Goal: Feedback & Contribution: Contribute content

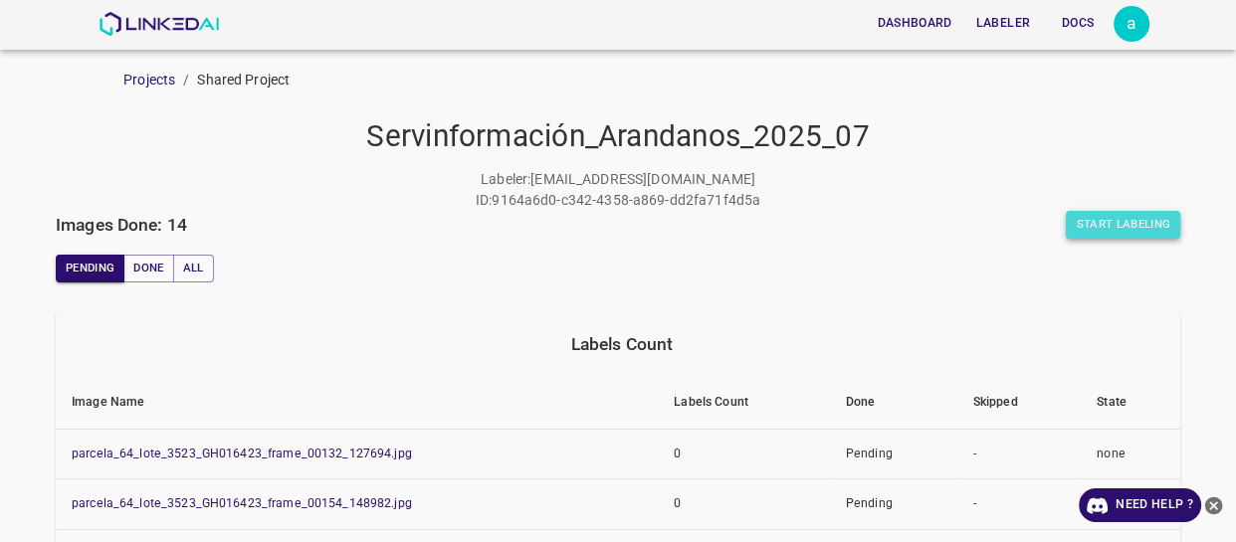
click at [1112, 226] on button "Start Labeling" at bounding box center [1122, 225] width 114 height 28
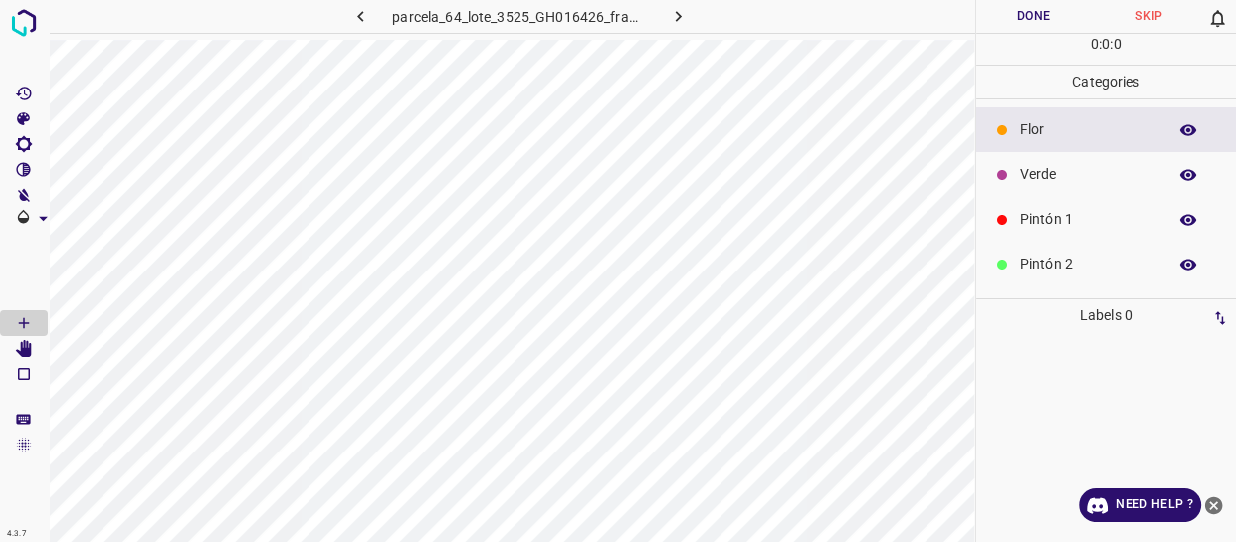
click at [668, 13] on icon "button" at bounding box center [678, 16] width 21 height 21
drag, startPoint x: 1064, startPoint y: 224, endPoint x: 981, endPoint y: 223, distance: 83.6
click at [1063, 224] on p "Pintón 1" at bounding box center [1088, 219] width 136 height 21
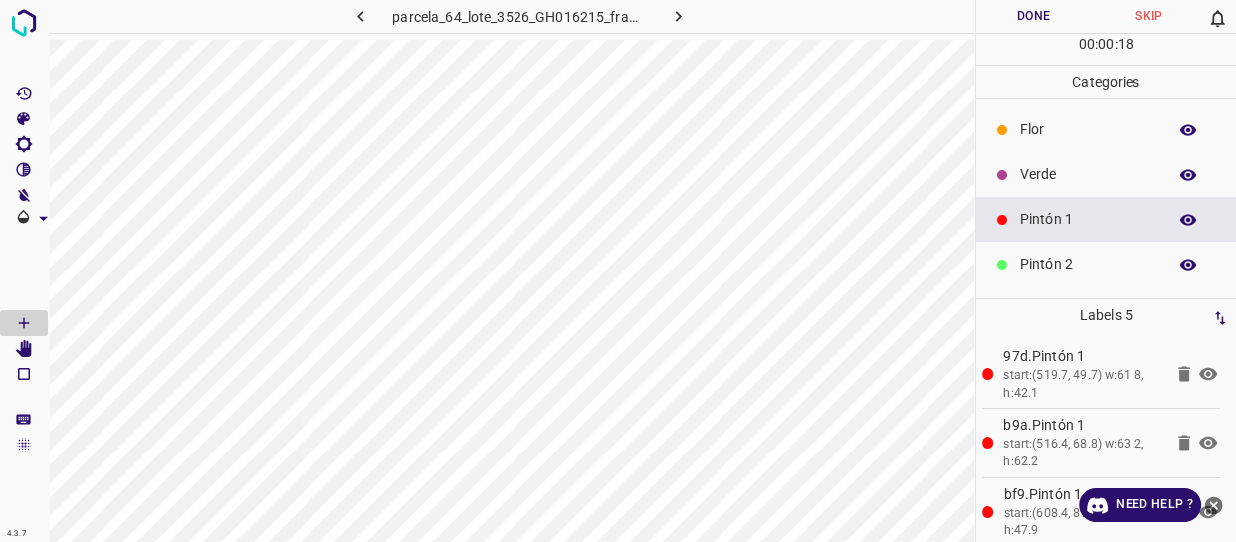
click at [1033, 278] on div "Pintón 2" at bounding box center [1106, 264] width 261 height 45
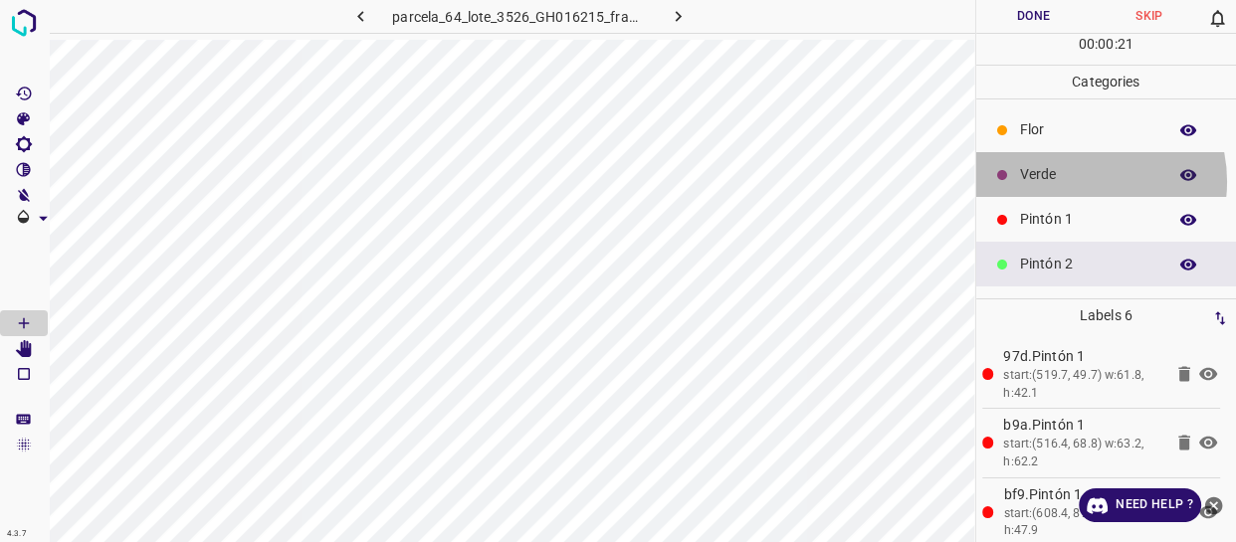
drag, startPoint x: 1080, startPoint y: 181, endPoint x: 1003, endPoint y: 200, distance: 79.9
click at [1079, 181] on p "Verde" at bounding box center [1088, 174] width 136 height 21
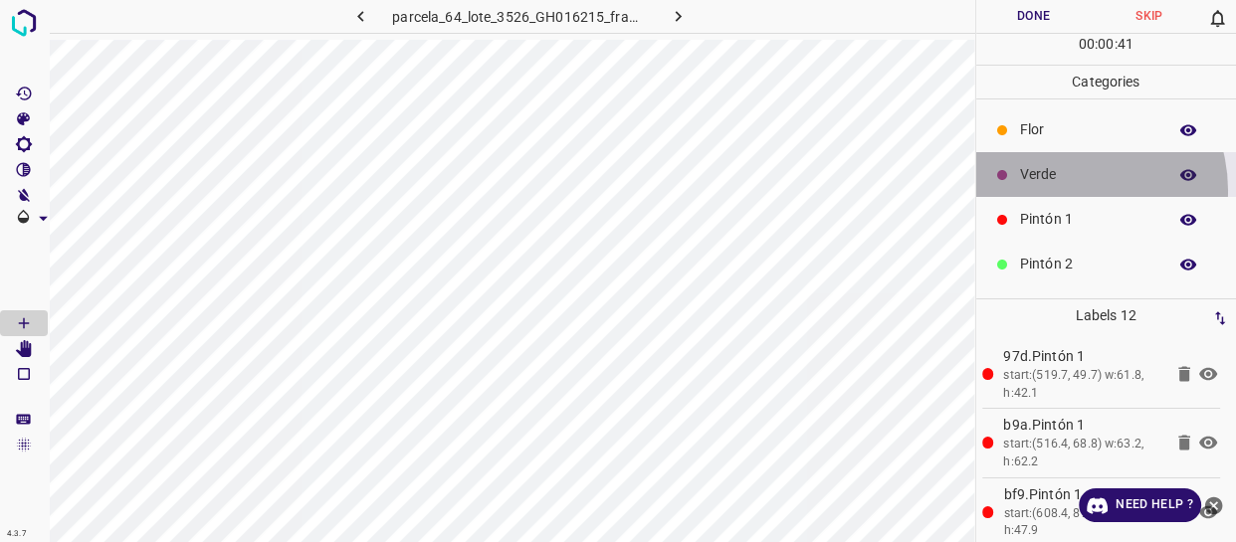
click at [1064, 190] on div "Verde" at bounding box center [1106, 174] width 261 height 45
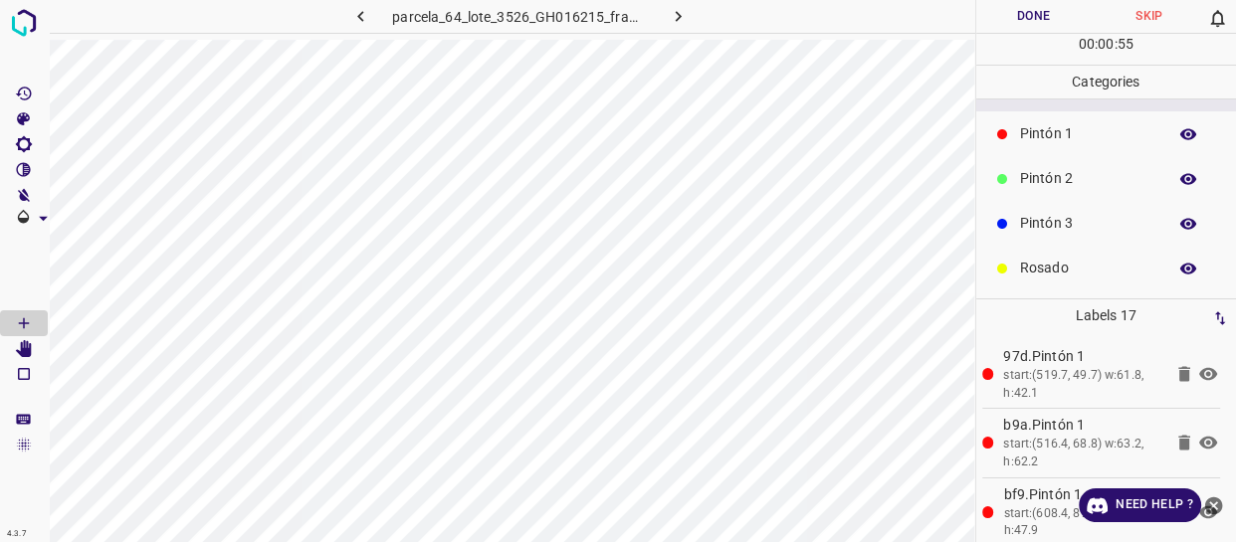
scroll to position [90, 0]
drag, startPoint x: 1070, startPoint y: 252, endPoint x: 1030, endPoint y: 268, distance: 43.8
click at [1066, 254] on p "Rosado" at bounding box center [1088, 264] width 136 height 21
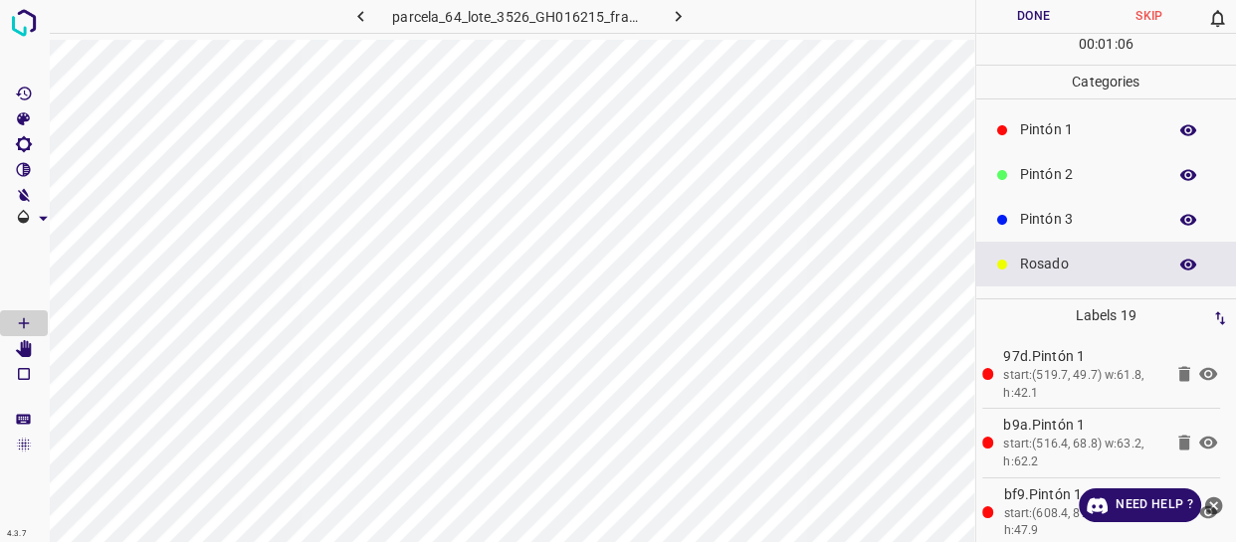
click at [1079, 126] on p "Pintón 1" at bounding box center [1088, 129] width 136 height 21
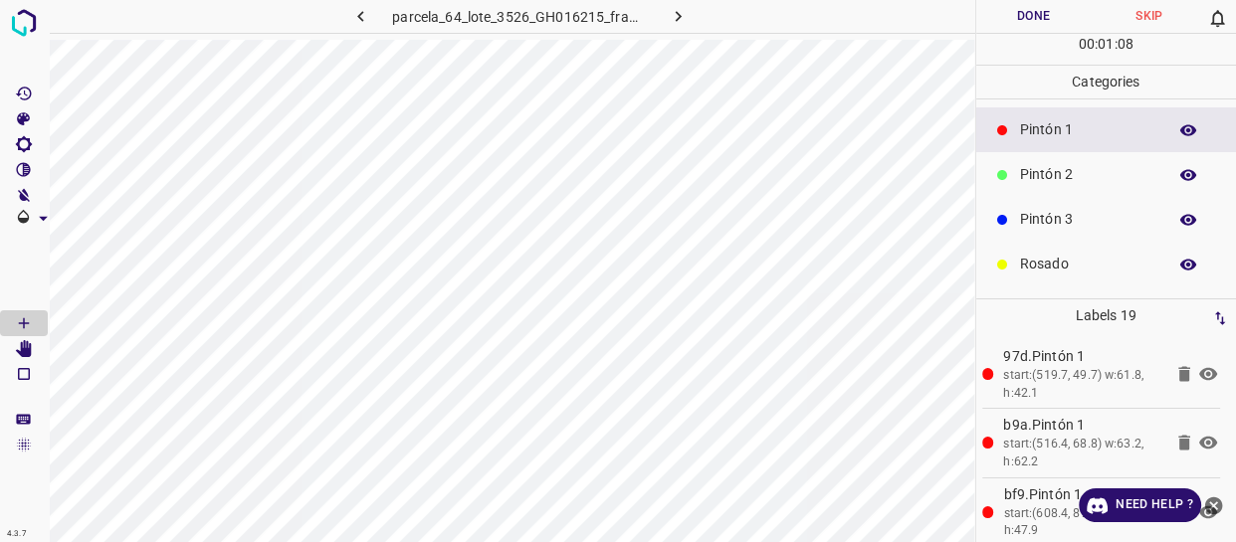
scroll to position [0, 0]
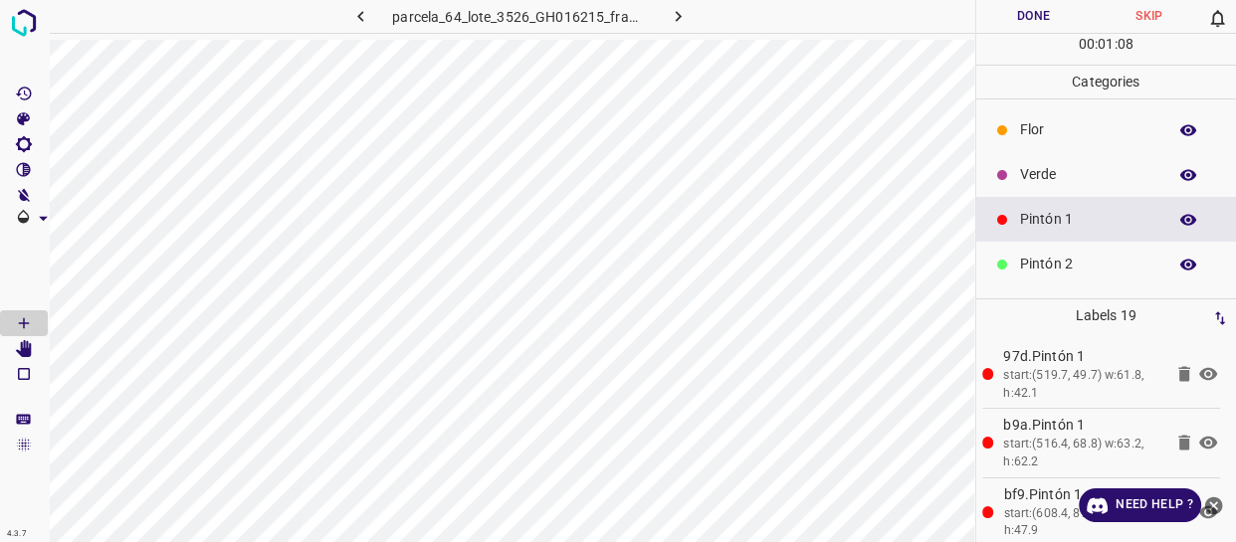
drag, startPoint x: 1076, startPoint y: 168, endPoint x: 1011, endPoint y: 201, distance: 73.4
click at [1074, 168] on p "Verde" at bounding box center [1088, 174] width 136 height 21
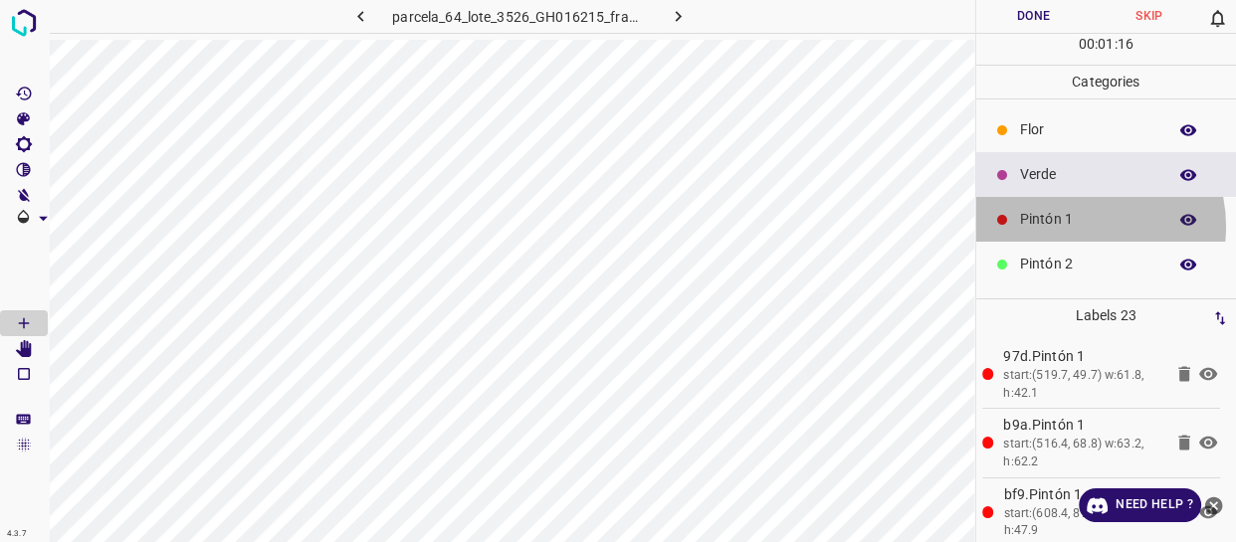
drag, startPoint x: 1072, startPoint y: 226, endPoint x: 984, endPoint y: 248, distance: 91.2
click at [1068, 226] on p "Pintón 1" at bounding box center [1088, 219] width 136 height 21
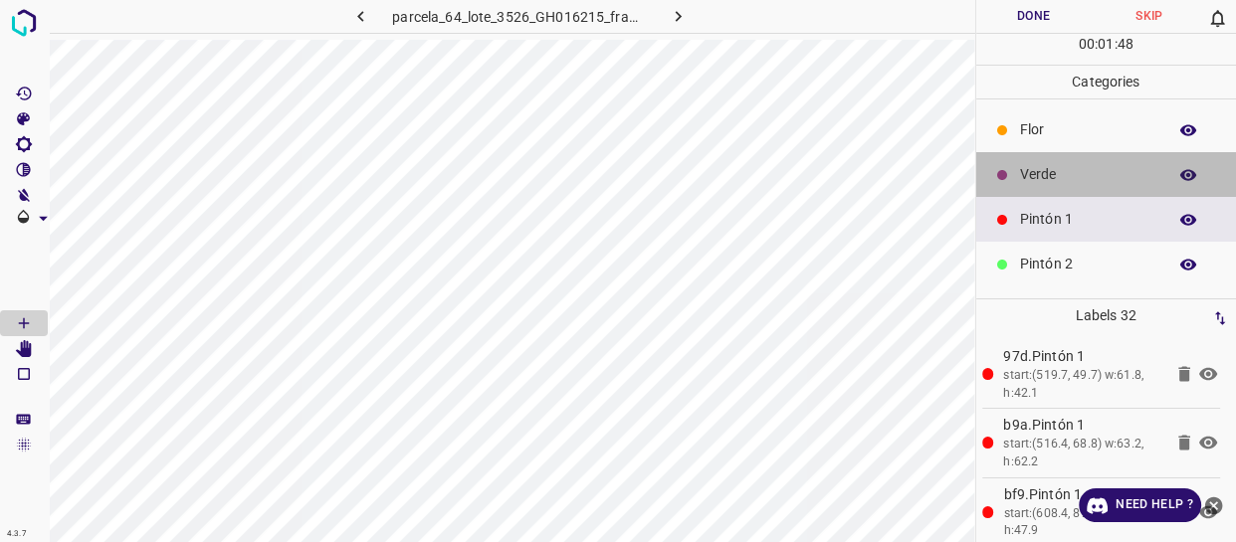
click at [1104, 169] on p "Verde" at bounding box center [1088, 174] width 136 height 21
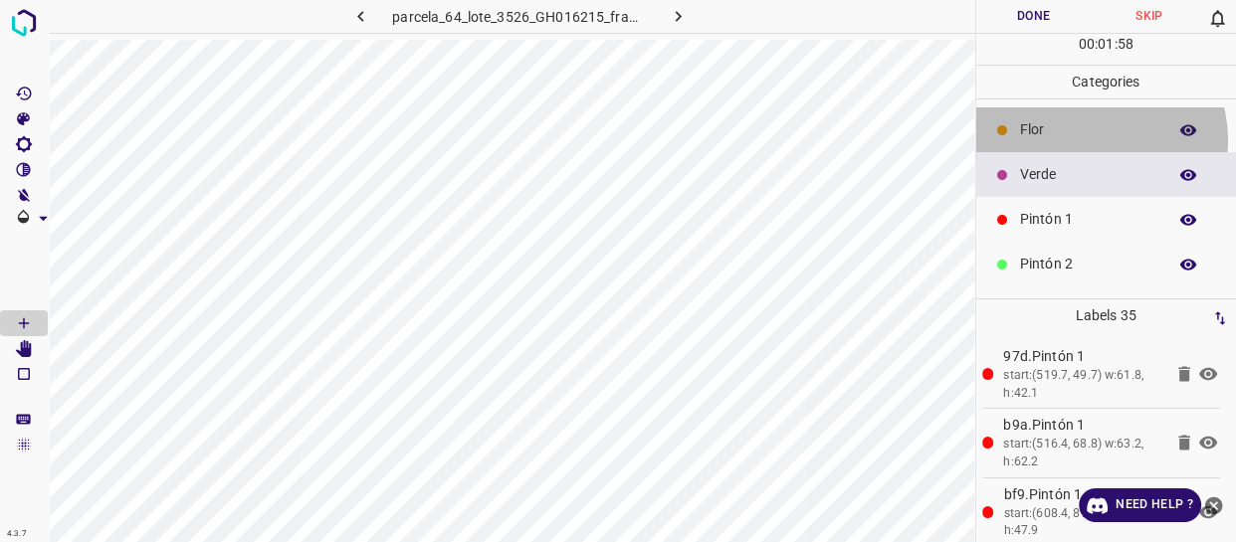
click at [1093, 139] on p "Flor" at bounding box center [1088, 129] width 136 height 21
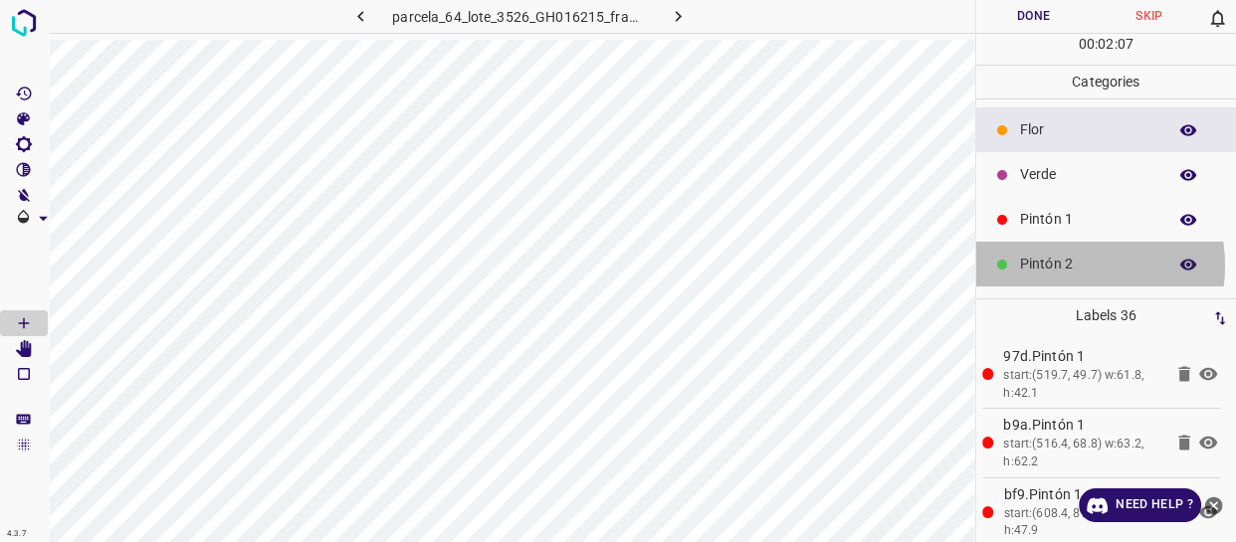
drag, startPoint x: 1066, startPoint y: 266, endPoint x: 999, endPoint y: 231, distance: 76.1
click at [1055, 267] on p "Pintón 2" at bounding box center [1088, 264] width 136 height 21
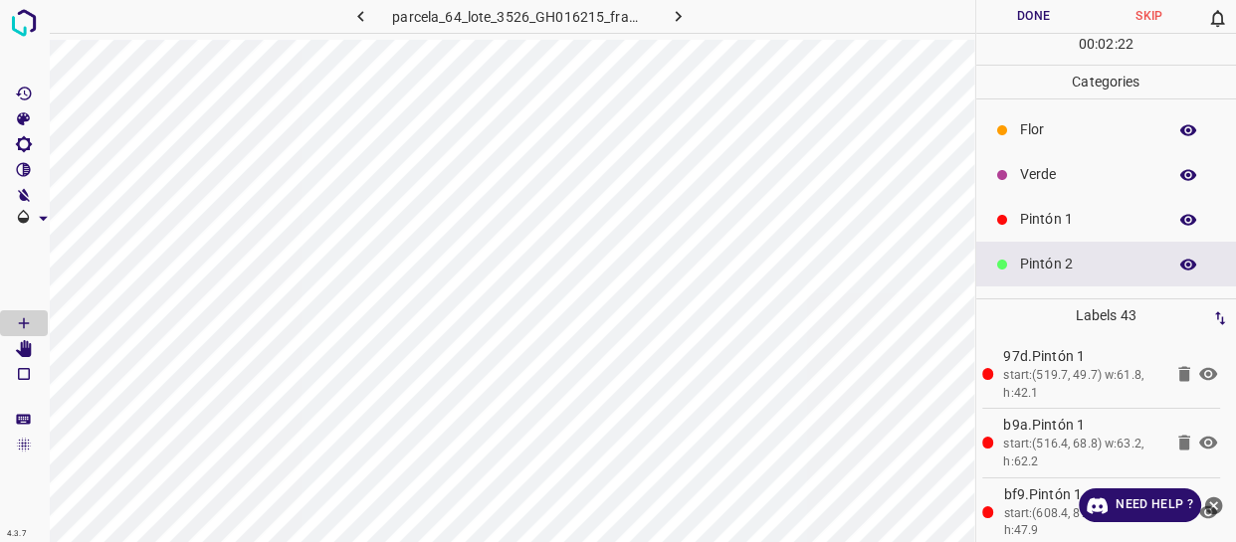
click at [1032, 175] on p "Verde" at bounding box center [1088, 174] width 136 height 21
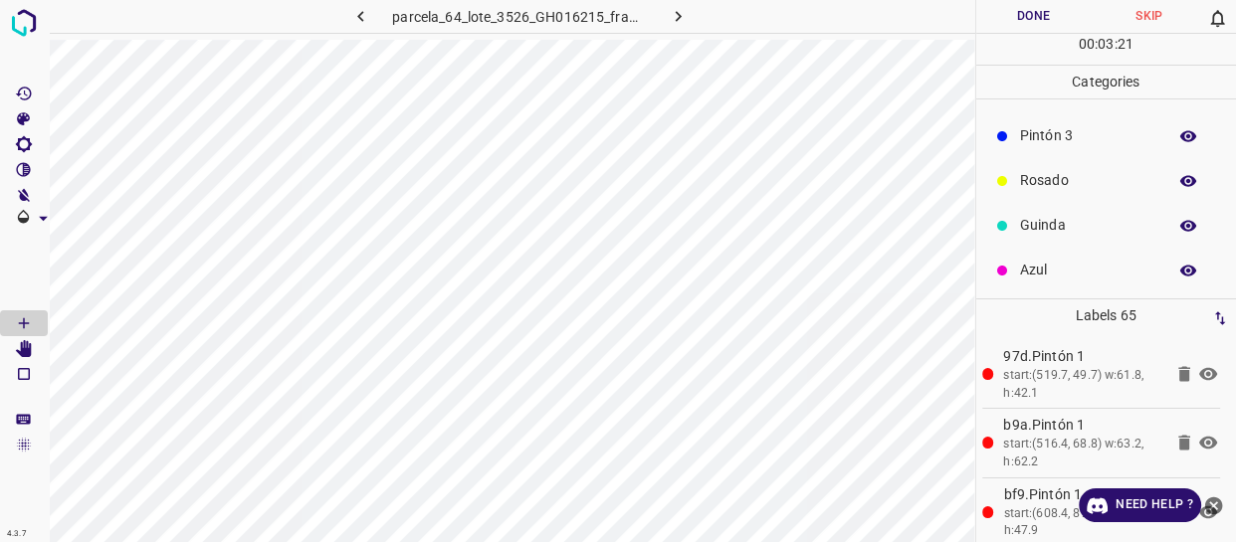
scroll to position [174, 0]
click at [1035, 277] on p "Azul" at bounding box center [1088, 269] width 136 height 21
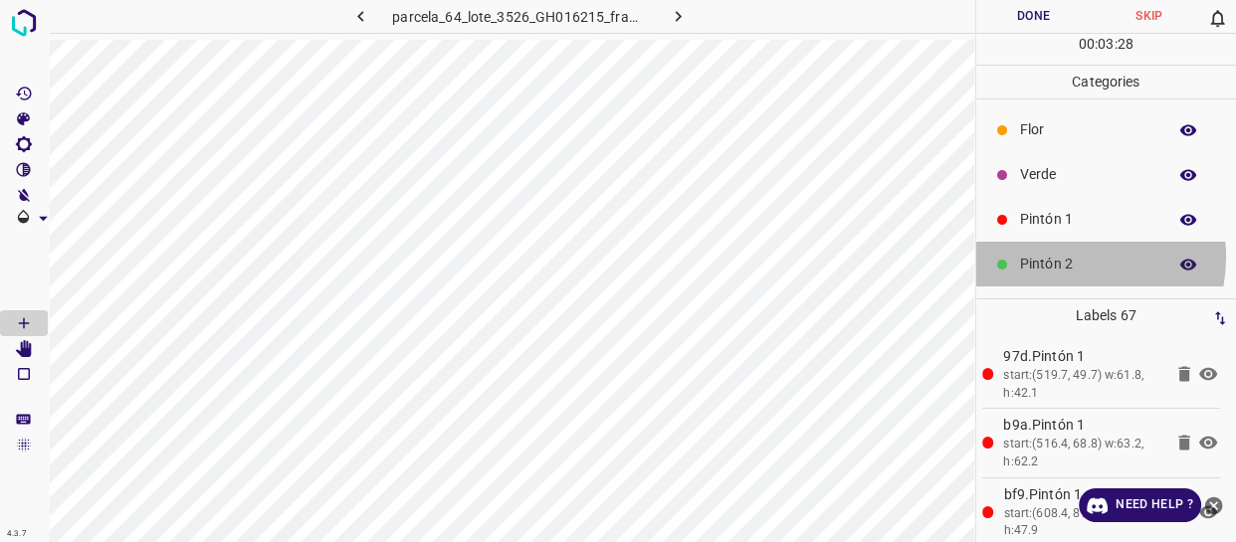
drag, startPoint x: 1059, startPoint y: 257, endPoint x: 1029, endPoint y: 257, distance: 29.8
click at [1057, 257] on p "Pintón 2" at bounding box center [1088, 264] width 136 height 21
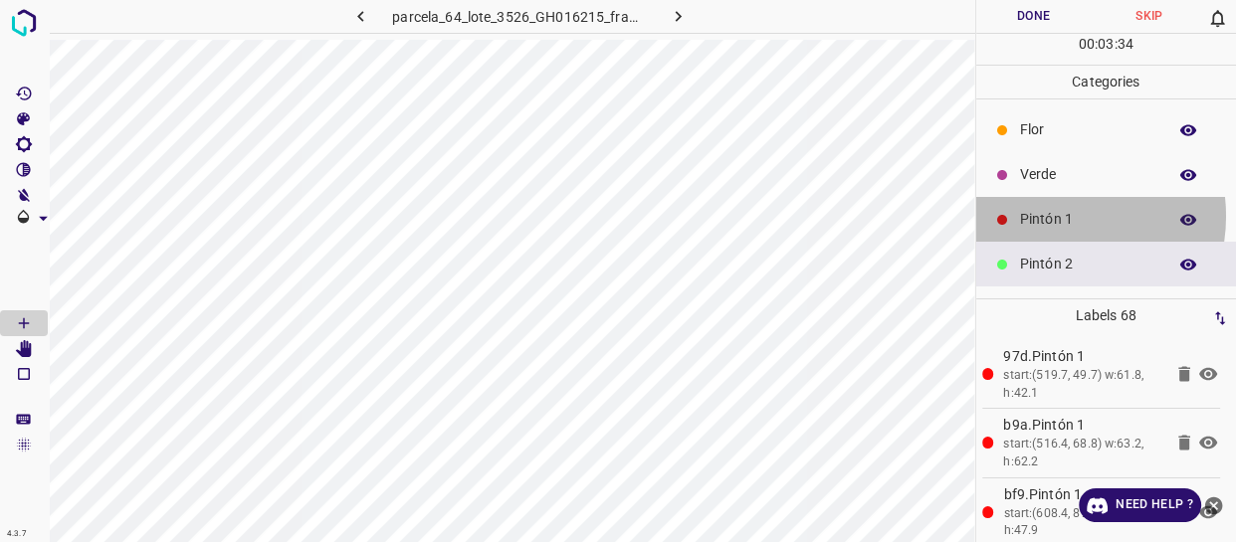
click at [1056, 216] on p "Pintón 1" at bounding box center [1088, 219] width 136 height 21
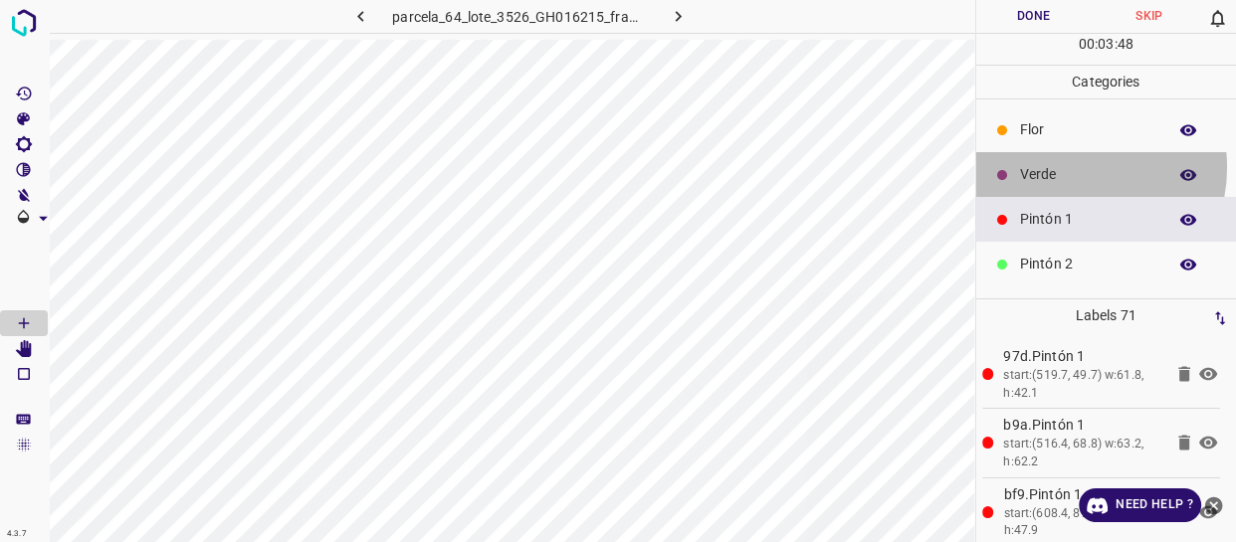
click at [1070, 167] on p "Verde" at bounding box center [1088, 174] width 136 height 21
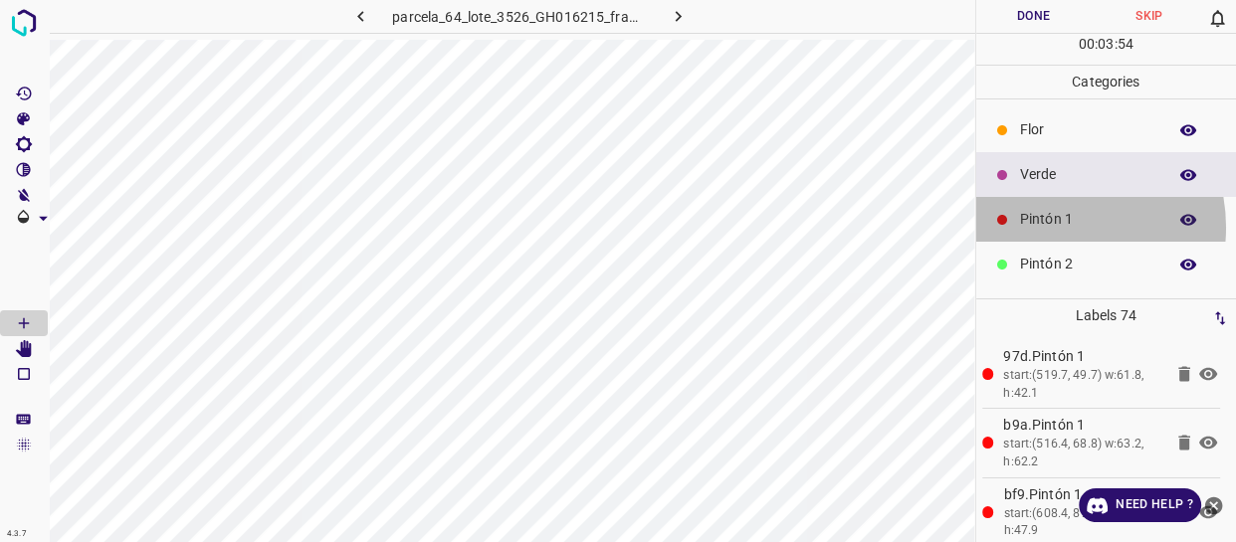
drag, startPoint x: 1052, startPoint y: 227, endPoint x: 1039, endPoint y: 226, distance: 13.0
click at [1039, 226] on p "Pintón 1" at bounding box center [1088, 219] width 136 height 21
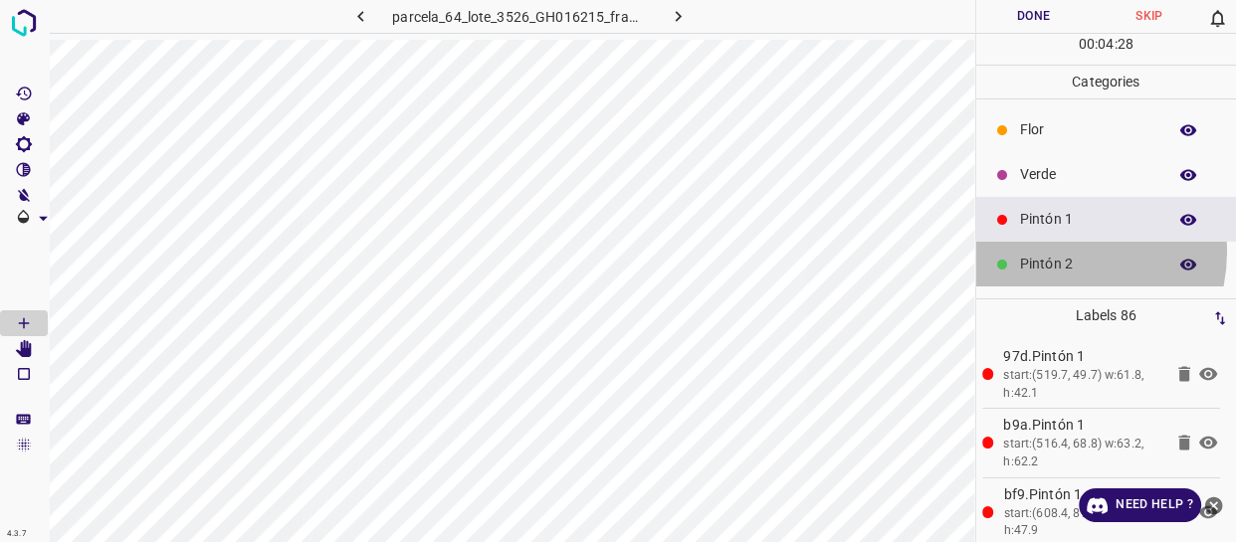
click at [1058, 252] on div "Pintón 2" at bounding box center [1106, 264] width 261 height 45
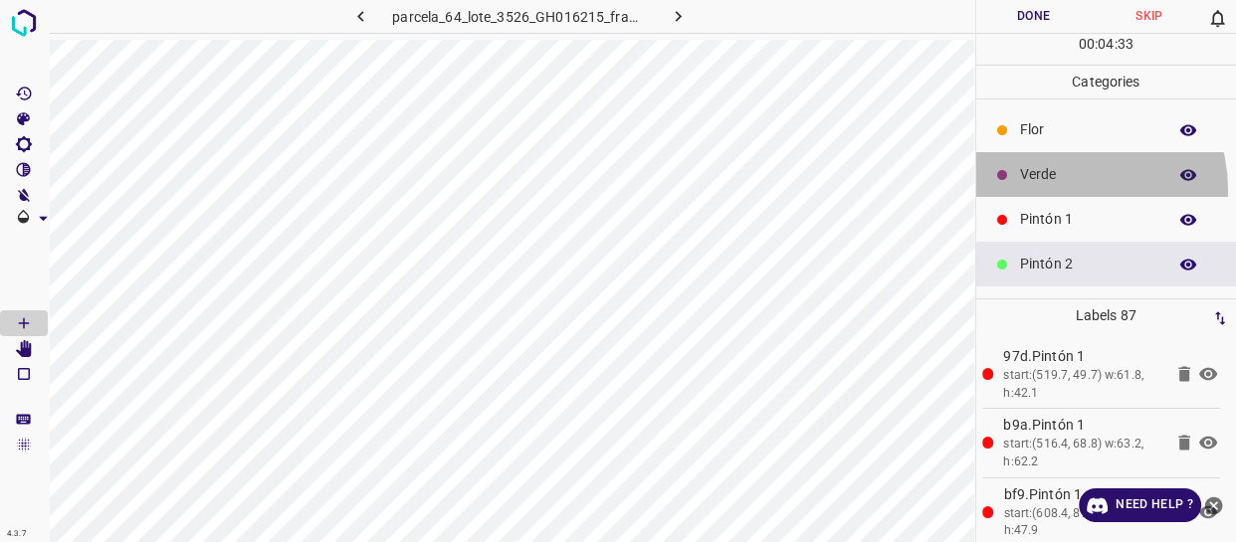
drag, startPoint x: 1065, startPoint y: 189, endPoint x: 998, endPoint y: 206, distance: 69.7
click at [1061, 189] on div "Verde" at bounding box center [1106, 174] width 261 height 45
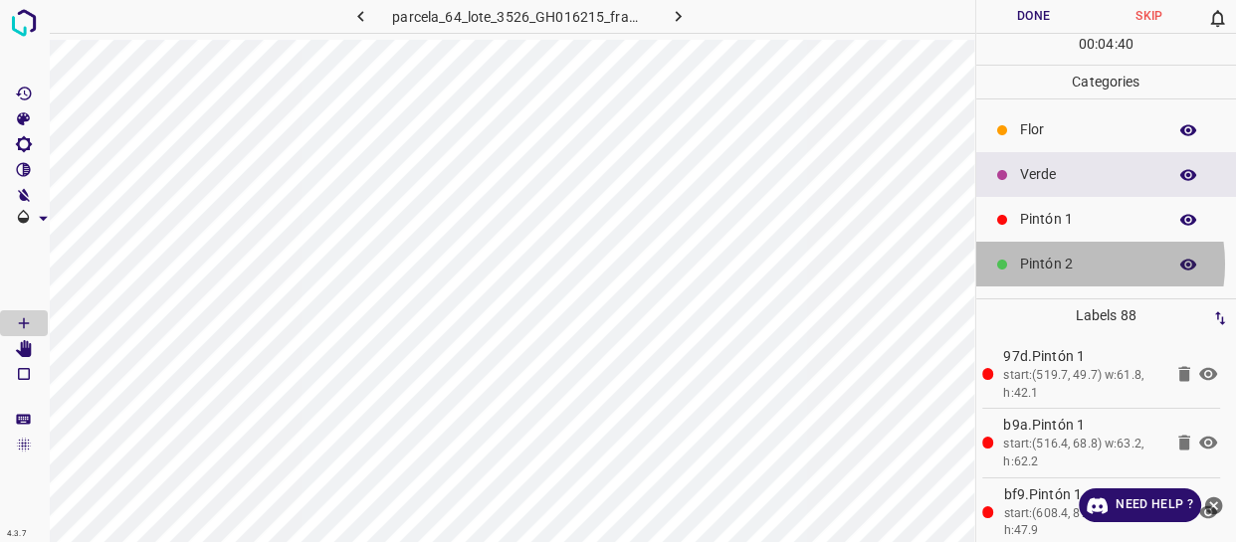
click at [1052, 260] on p "Pintón 2" at bounding box center [1088, 264] width 136 height 21
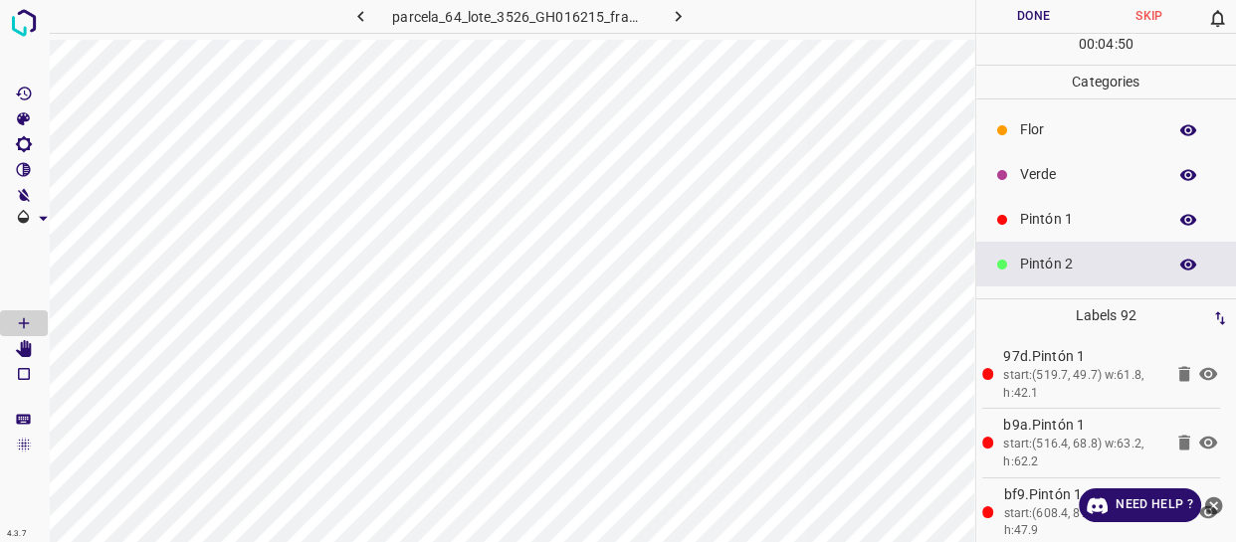
click at [1031, 209] on p "Pintón 1" at bounding box center [1088, 219] width 136 height 21
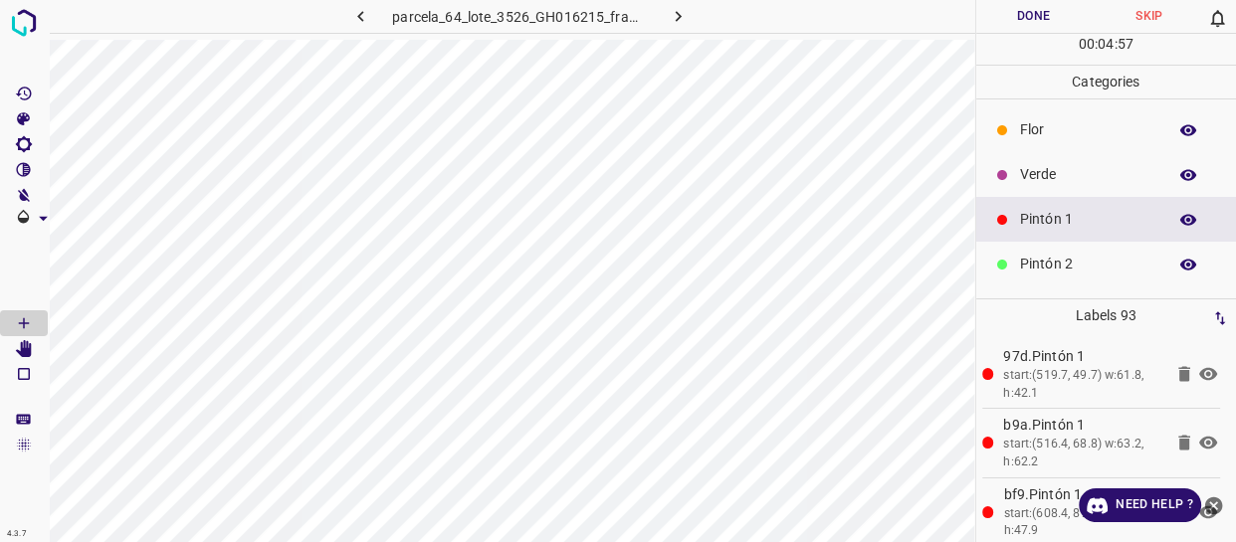
drag, startPoint x: 1088, startPoint y: 209, endPoint x: 1071, endPoint y: 187, distance: 27.7
click at [1087, 209] on p "Pintón 1" at bounding box center [1088, 219] width 136 height 21
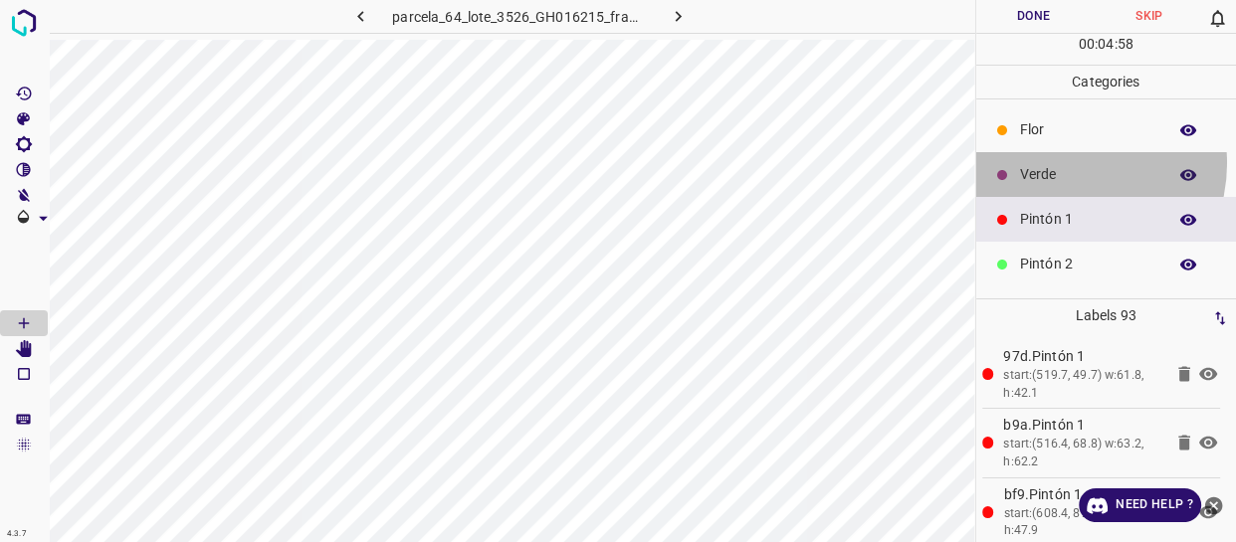
click at [1064, 164] on p "Verde" at bounding box center [1088, 174] width 136 height 21
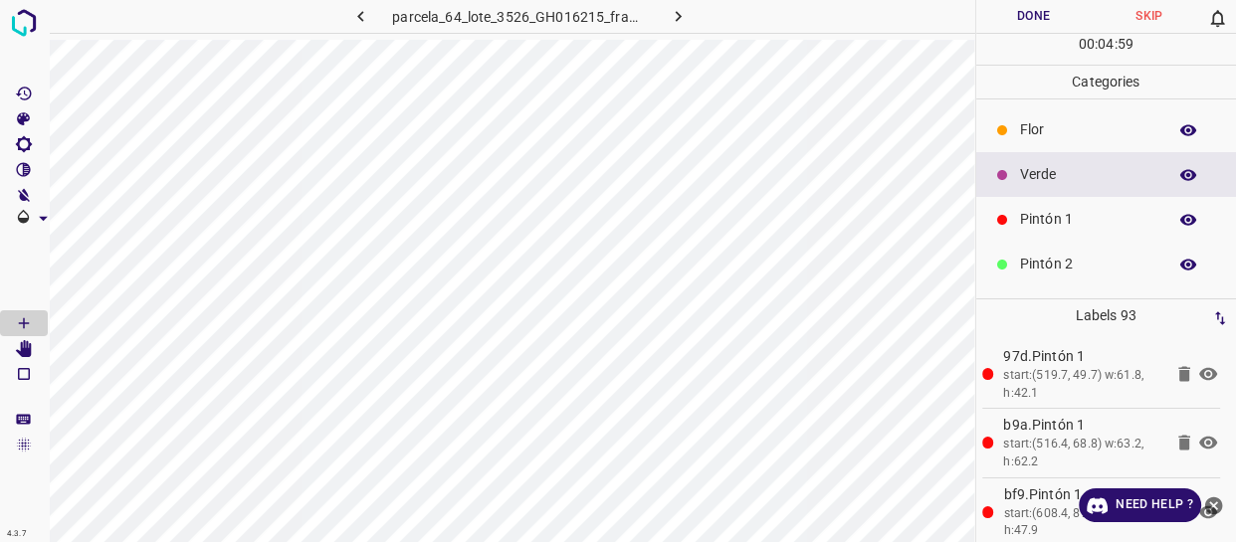
drag, startPoint x: 1101, startPoint y: 212, endPoint x: 982, endPoint y: 212, distance: 119.4
click at [1097, 212] on p "Pintón 1" at bounding box center [1088, 219] width 136 height 21
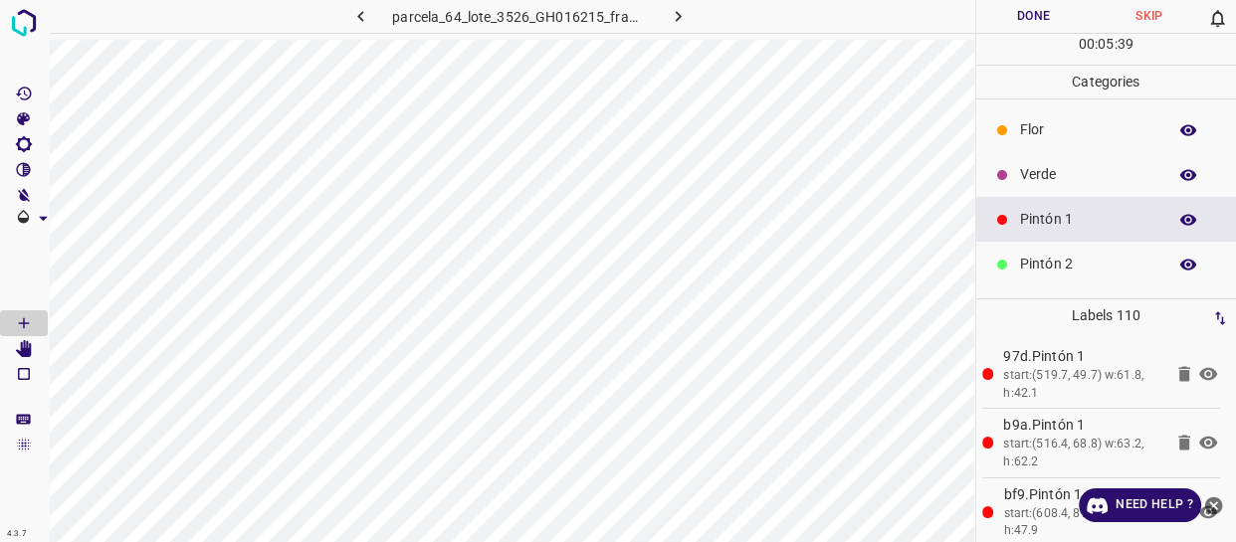
drag, startPoint x: 1065, startPoint y: 164, endPoint x: 1018, endPoint y: 182, distance: 51.0
click at [1064, 164] on p "Verde" at bounding box center [1088, 174] width 136 height 21
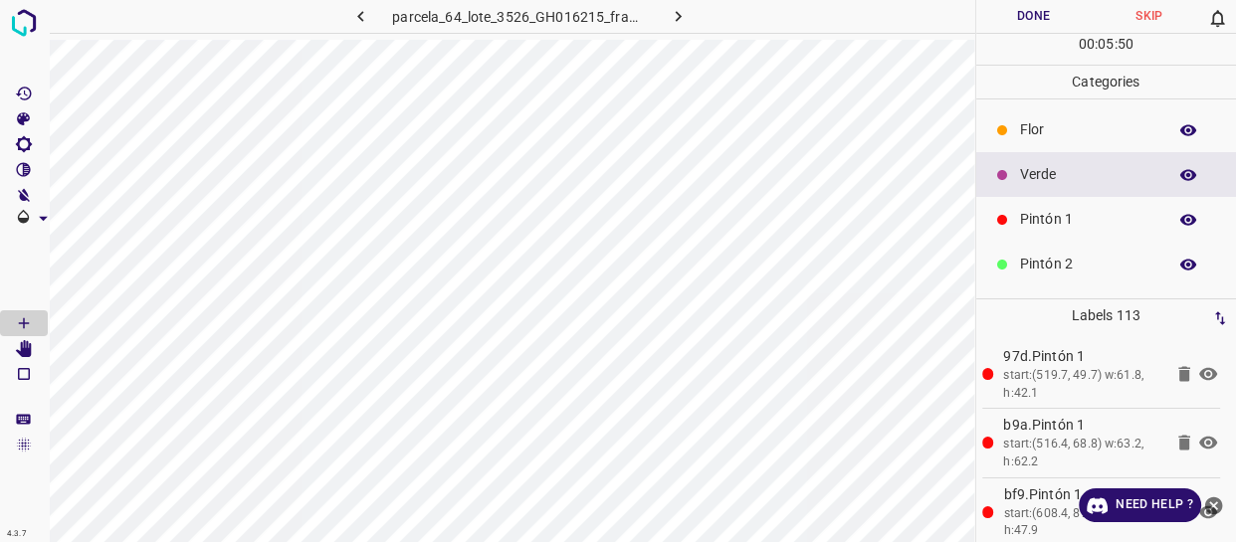
click at [1059, 213] on p "Pintón 1" at bounding box center [1088, 219] width 136 height 21
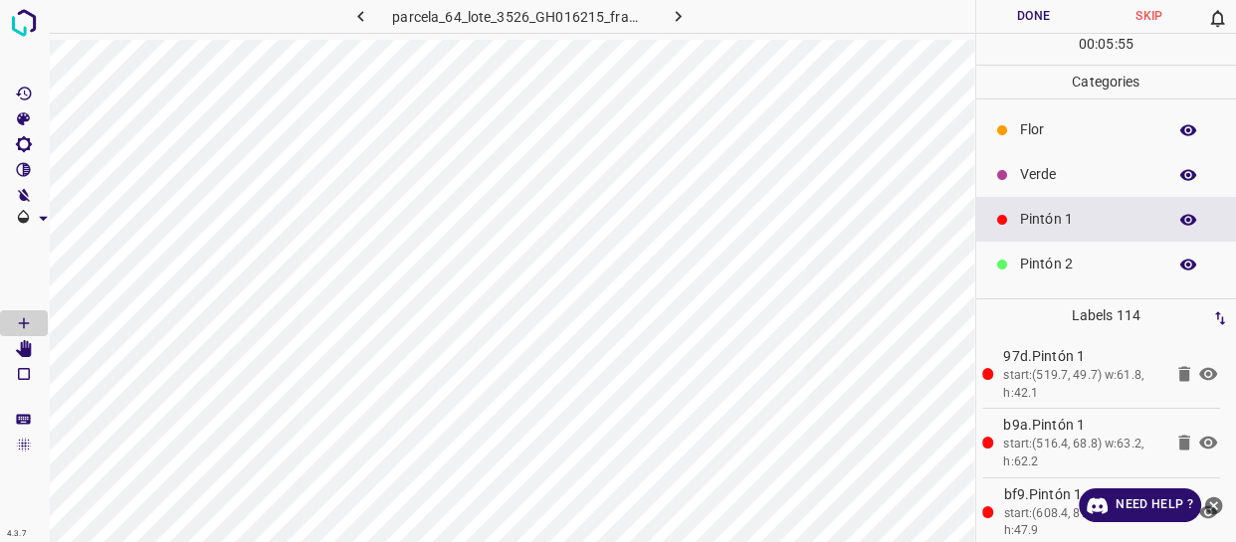
scroll to position [90, 0]
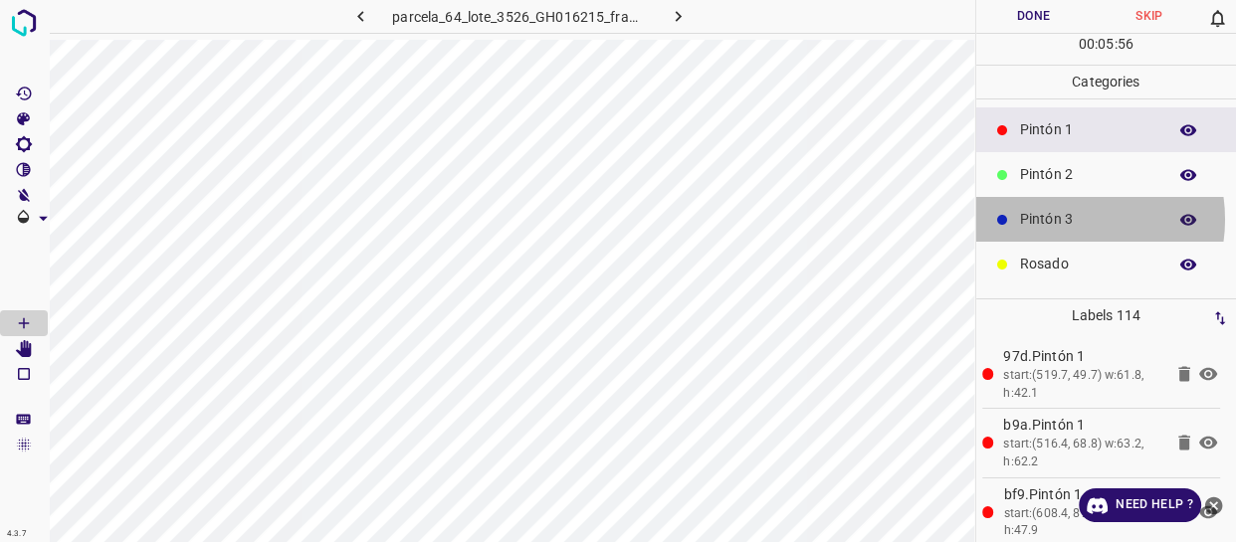
drag, startPoint x: 1061, startPoint y: 218, endPoint x: 980, endPoint y: 222, distance: 81.7
click at [1057, 218] on p "Pintón 3" at bounding box center [1088, 219] width 136 height 21
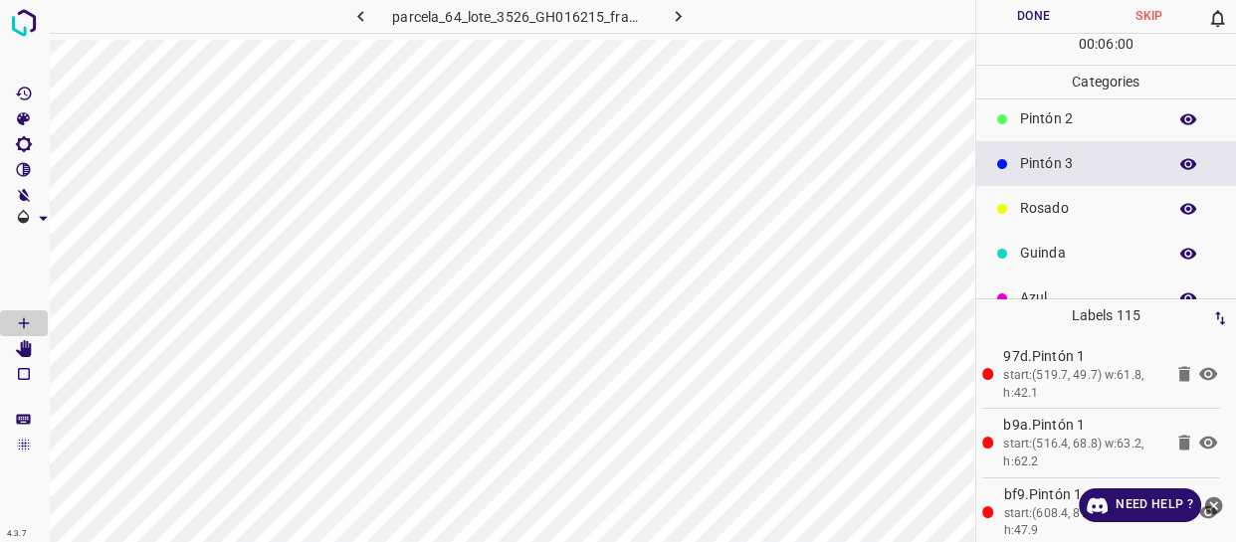
scroll to position [174, 0]
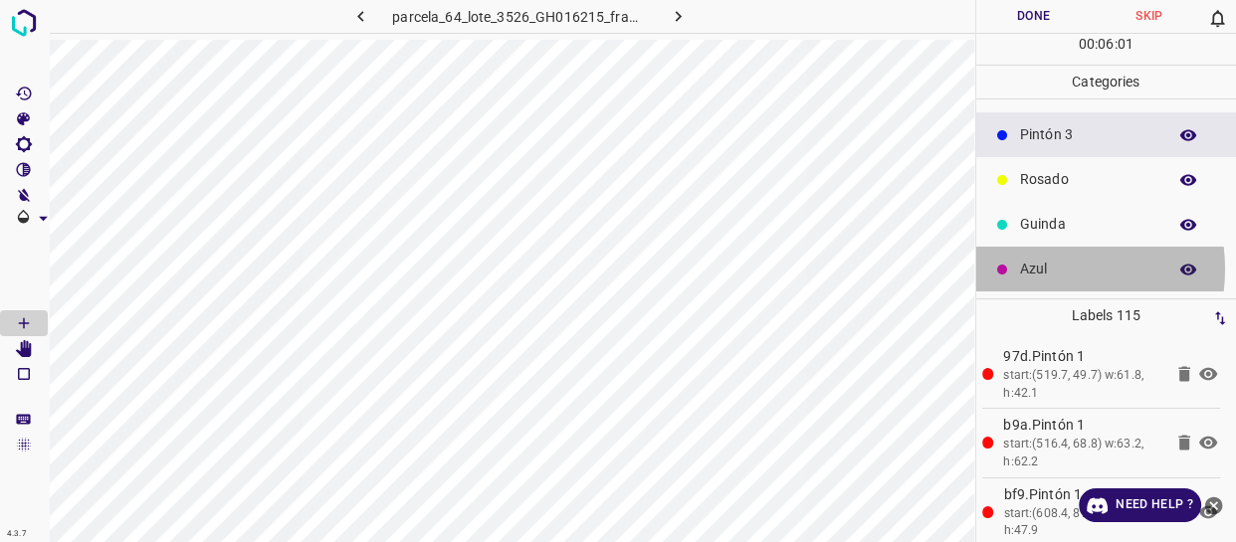
click at [1027, 269] on p "Azul" at bounding box center [1088, 269] width 136 height 21
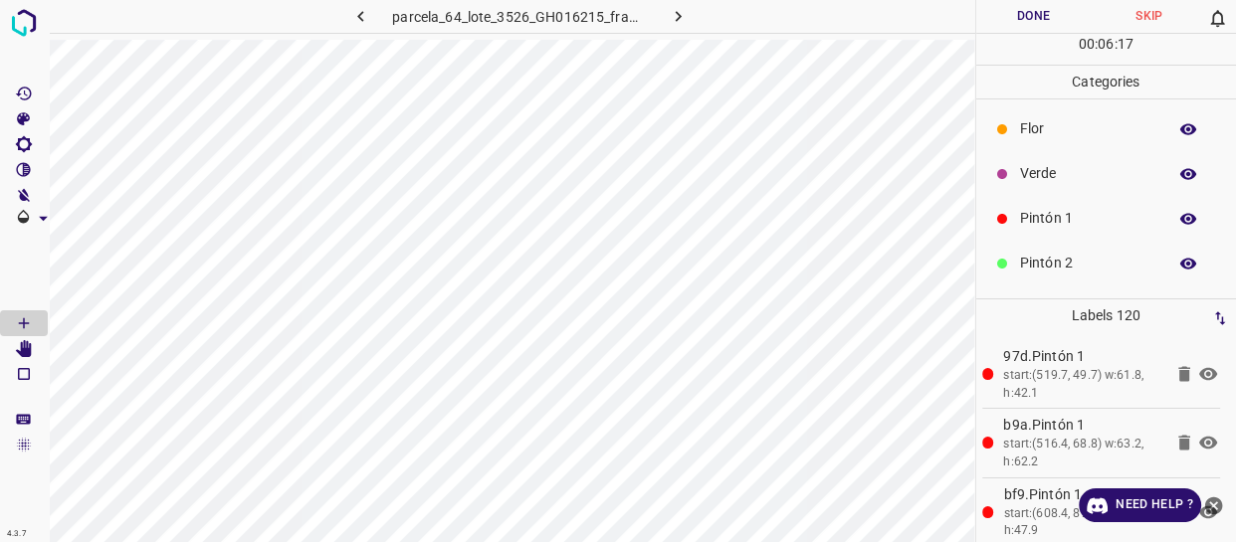
scroll to position [0, 0]
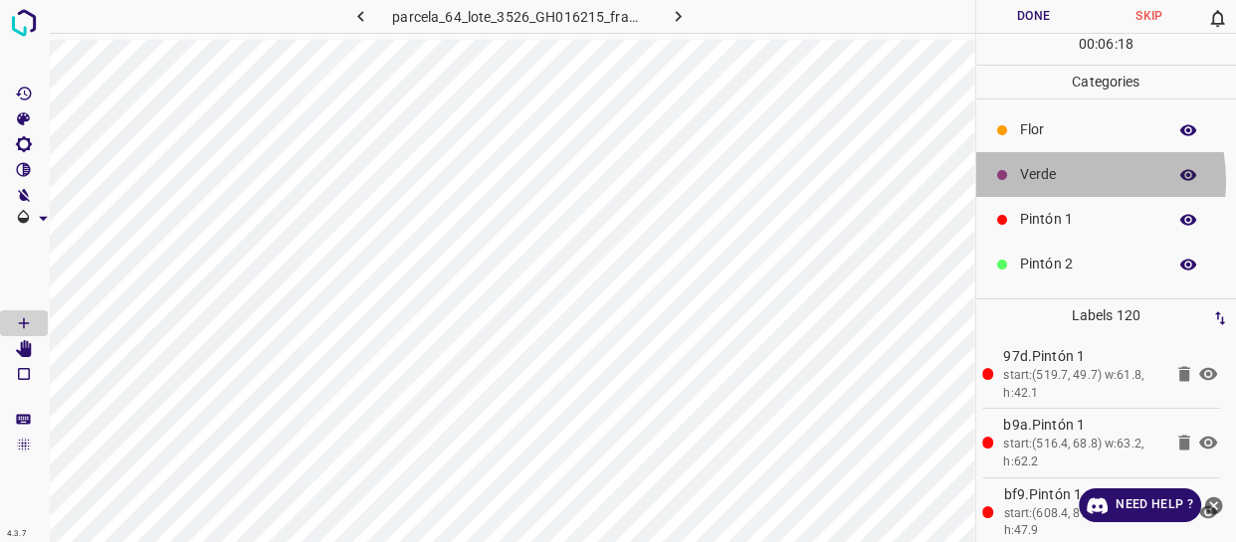
click at [1057, 180] on p "Verde" at bounding box center [1088, 174] width 136 height 21
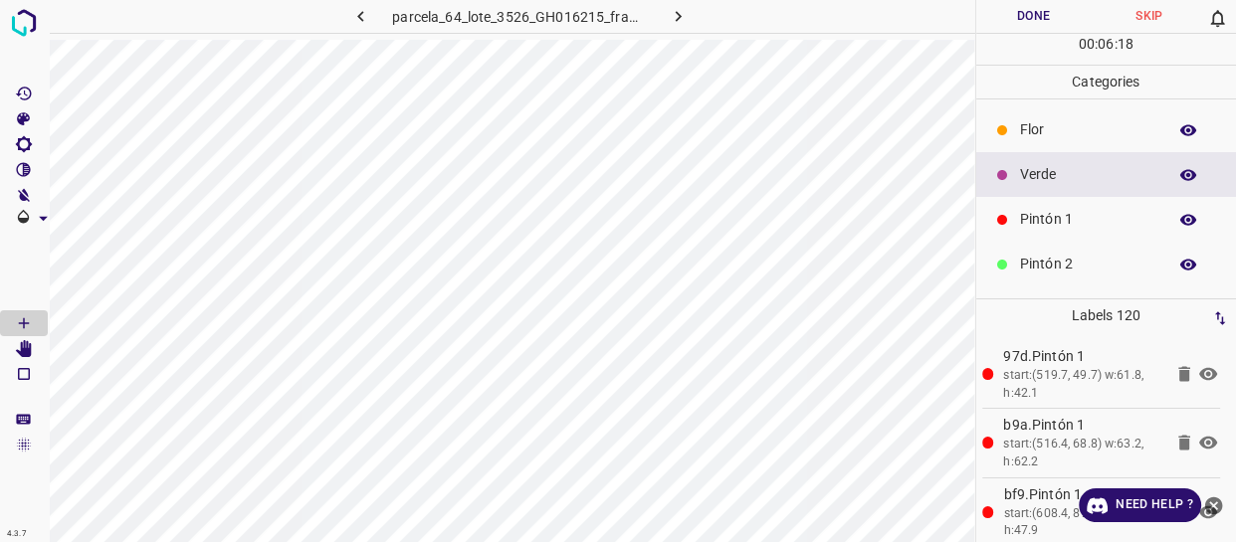
drag, startPoint x: 1050, startPoint y: 214, endPoint x: 1016, endPoint y: 189, distance: 42.0
click at [1047, 214] on p "Pintón 1" at bounding box center [1088, 219] width 136 height 21
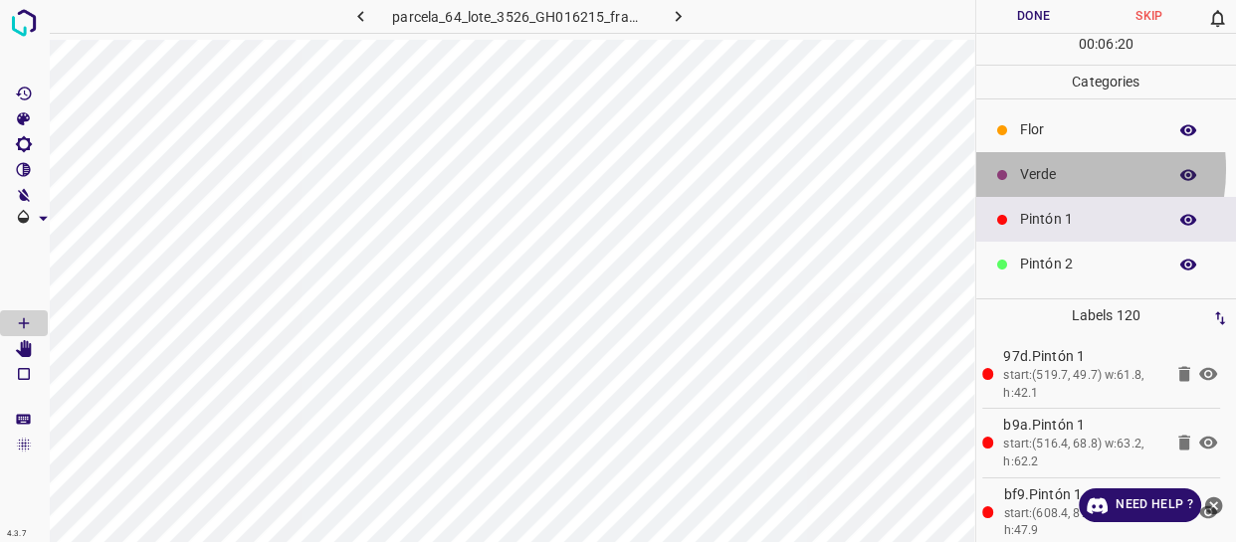
click at [1042, 169] on p "Verde" at bounding box center [1088, 174] width 136 height 21
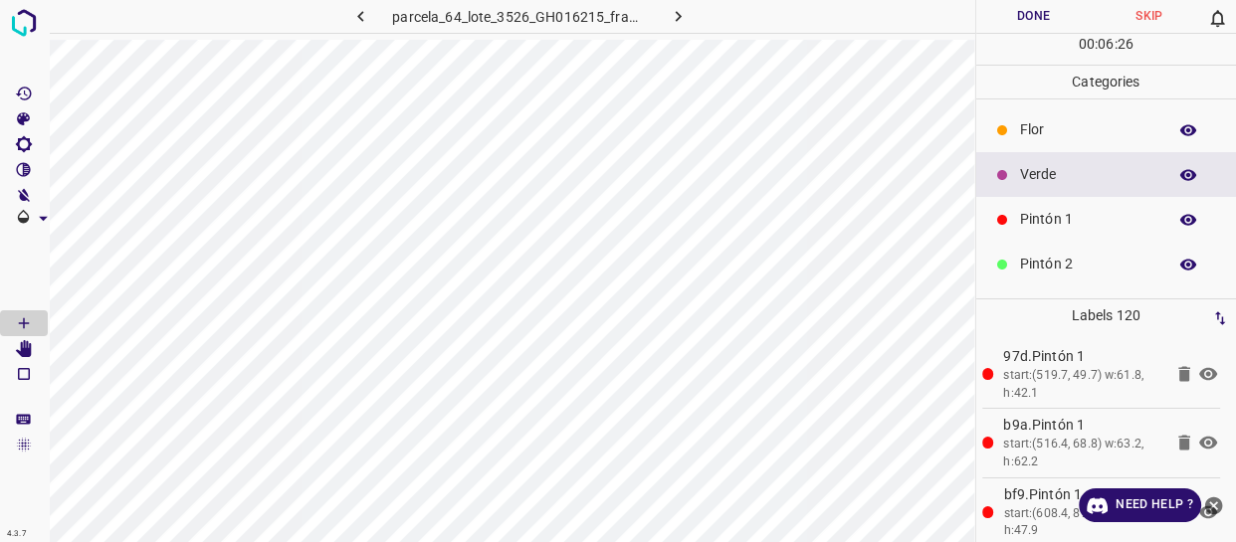
click at [1079, 273] on p "Pintón 2" at bounding box center [1088, 264] width 136 height 21
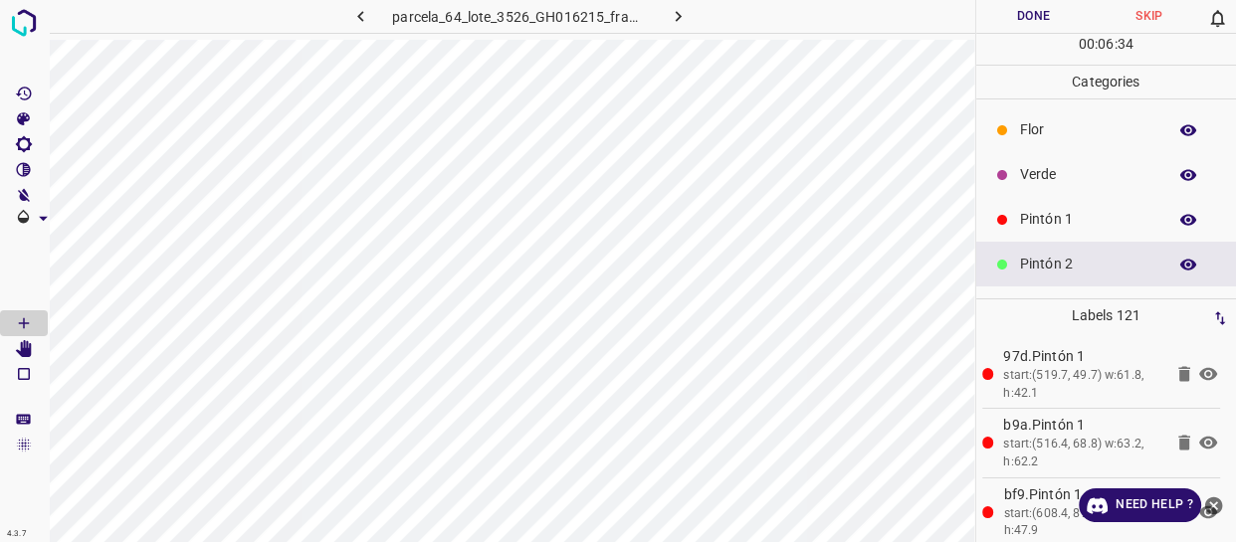
click at [1101, 220] on p "Pintón 1" at bounding box center [1088, 219] width 136 height 21
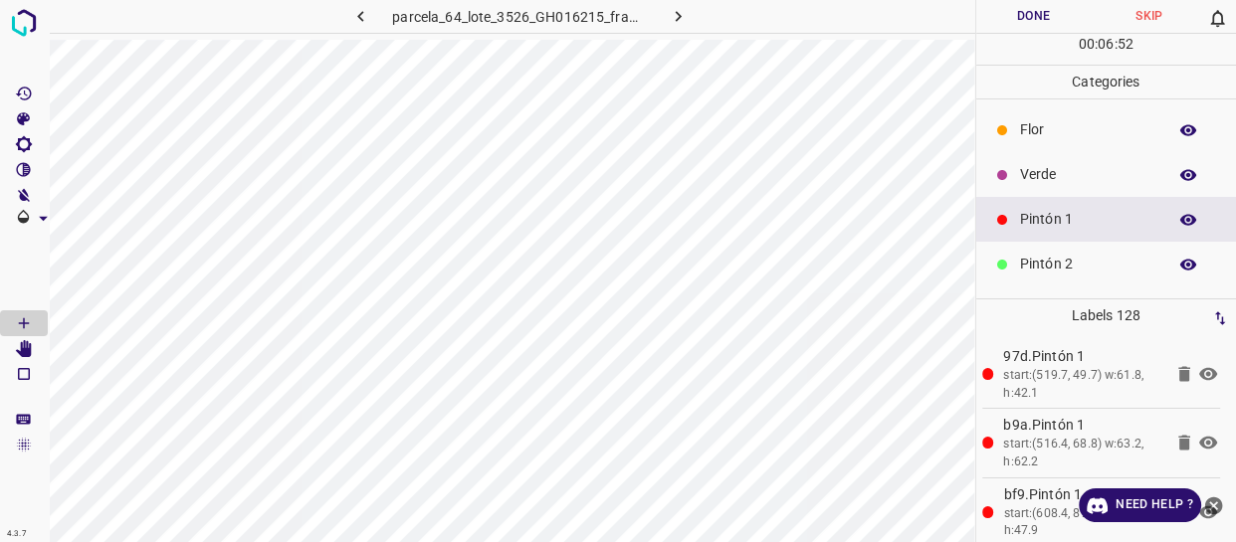
scroll to position [174, 0]
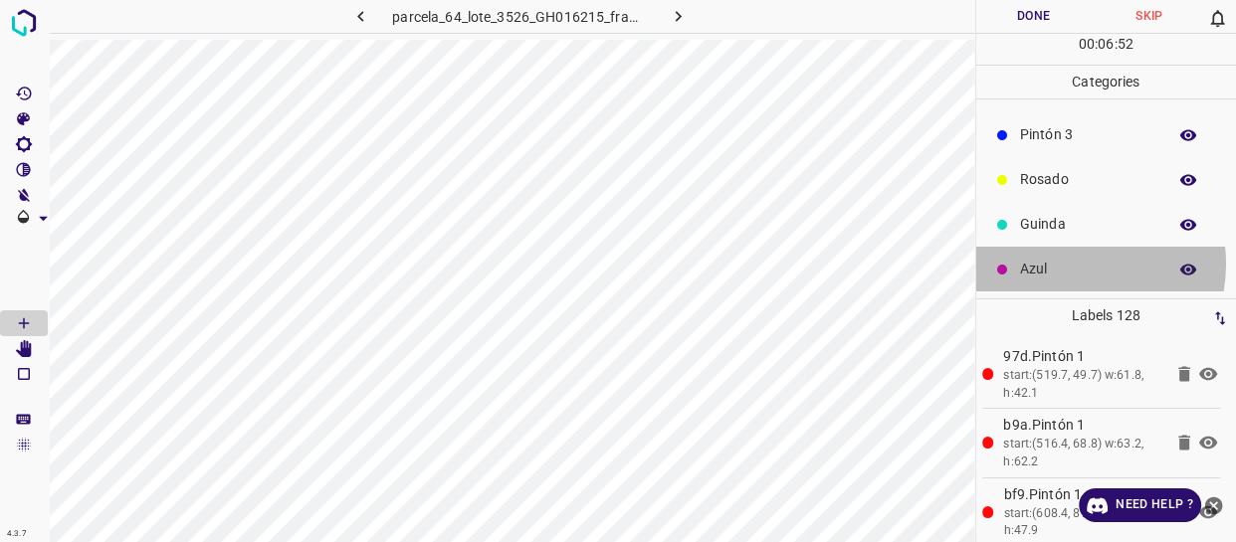
drag, startPoint x: 1066, startPoint y: 264, endPoint x: 1042, endPoint y: 269, distance: 25.4
click at [1042, 269] on p "Azul" at bounding box center [1088, 269] width 136 height 21
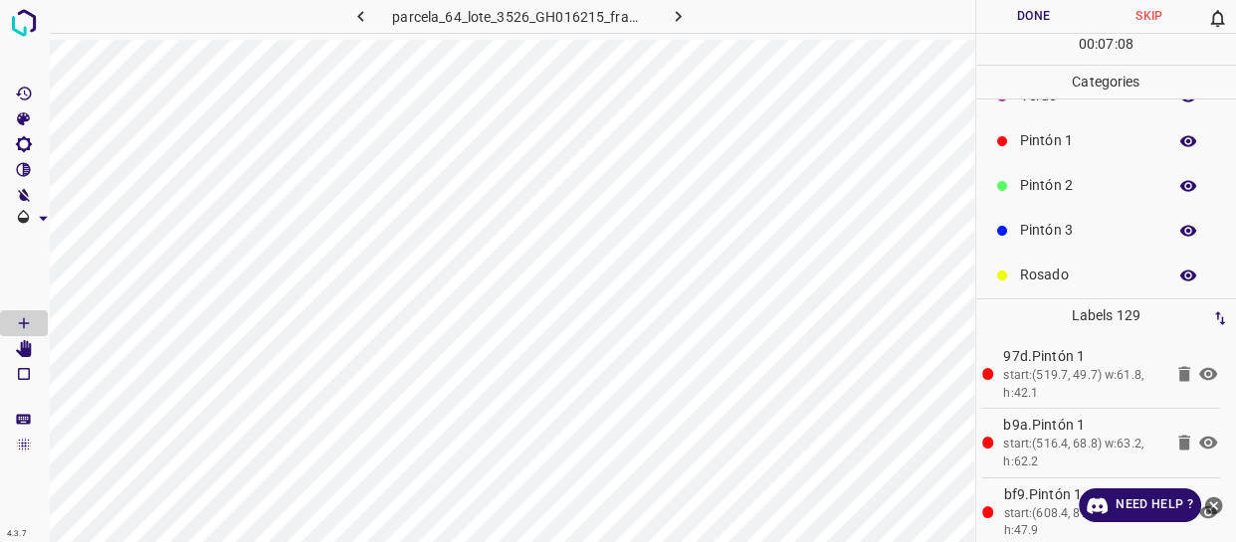
scroll to position [0, 0]
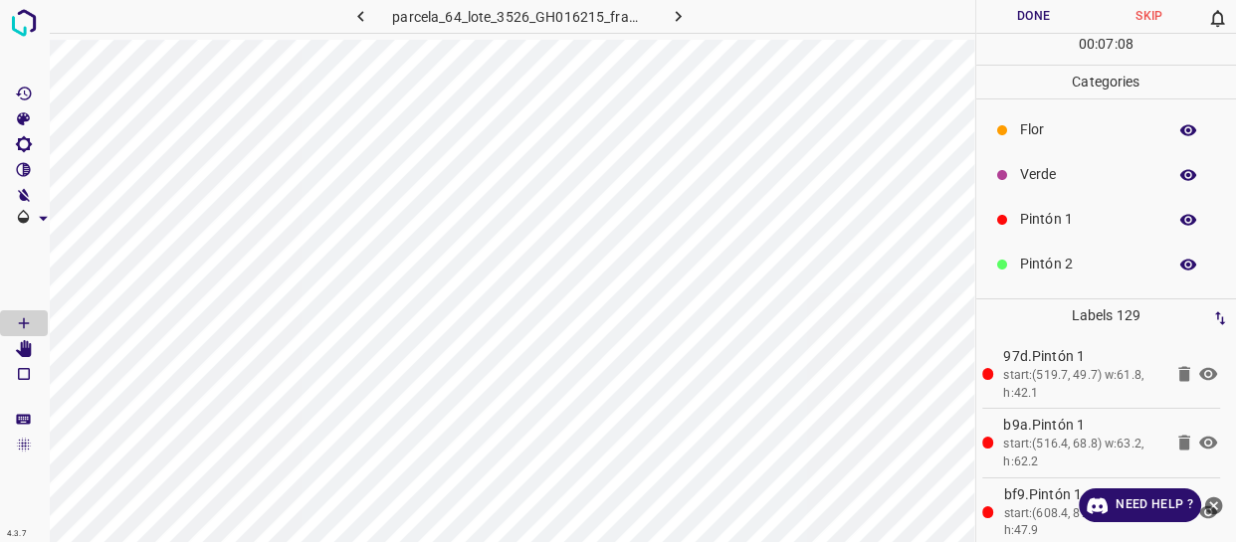
click at [1063, 115] on div "Flor" at bounding box center [1106, 129] width 261 height 45
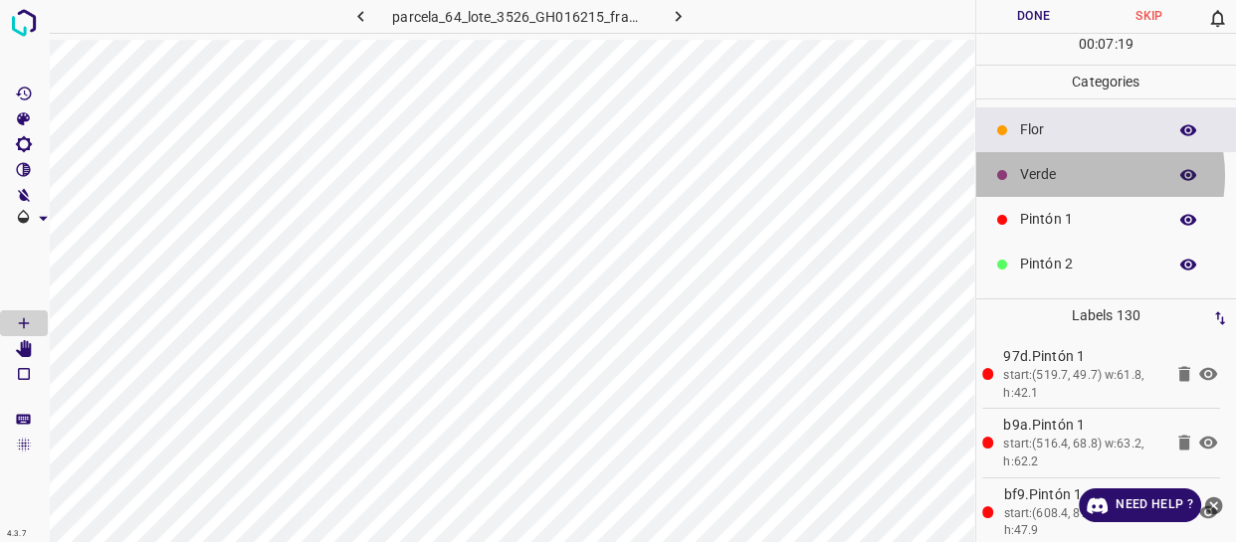
click at [1062, 175] on p "Verde" at bounding box center [1088, 174] width 136 height 21
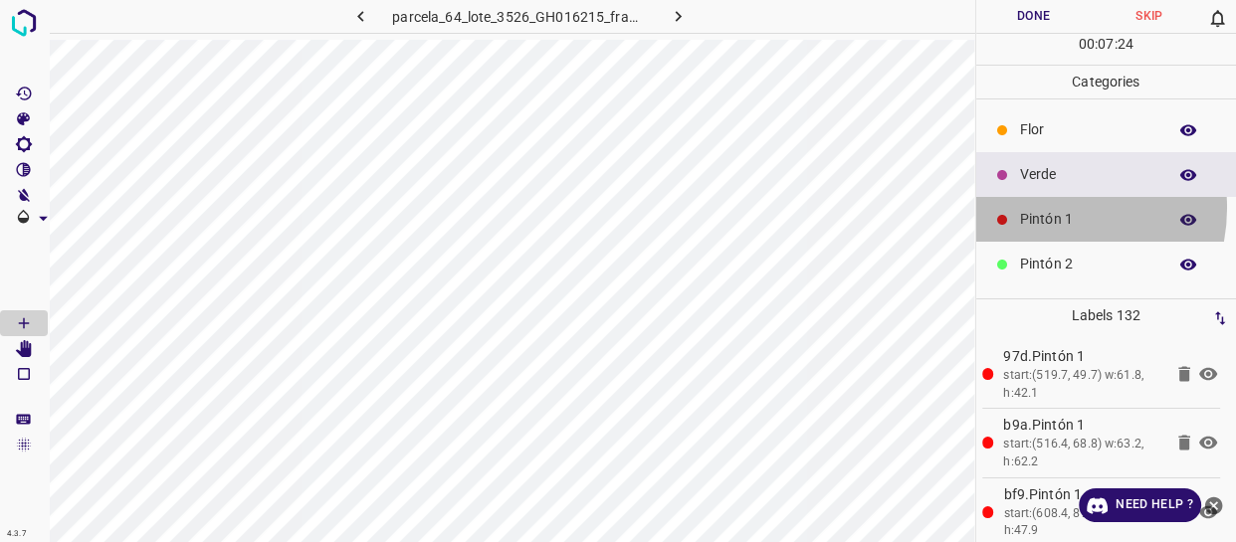
click at [1046, 208] on div "Pintón 1" at bounding box center [1106, 219] width 261 height 45
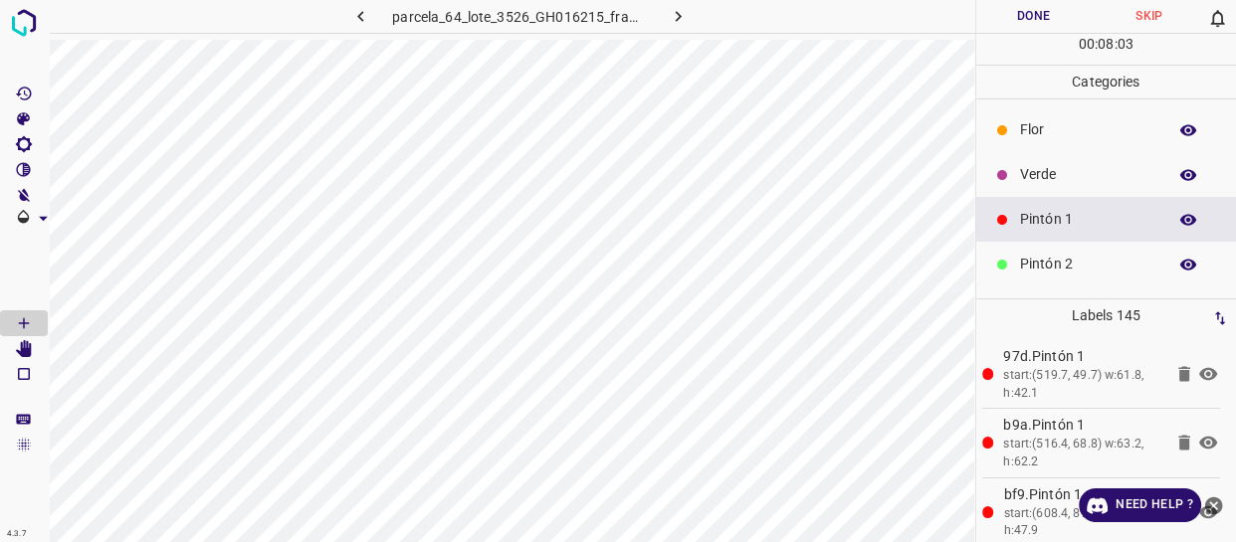
click at [1089, 176] on p "Verde" at bounding box center [1088, 174] width 136 height 21
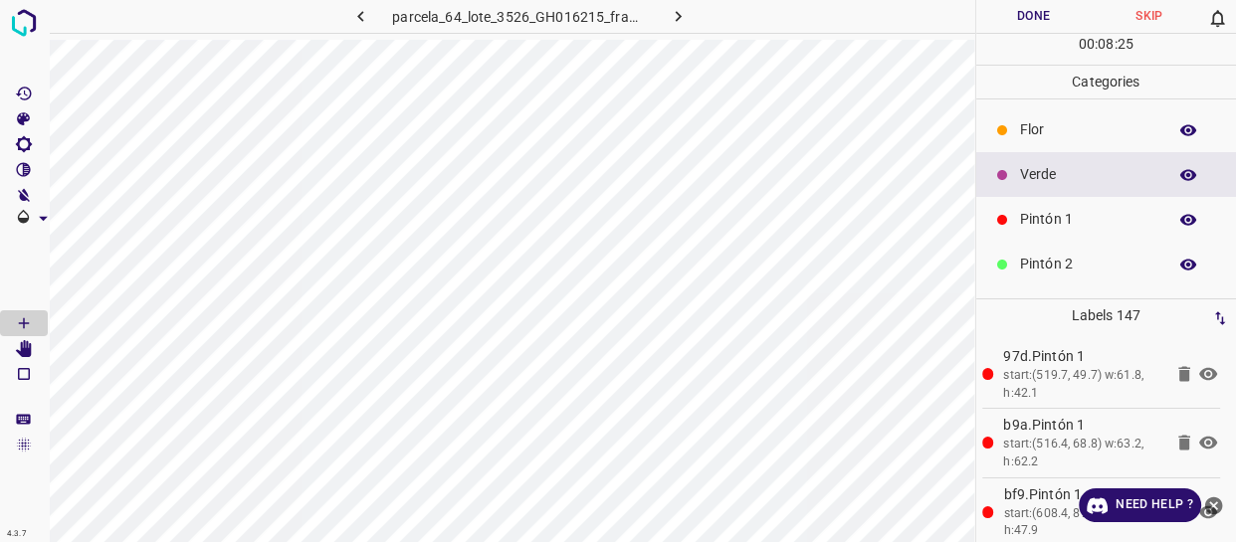
click at [1083, 176] on p "Verde" at bounding box center [1088, 174] width 136 height 21
drag, startPoint x: 1050, startPoint y: 225, endPoint x: 981, endPoint y: 227, distance: 68.7
click at [1049, 225] on p "Pintón 1" at bounding box center [1088, 219] width 136 height 21
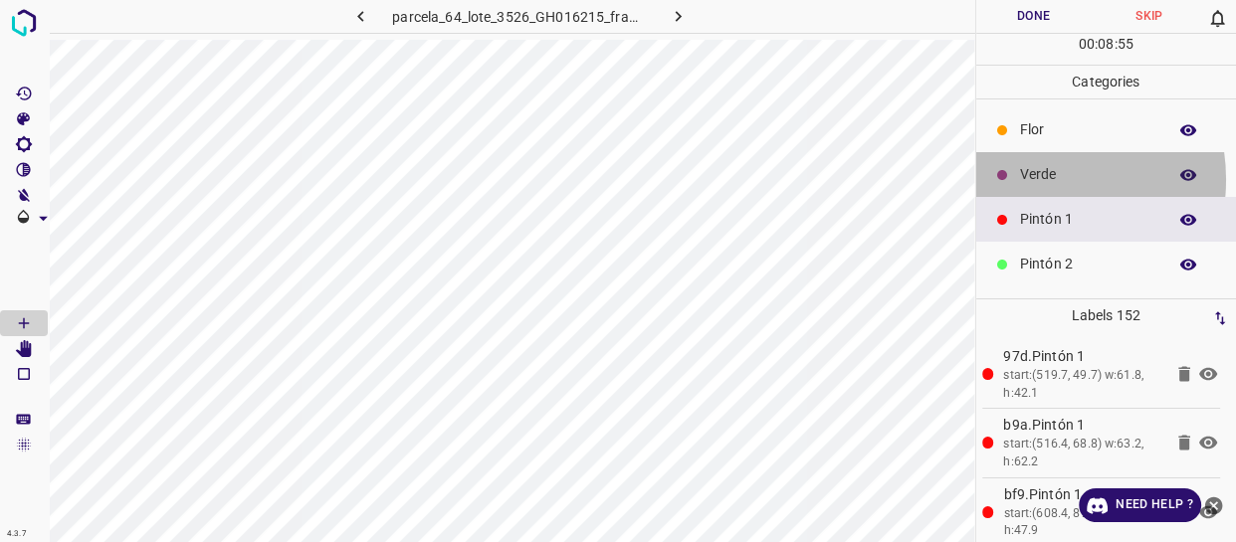
click at [1028, 179] on p "Verde" at bounding box center [1088, 174] width 136 height 21
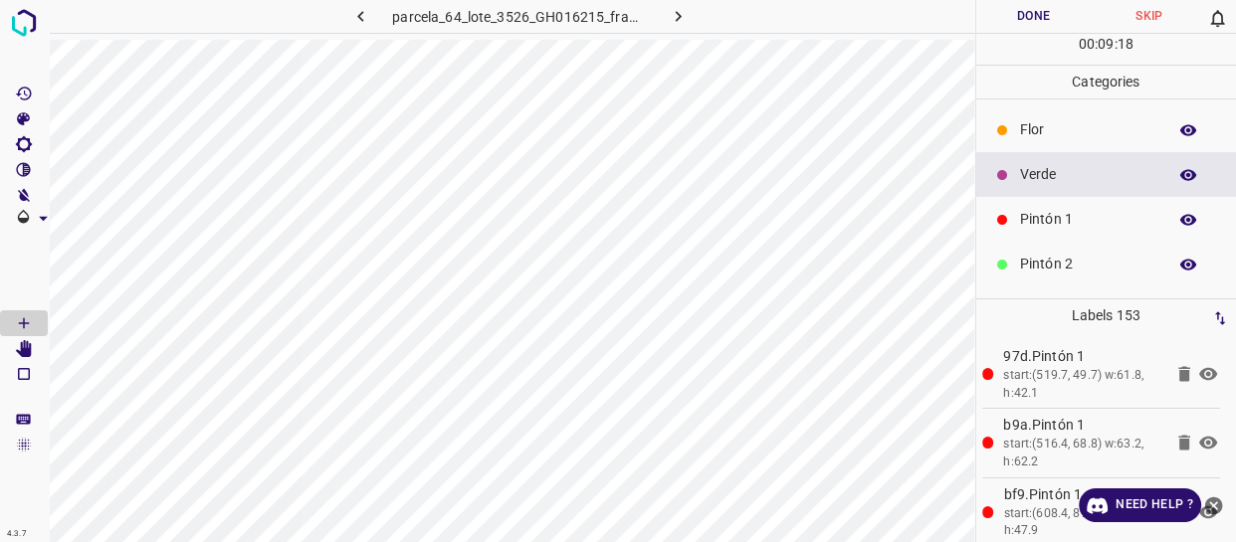
click at [1064, 179] on p "Verde" at bounding box center [1088, 174] width 136 height 21
click at [1044, 23] on button "Done" at bounding box center [1033, 16] width 115 height 33
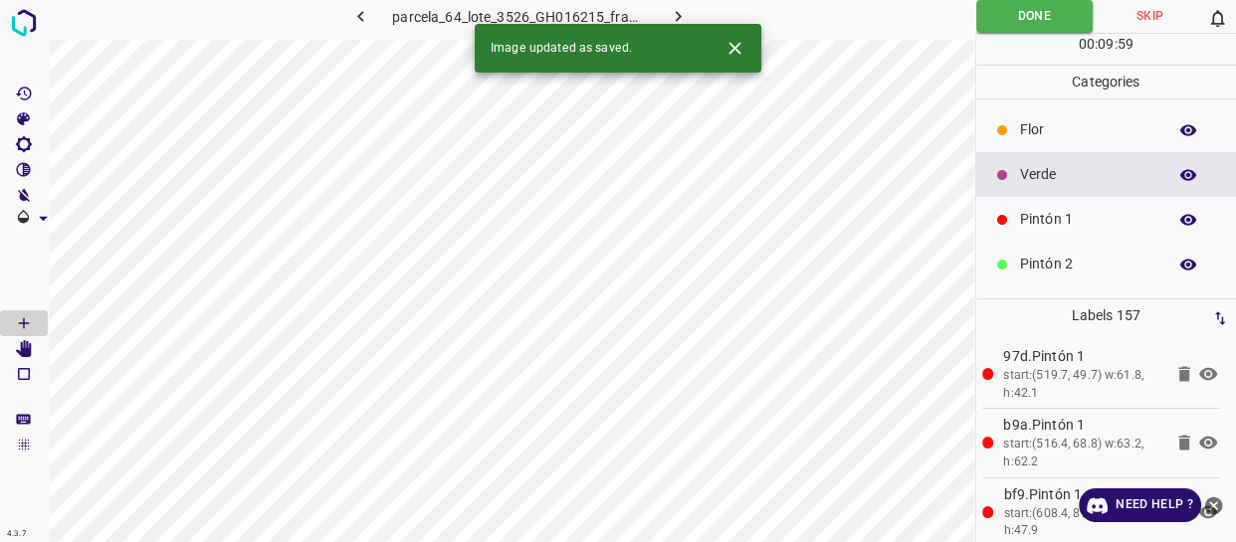
click at [675, 16] on icon "button" at bounding box center [678, 16] width 21 height 21
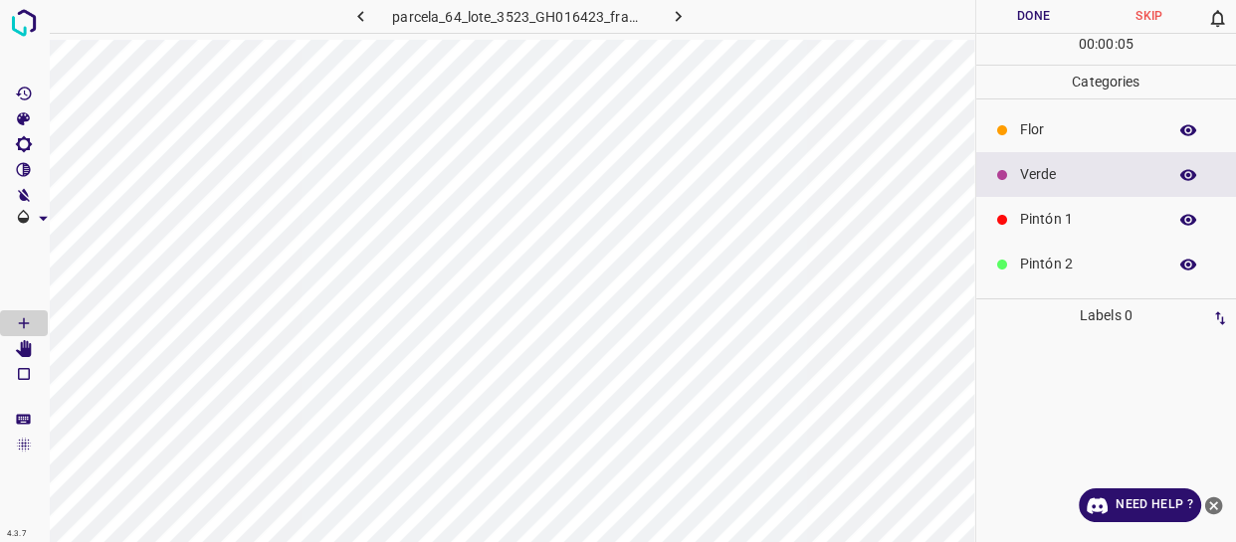
click at [1033, 186] on div "Verde" at bounding box center [1106, 174] width 261 height 45
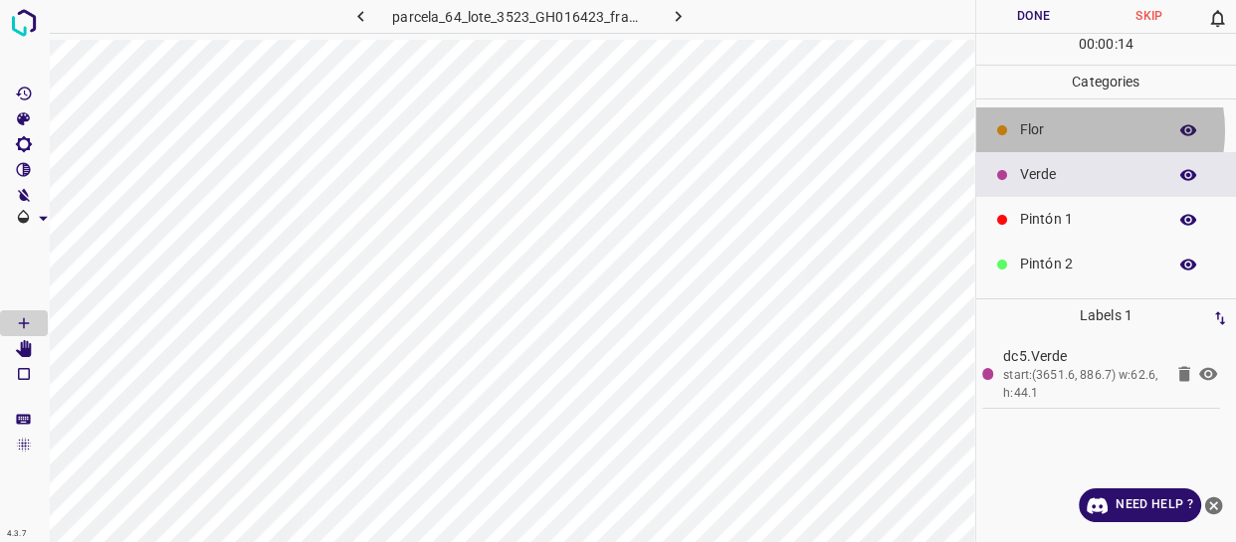
click at [1075, 130] on p "Flor" at bounding box center [1088, 129] width 136 height 21
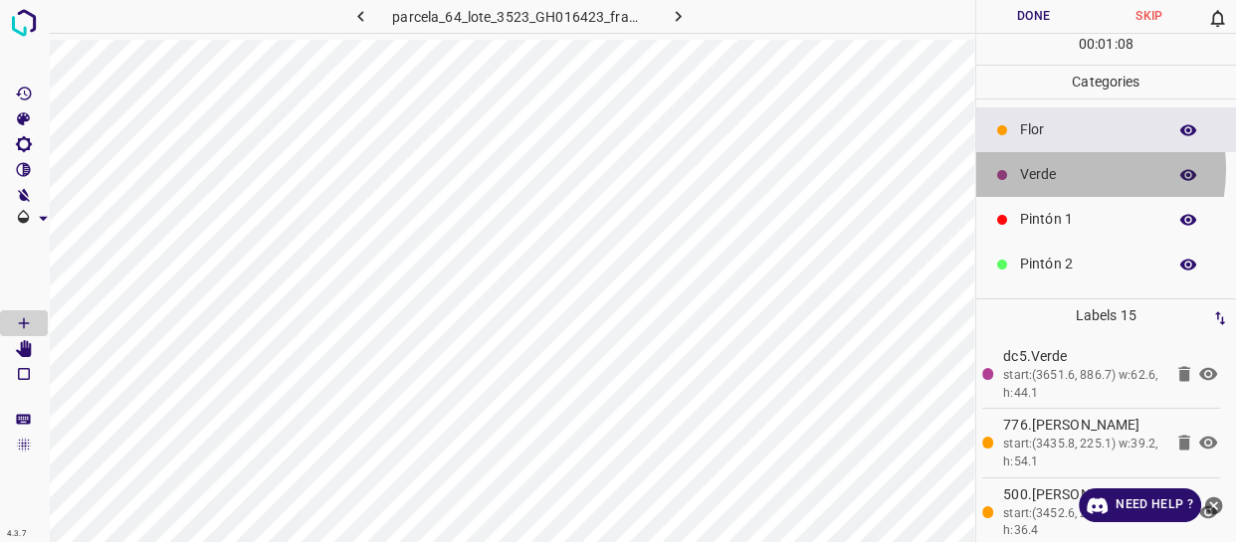
click at [1053, 168] on p "Verde" at bounding box center [1088, 174] width 136 height 21
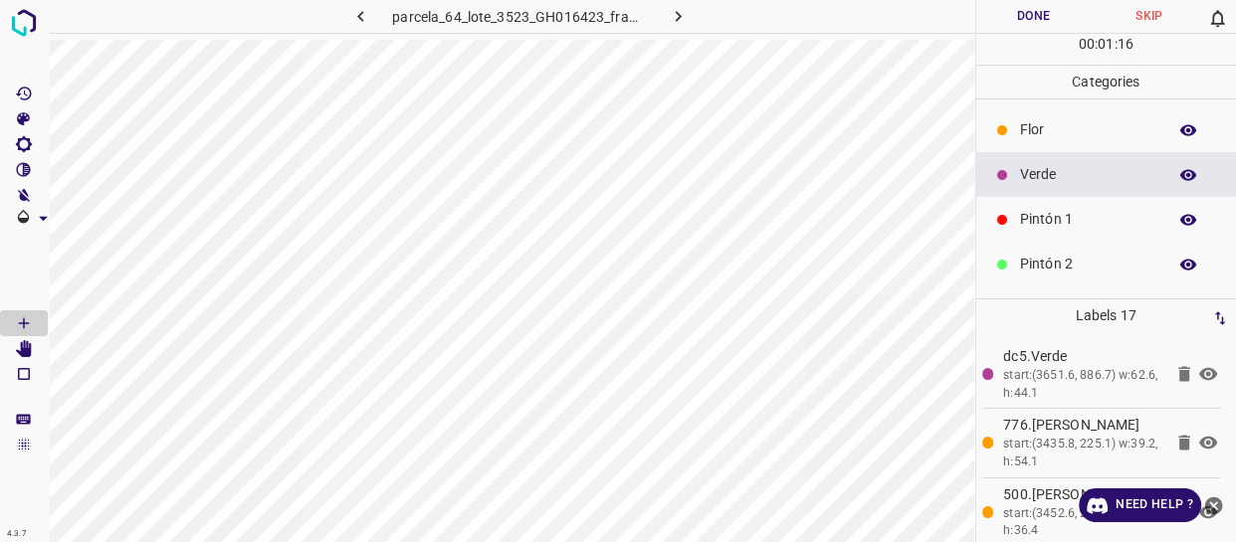
click at [1016, 218] on div "Pintón 1" at bounding box center [1106, 219] width 261 height 45
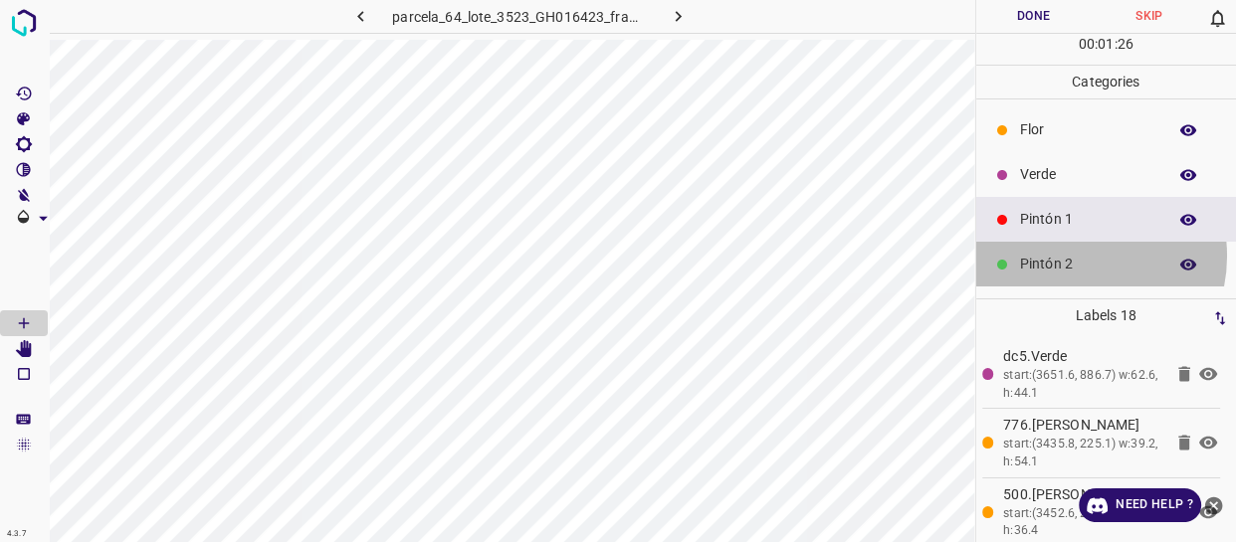
drag, startPoint x: 1070, startPoint y: 256, endPoint x: 991, endPoint y: 249, distance: 79.9
click at [1061, 256] on p "Pintón 2" at bounding box center [1088, 264] width 136 height 21
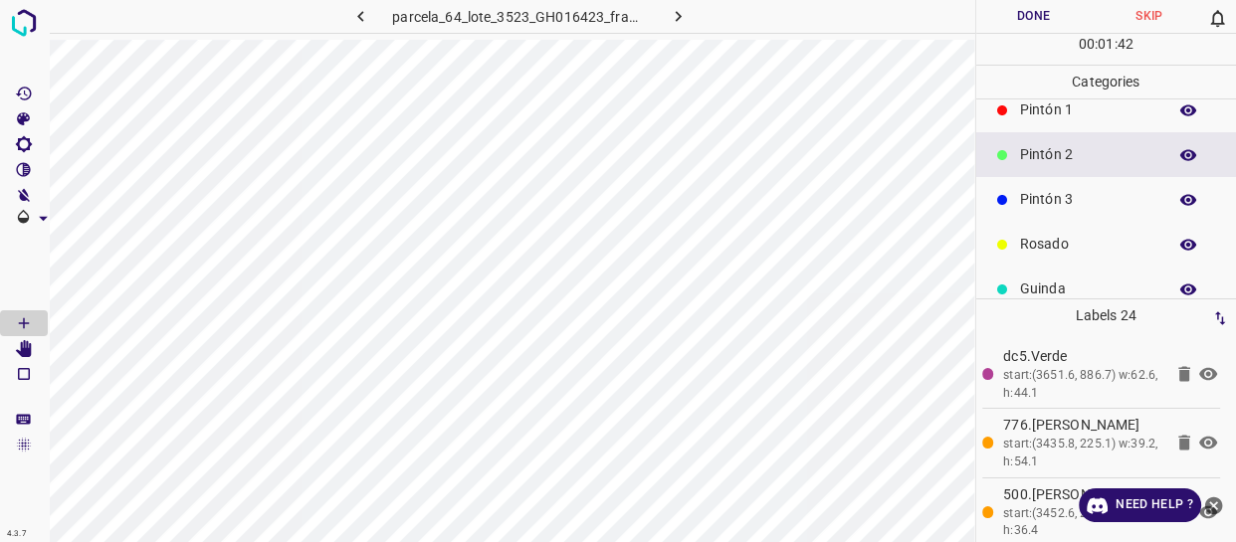
scroll to position [174, 0]
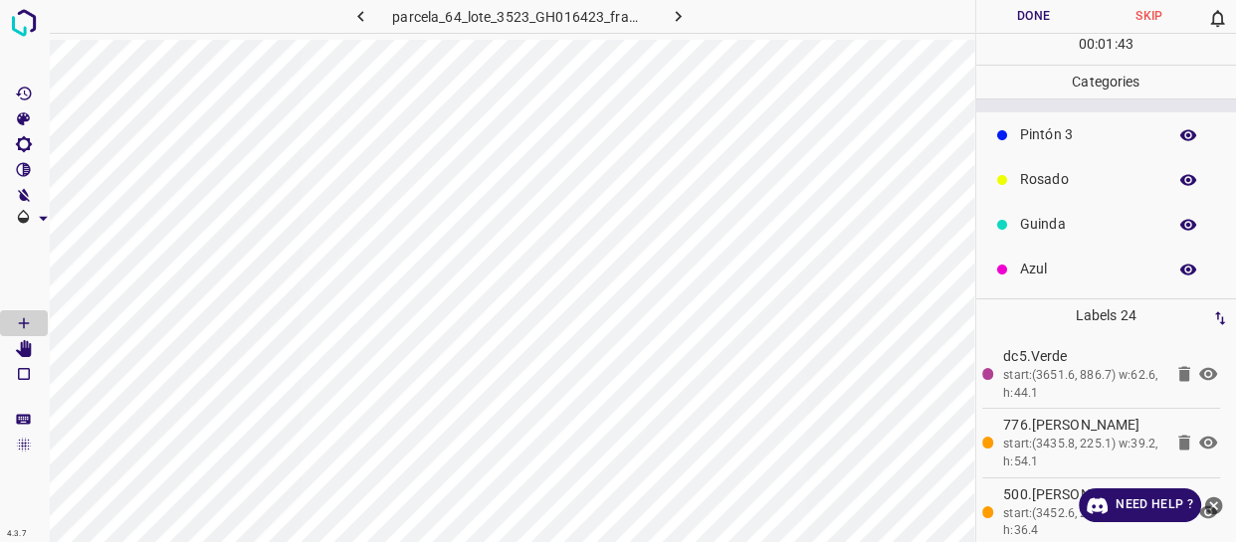
click at [1053, 263] on p "Azul" at bounding box center [1088, 269] width 136 height 21
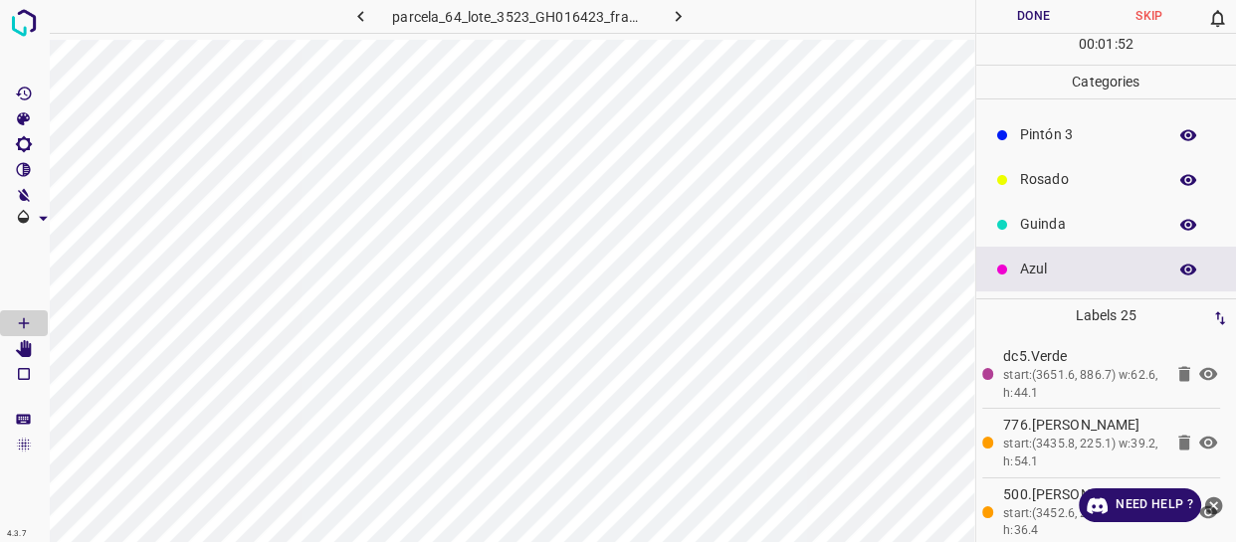
click at [1076, 143] on p "Pintón 3" at bounding box center [1088, 134] width 136 height 21
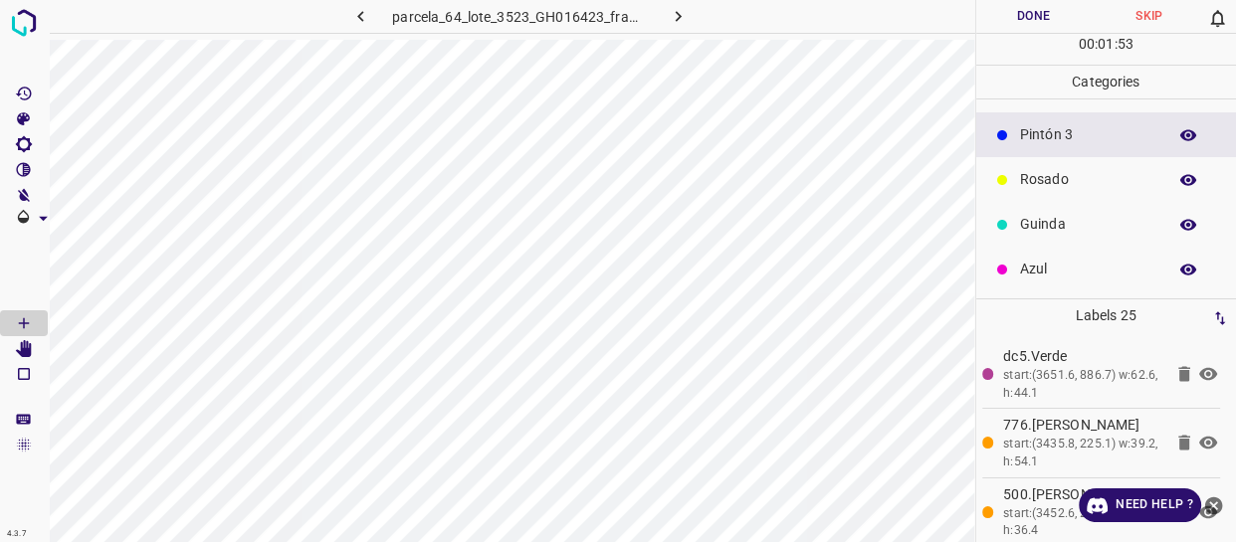
scroll to position [84, 0]
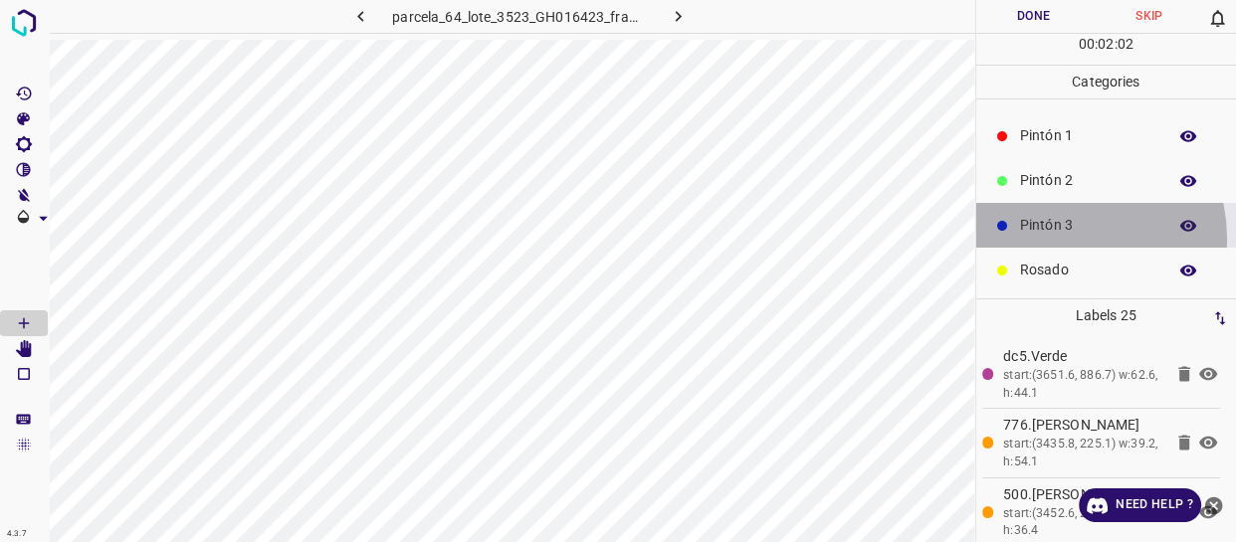
click at [1061, 238] on div "Pintón 3" at bounding box center [1106, 225] width 261 height 45
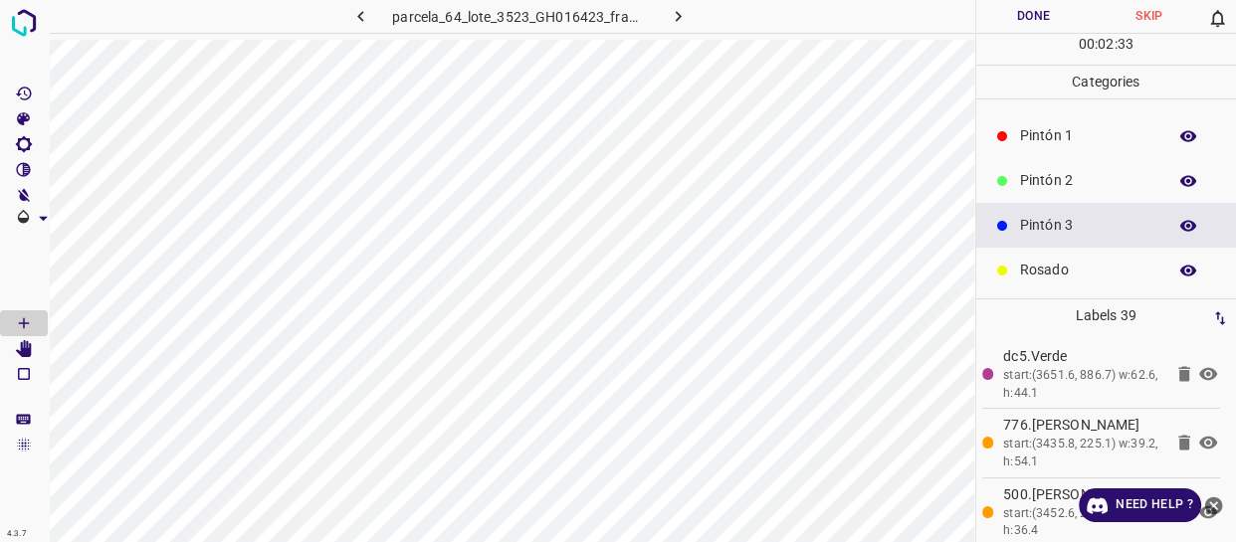
drag, startPoint x: 1075, startPoint y: 141, endPoint x: 1048, endPoint y: 138, distance: 28.0
click at [1074, 141] on p "Pintón 1" at bounding box center [1088, 135] width 136 height 21
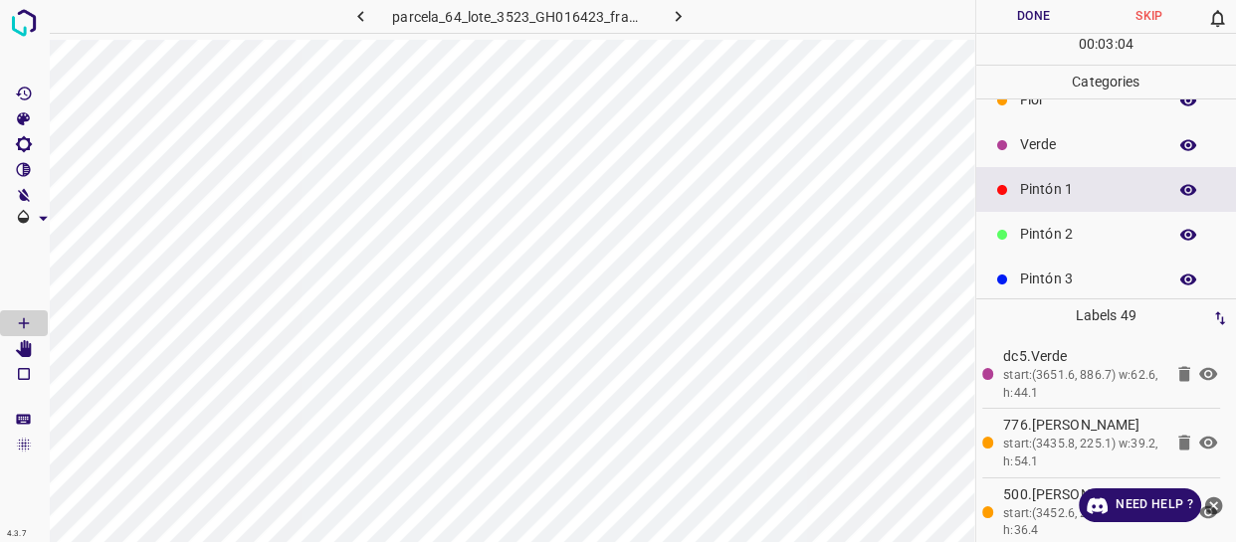
scroll to position [0, 0]
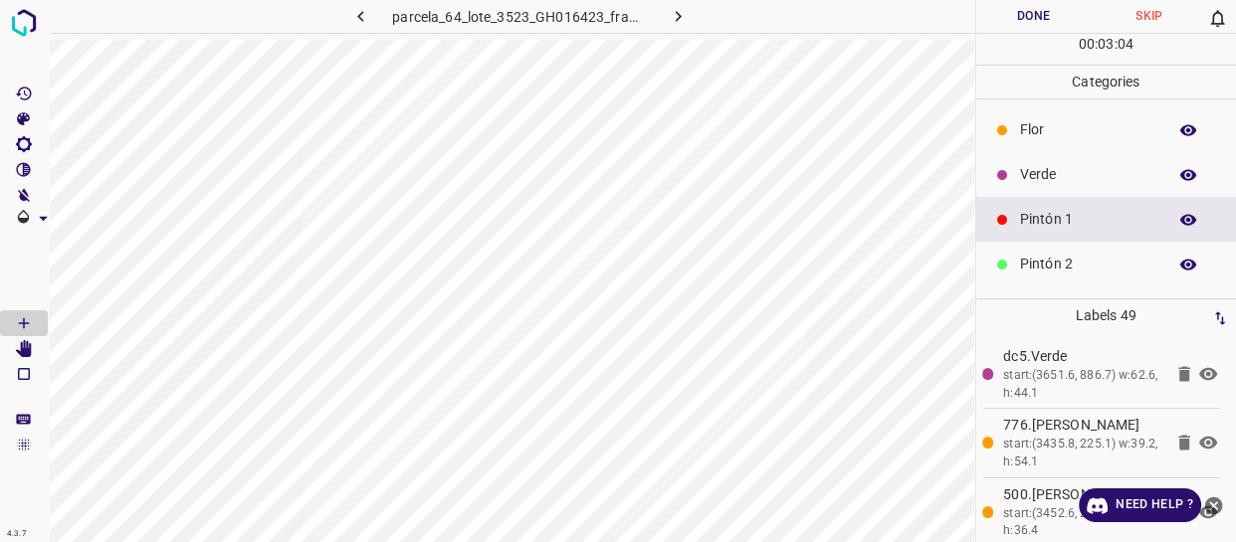
drag, startPoint x: 1061, startPoint y: 181, endPoint x: 998, endPoint y: 202, distance: 67.0
click at [1060, 181] on p "Verde" at bounding box center [1088, 174] width 136 height 21
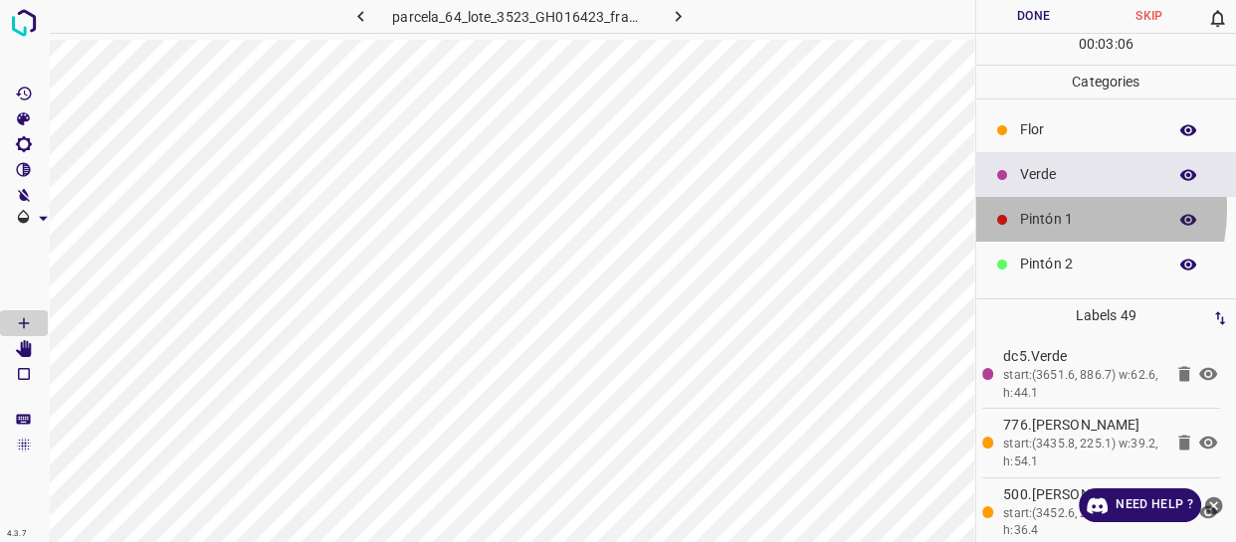
drag, startPoint x: 1048, startPoint y: 209, endPoint x: 1006, endPoint y: 218, distance: 42.7
click at [1044, 209] on p "Pintón 1" at bounding box center [1088, 219] width 136 height 21
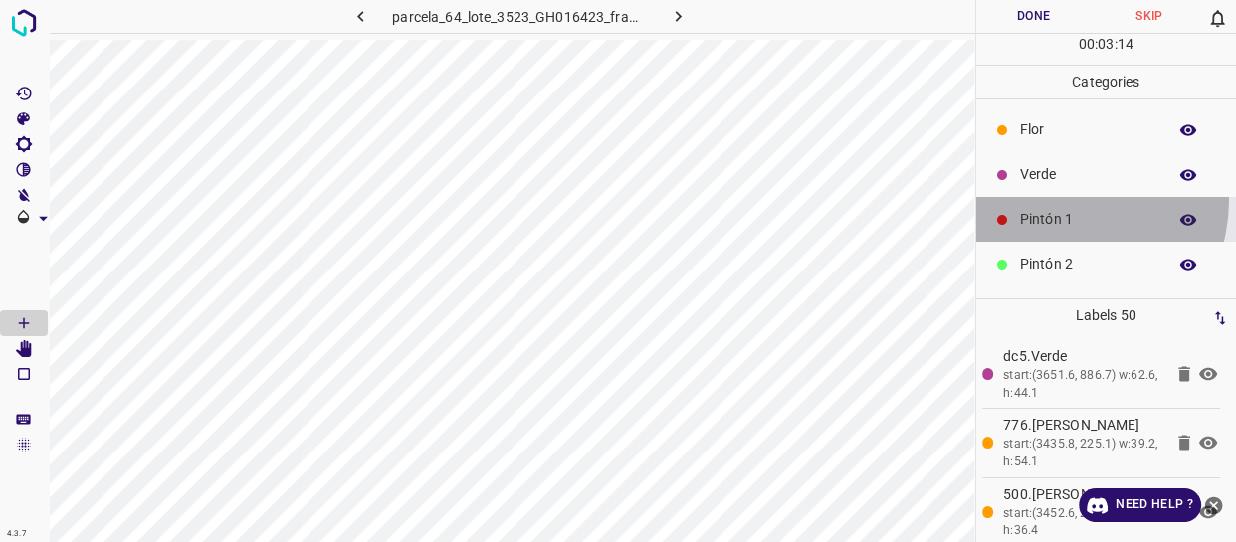
click at [1051, 199] on div "Pintón 1" at bounding box center [1106, 219] width 261 height 45
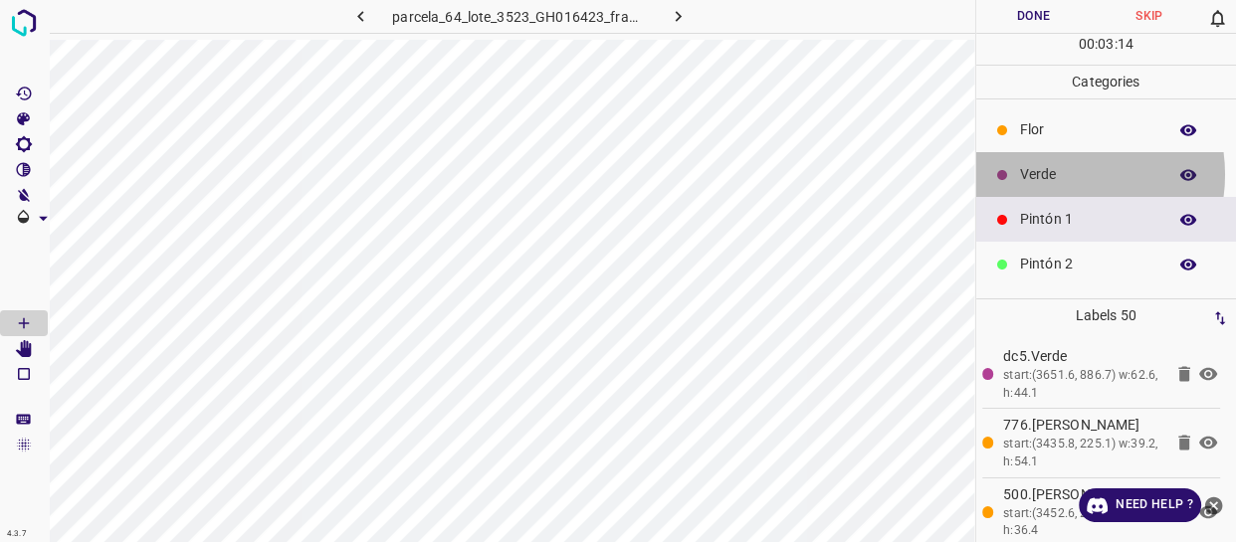
click at [1056, 174] on p "Verde" at bounding box center [1088, 174] width 136 height 21
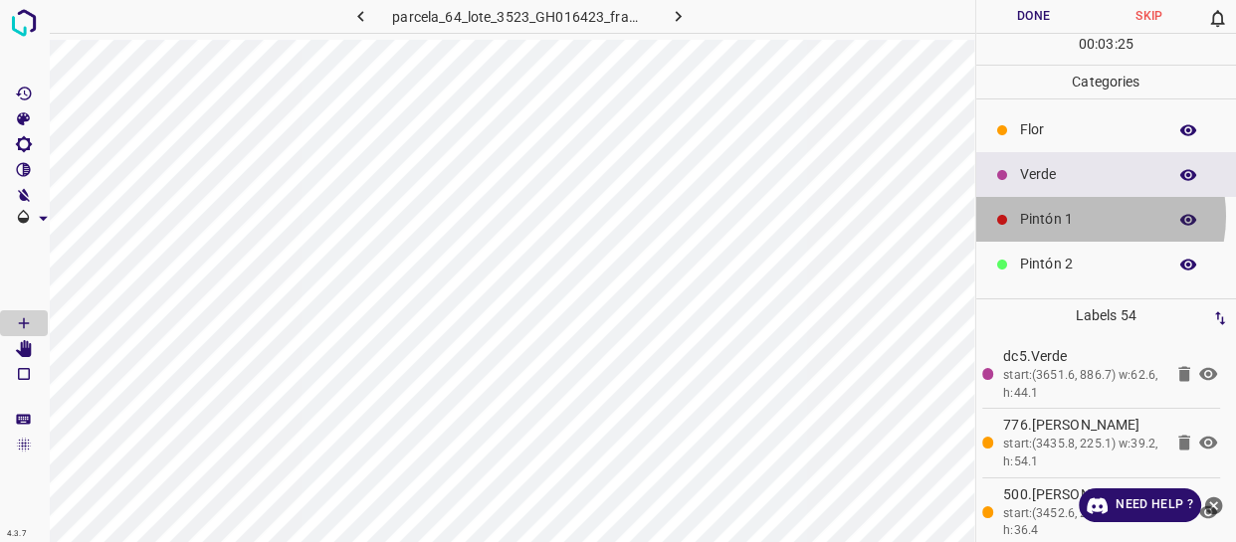
drag, startPoint x: 1081, startPoint y: 216, endPoint x: 1057, endPoint y: 217, distance: 24.9
click at [1057, 217] on p "Pintón 1" at bounding box center [1088, 219] width 136 height 21
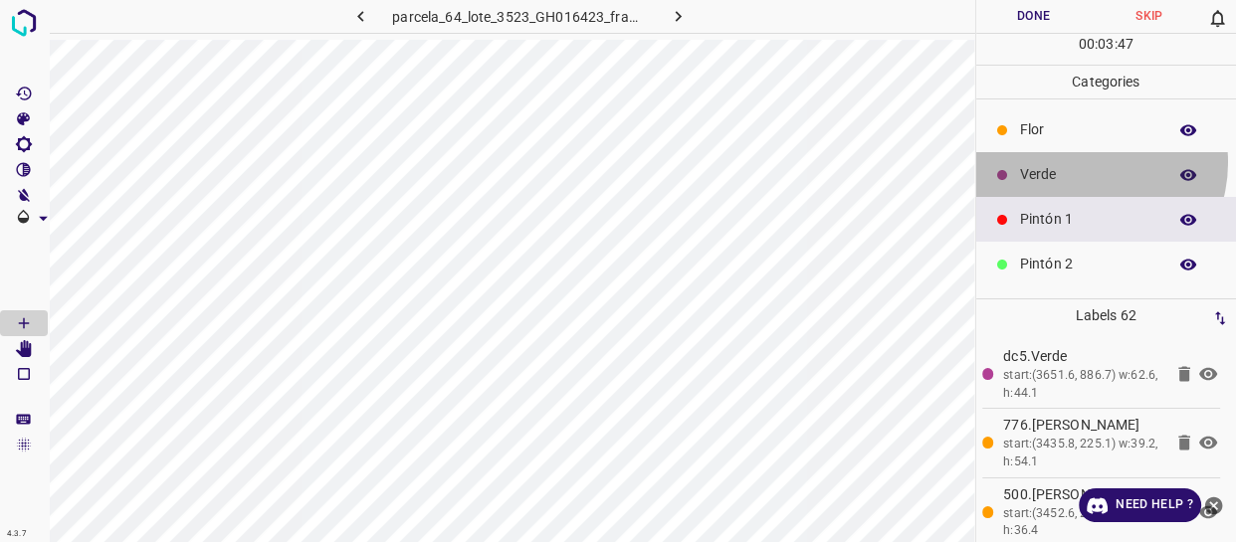
drag, startPoint x: 1081, startPoint y: 162, endPoint x: 1064, endPoint y: 165, distance: 17.2
click at [1064, 165] on div "Verde" at bounding box center [1106, 174] width 261 height 45
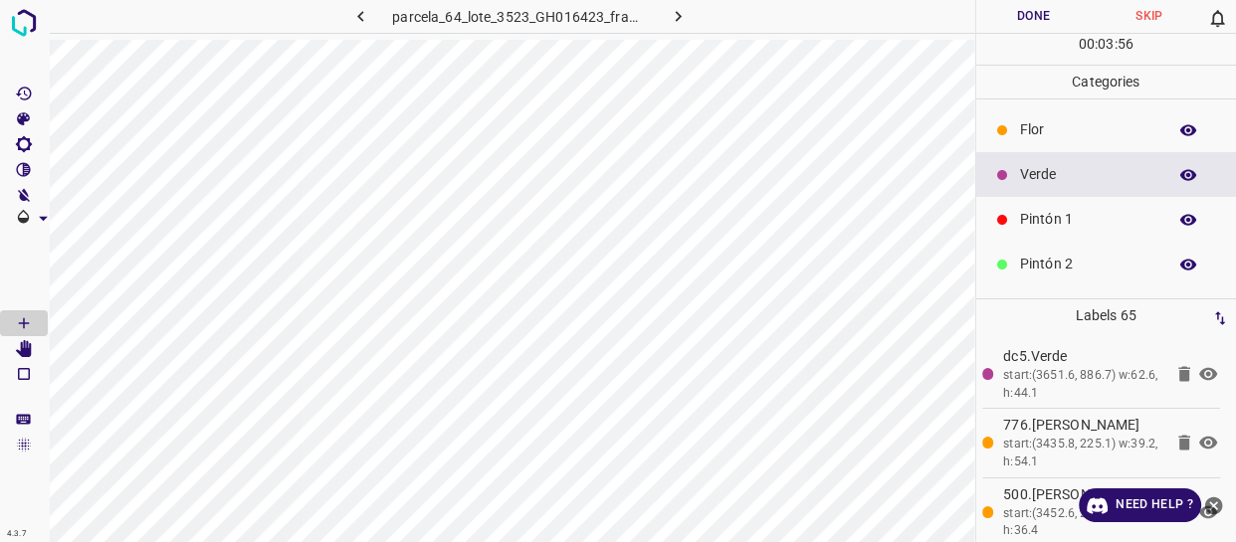
click at [1064, 206] on div "Pintón 1" at bounding box center [1106, 219] width 261 height 45
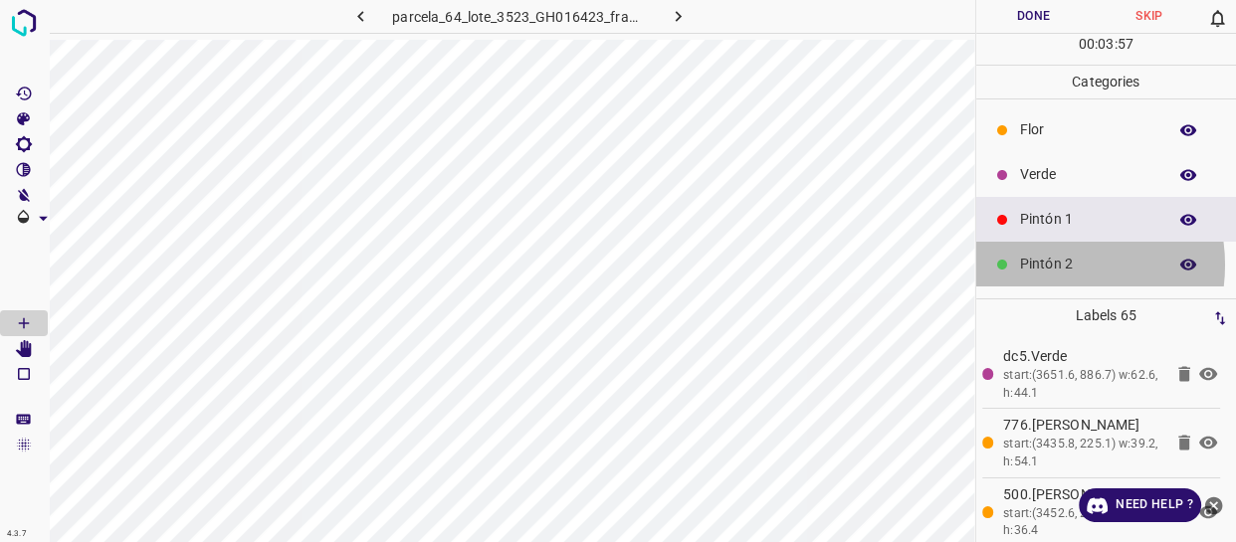
drag, startPoint x: 1046, startPoint y: 265, endPoint x: 997, endPoint y: 267, distance: 48.8
click at [1038, 263] on p "Pintón 2" at bounding box center [1088, 264] width 136 height 21
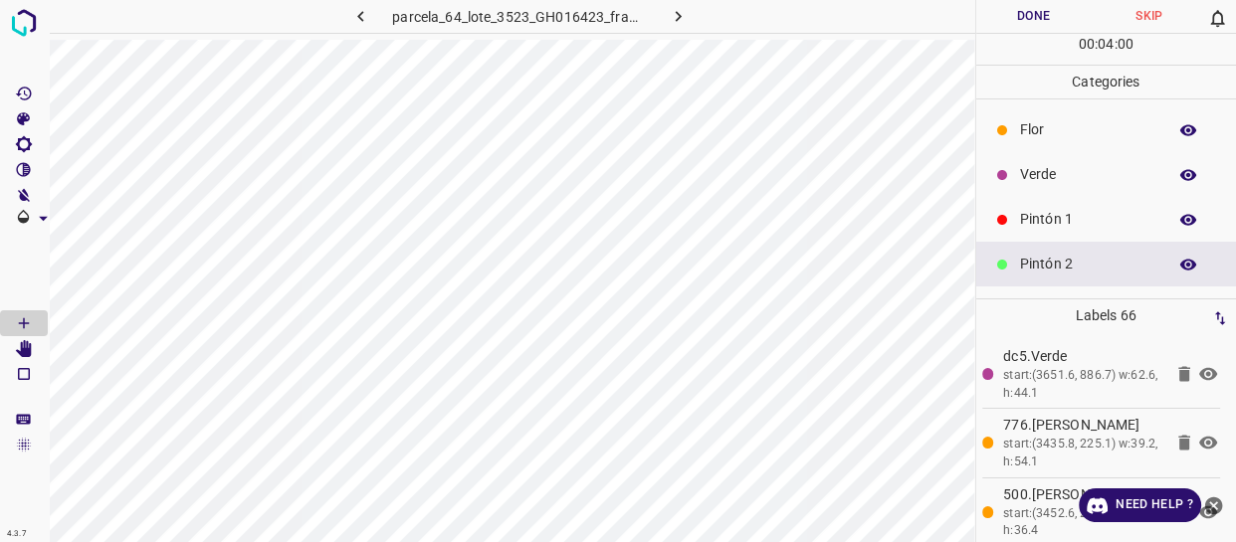
click at [1084, 224] on p "Pintón 1" at bounding box center [1088, 219] width 136 height 21
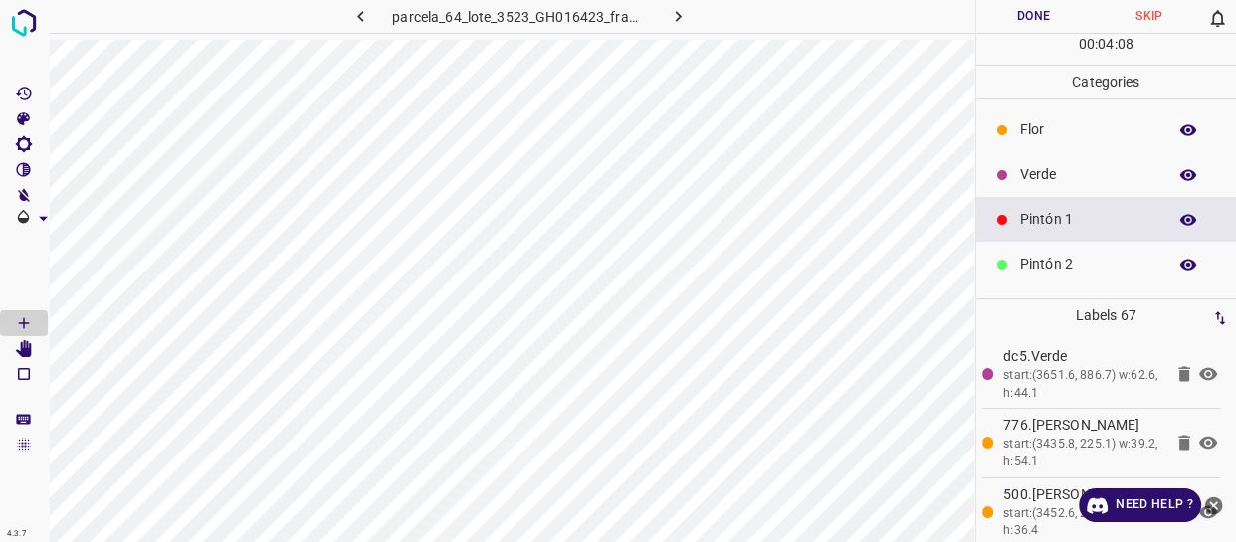
drag, startPoint x: 1068, startPoint y: 283, endPoint x: 1046, endPoint y: 269, distance: 26.8
click at [1064, 283] on div "Pintón 2" at bounding box center [1106, 264] width 261 height 45
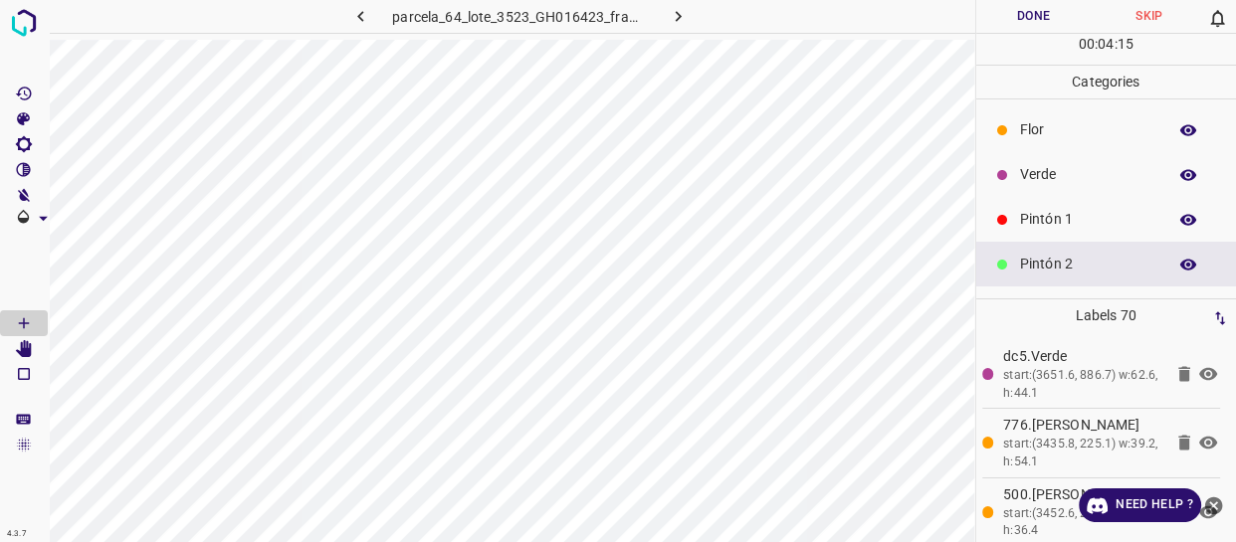
drag, startPoint x: 1066, startPoint y: 209, endPoint x: 1052, endPoint y: 209, distance: 14.9
click at [1052, 209] on p "Pintón 1" at bounding box center [1088, 219] width 136 height 21
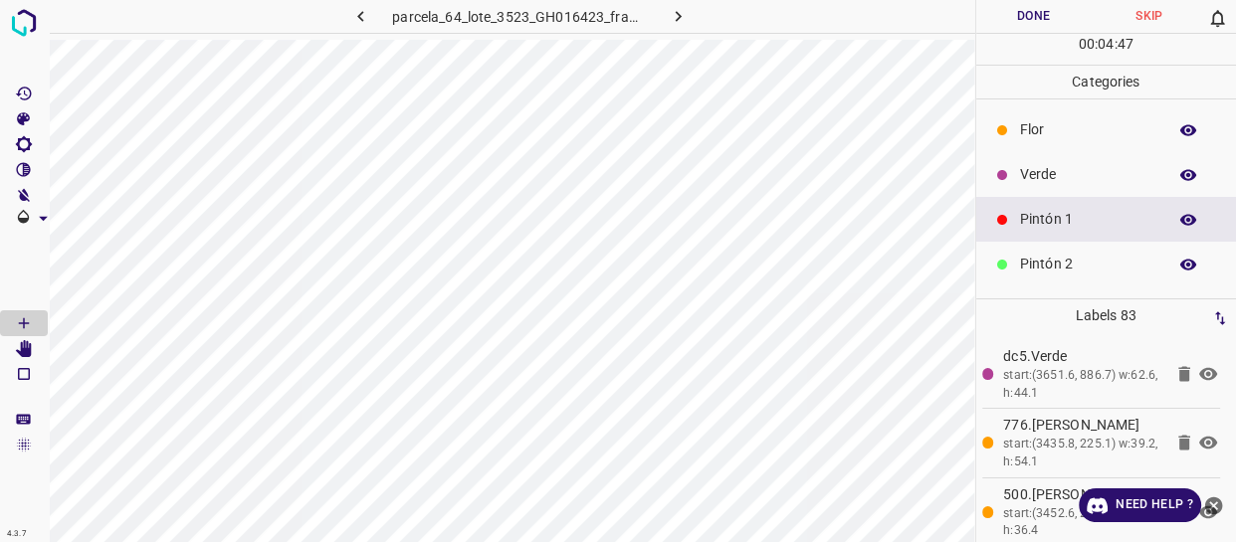
click at [1078, 130] on p "Flor" at bounding box center [1088, 129] width 136 height 21
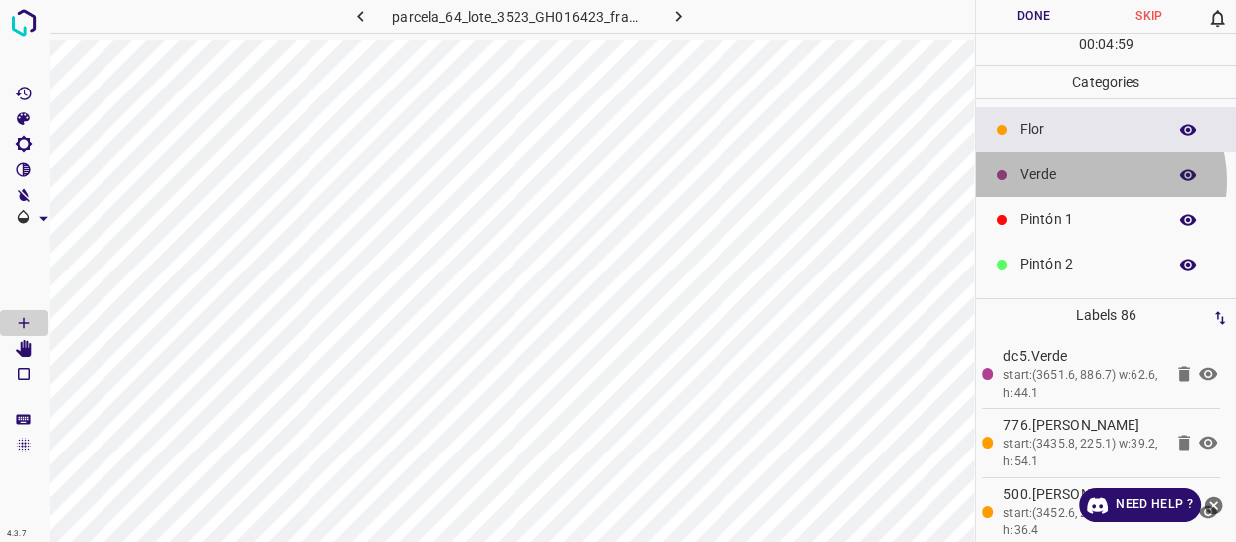
click at [1098, 180] on p "Verde" at bounding box center [1088, 174] width 136 height 21
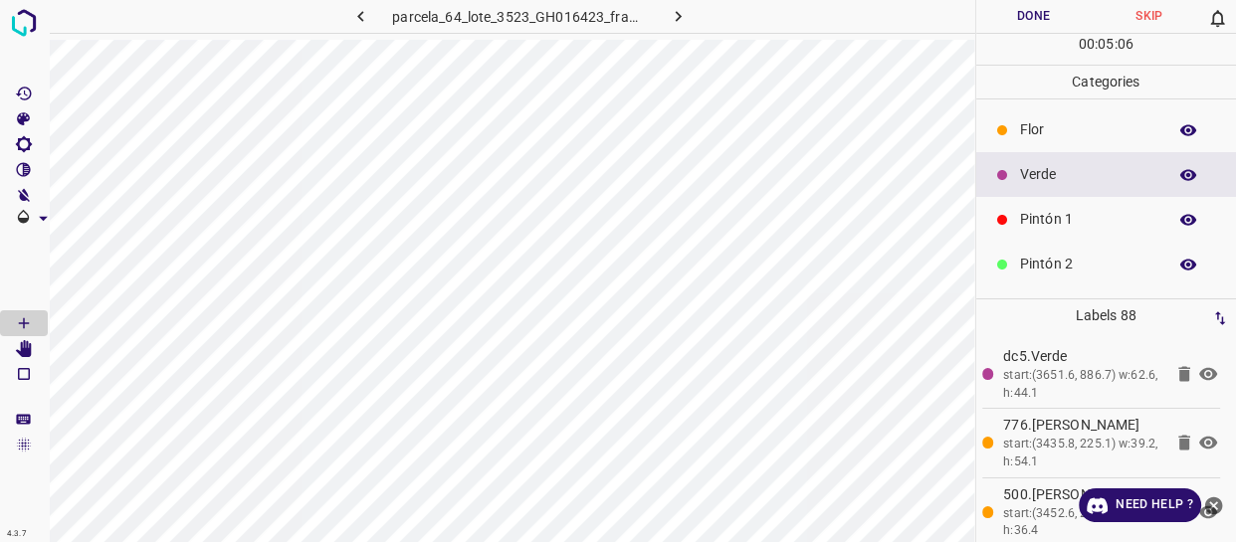
click at [1070, 233] on div "Pintón 1" at bounding box center [1106, 219] width 261 height 45
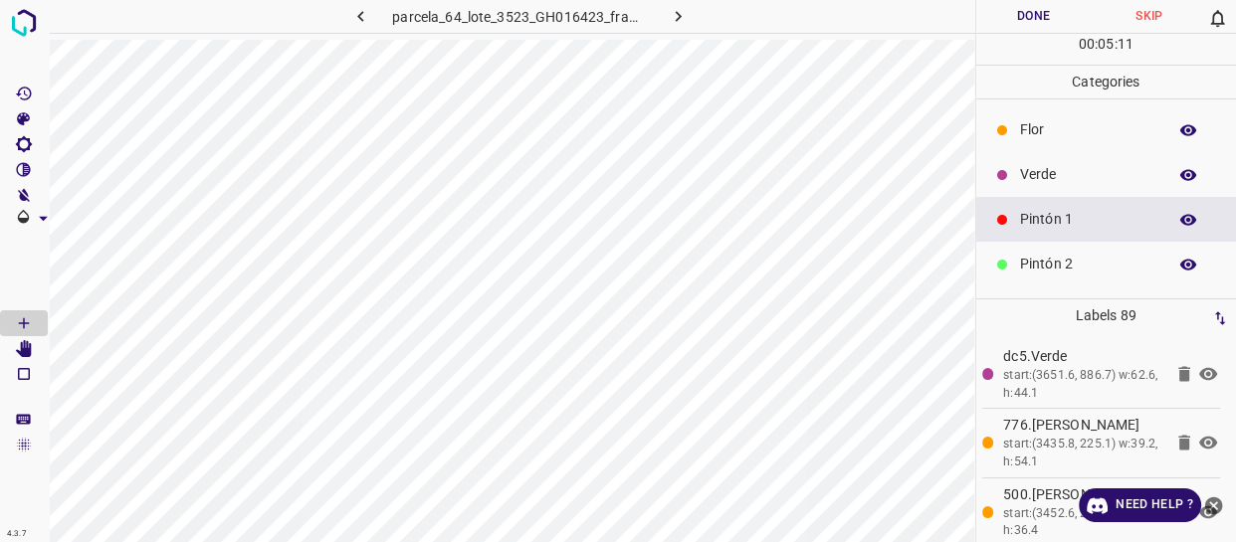
click at [1065, 174] on p "Verde" at bounding box center [1088, 174] width 136 height 21
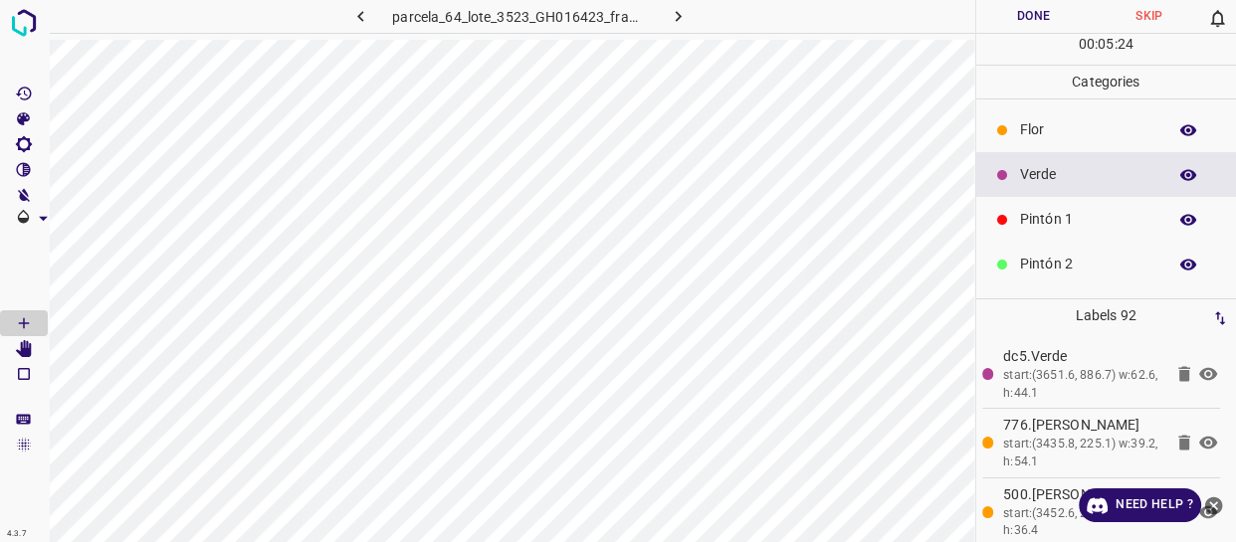
click at [1038, 109] on div "Flor" at bounding box center [1106, 129] width 261 height 45
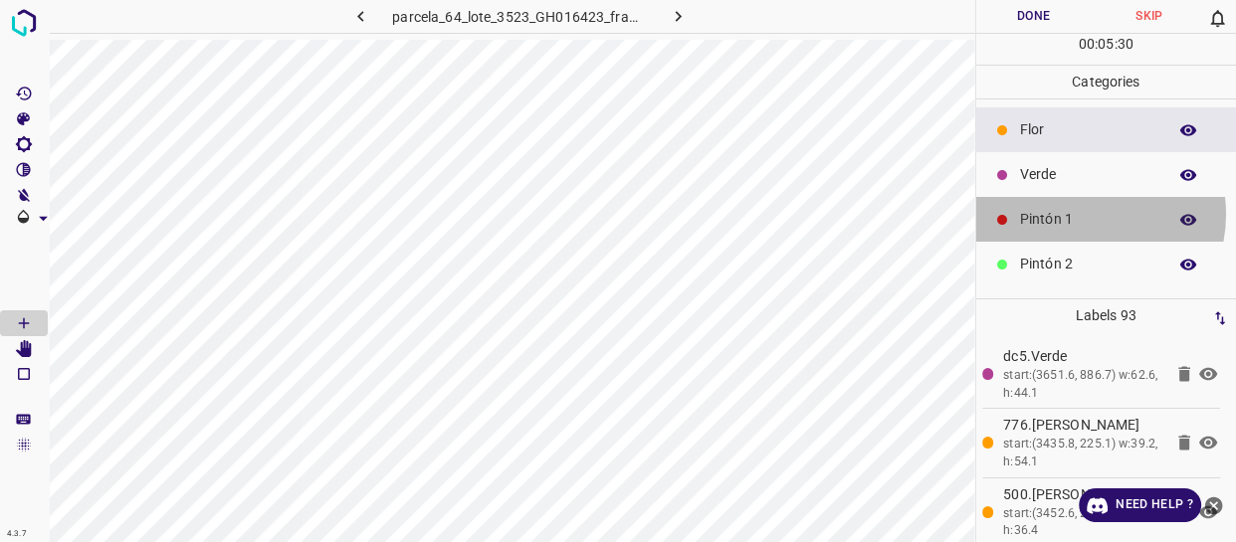
drag, startPoint x: 1079, startPoint y: 214, endPoint x: 1058, endPoint y: 214, distance: 21.9
click at [1058, 214] on p "Pintón 1" at bounding box center [1088, 219] width 136 height 21
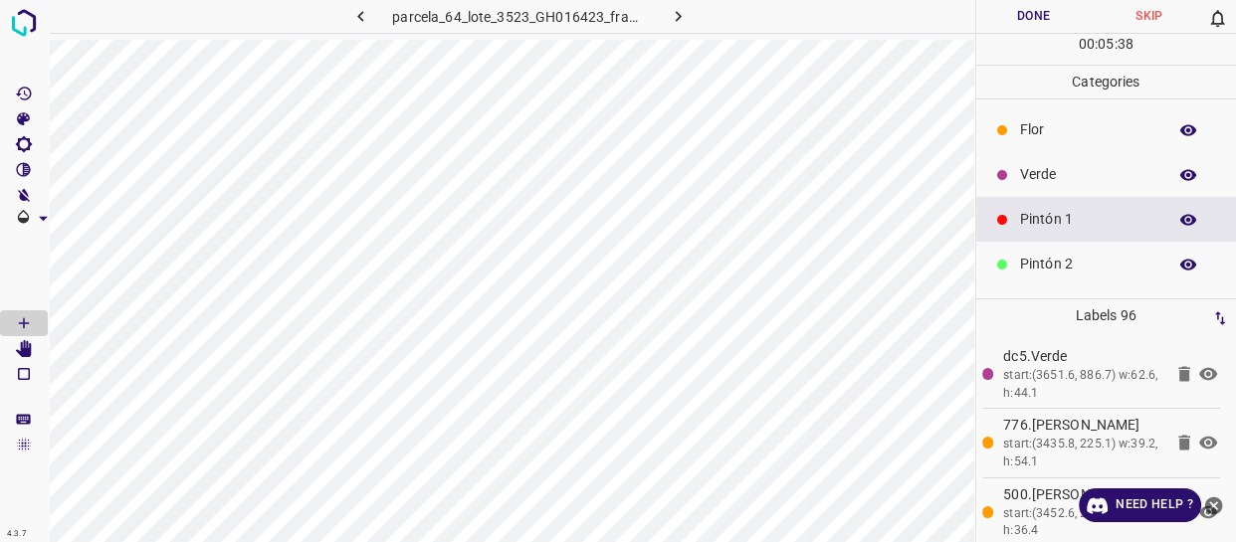
click at [1084, 188] on div "Verde" at bounding box center [1106, 174] width 261 height 45
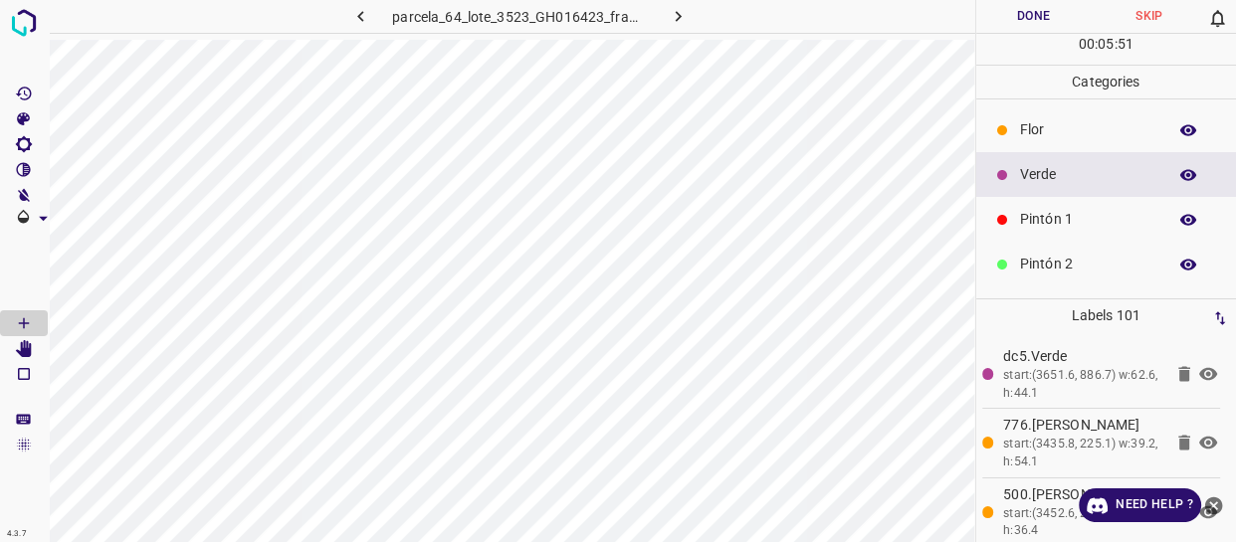
click at [1050, 214] on p "Pintón 1" at bounding box center [1088, 219] width 136 height 21
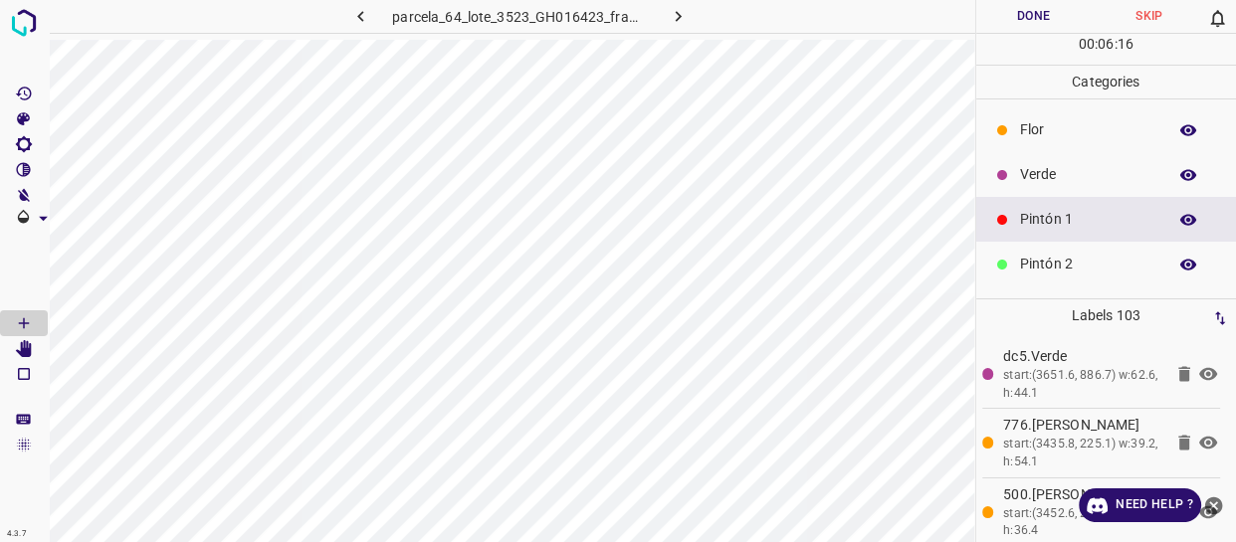
click at [1028, 139] on p "Flor" at bounding box center [1088, 129] width 136 height 21
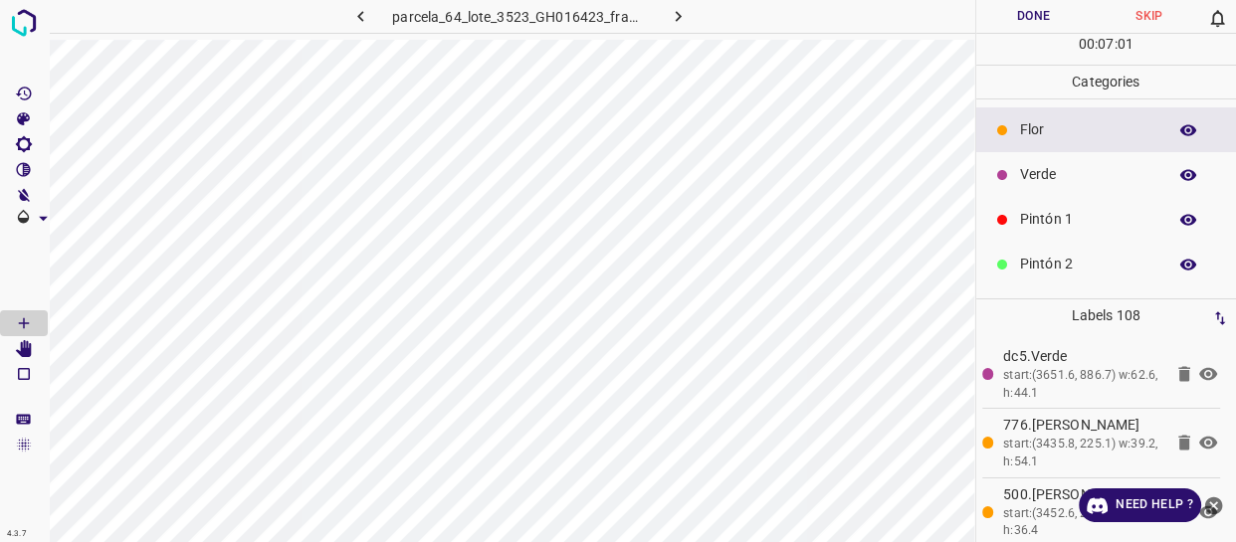
scroll to position [174, 0]
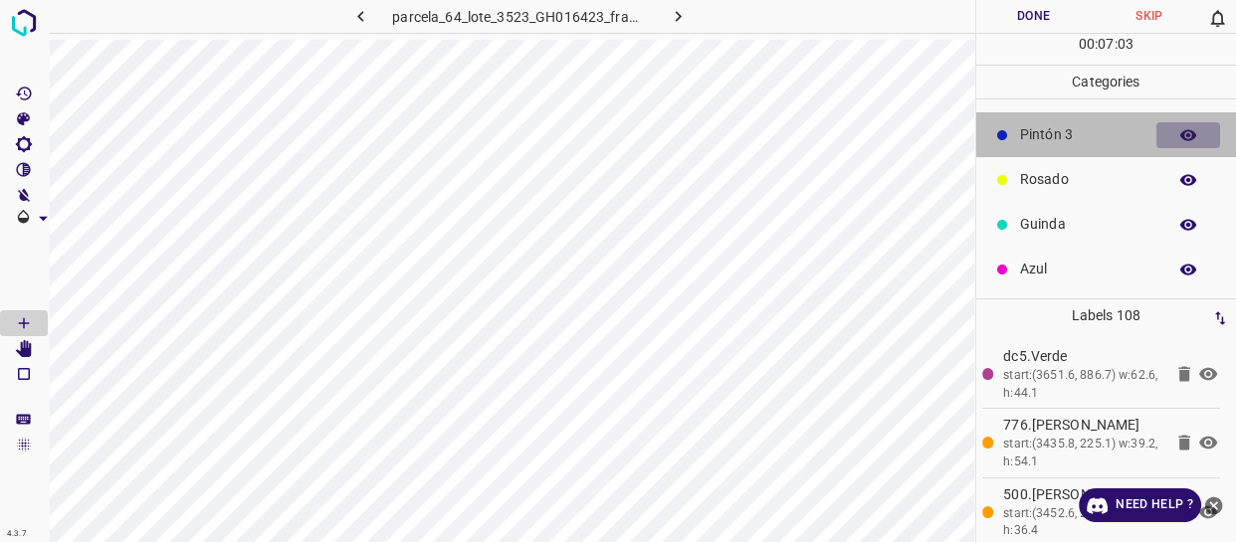
click at [1180, 139] on icon "button" at bounding box center [1188, 134] width 16 height 11
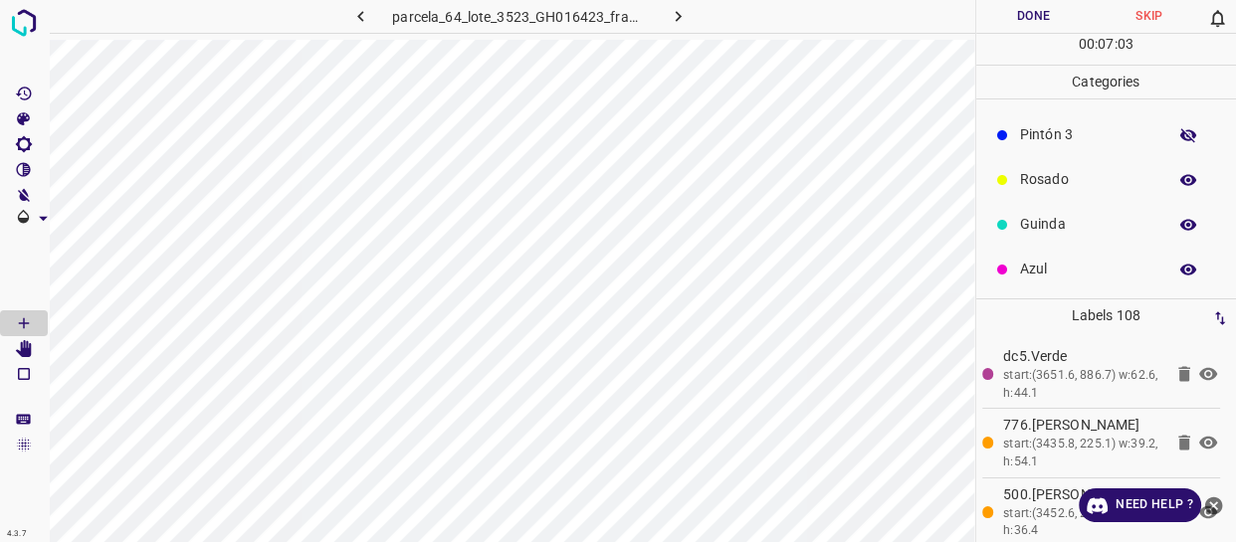
click at [1180, 139] on icon "button" at bounding box center [1188, 135] width 16 height 14
click at [1038, 20] on button "Done" at bounding box center [1033, 16] width 115 height 33
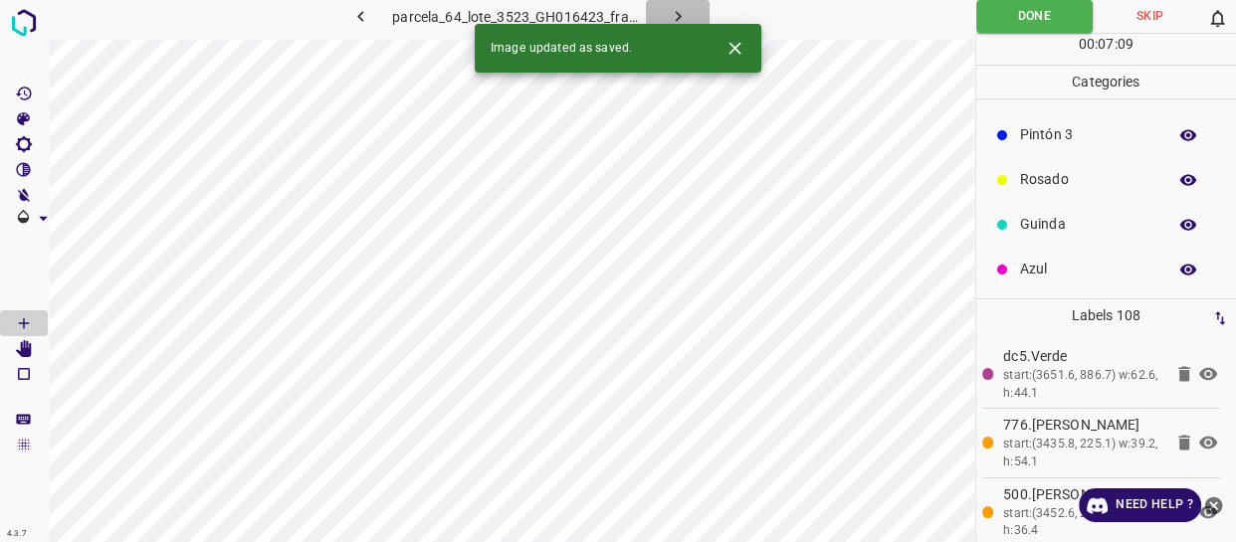
click at [675, 8] on icon "button" at bounding box center [678, 16] width 21 height 21
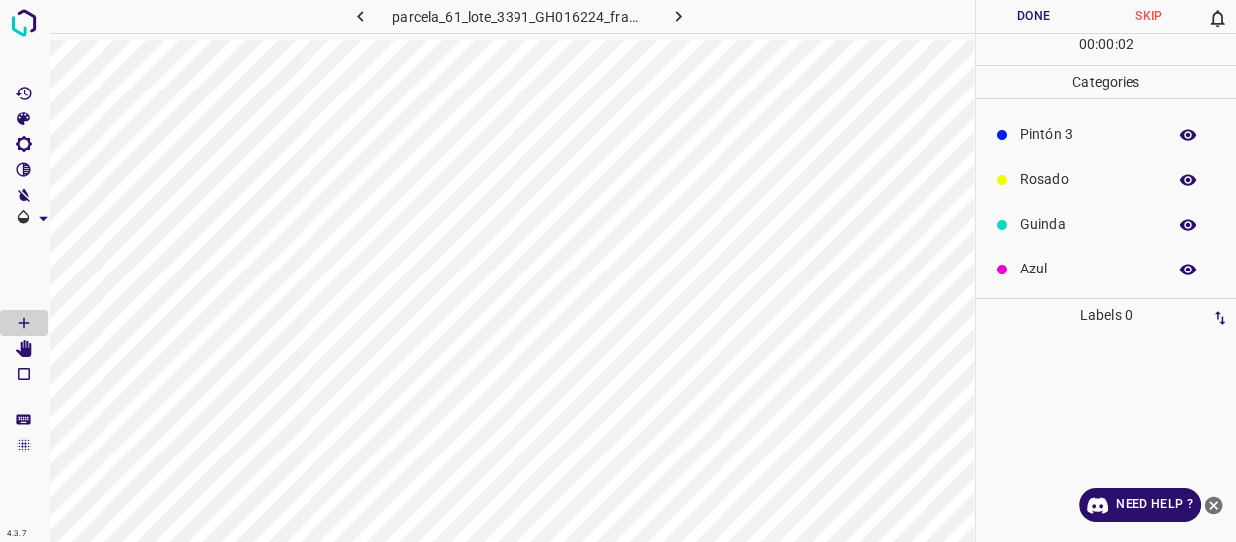
scroll to position [0, 0]
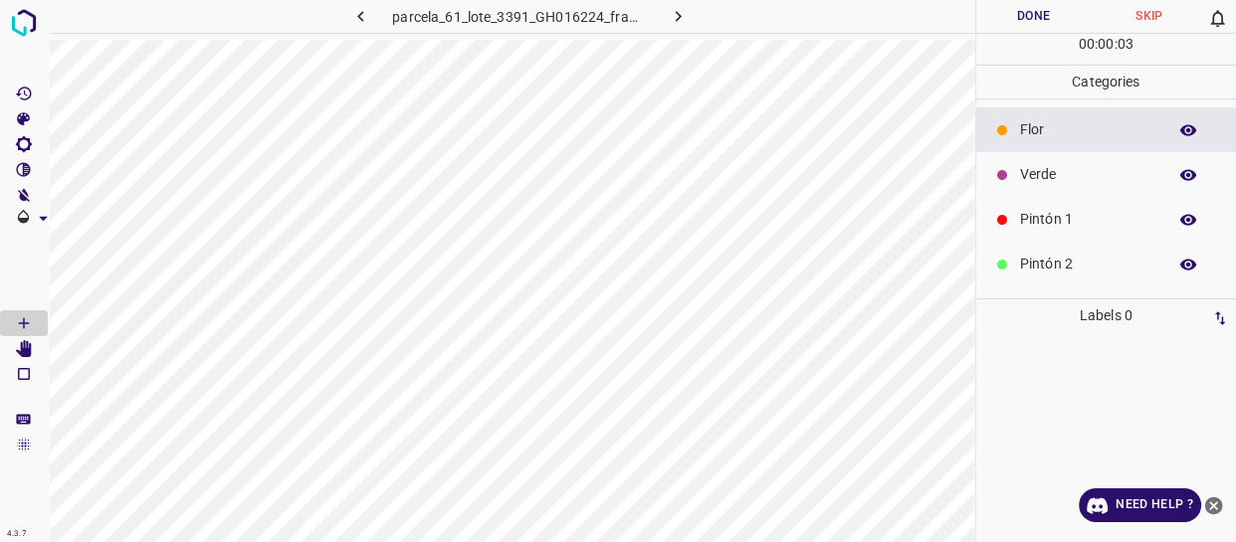
click at [1068, 139] on p "Flor" at bounding box center [1088, 129] width 136 height 21
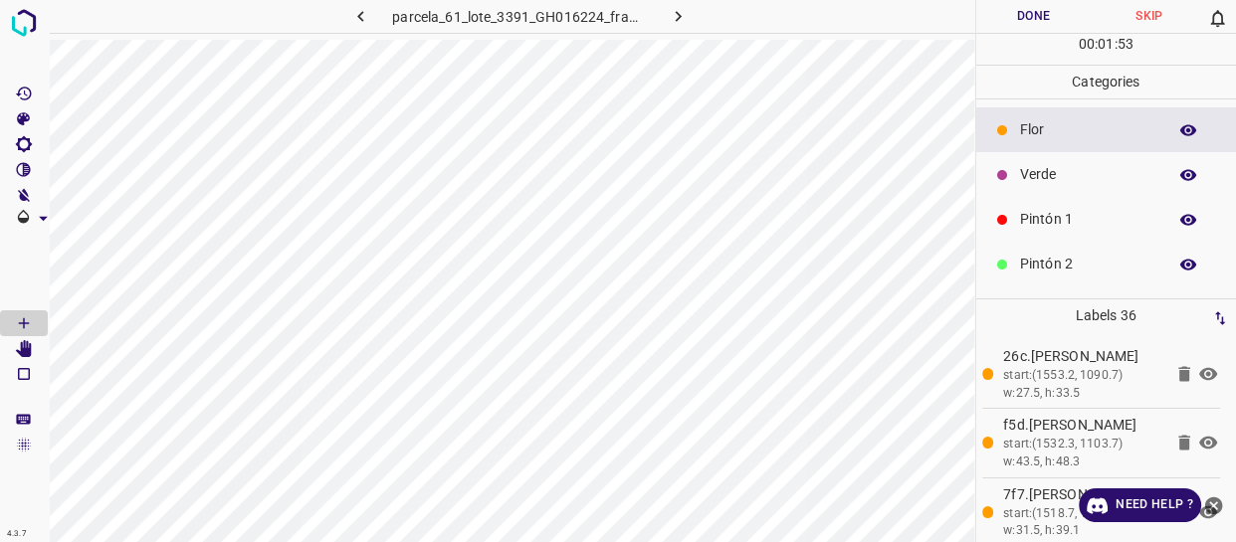
click at [1031, 186] on div "Verde" at bounding box center [1106, 174] width 261 height 45
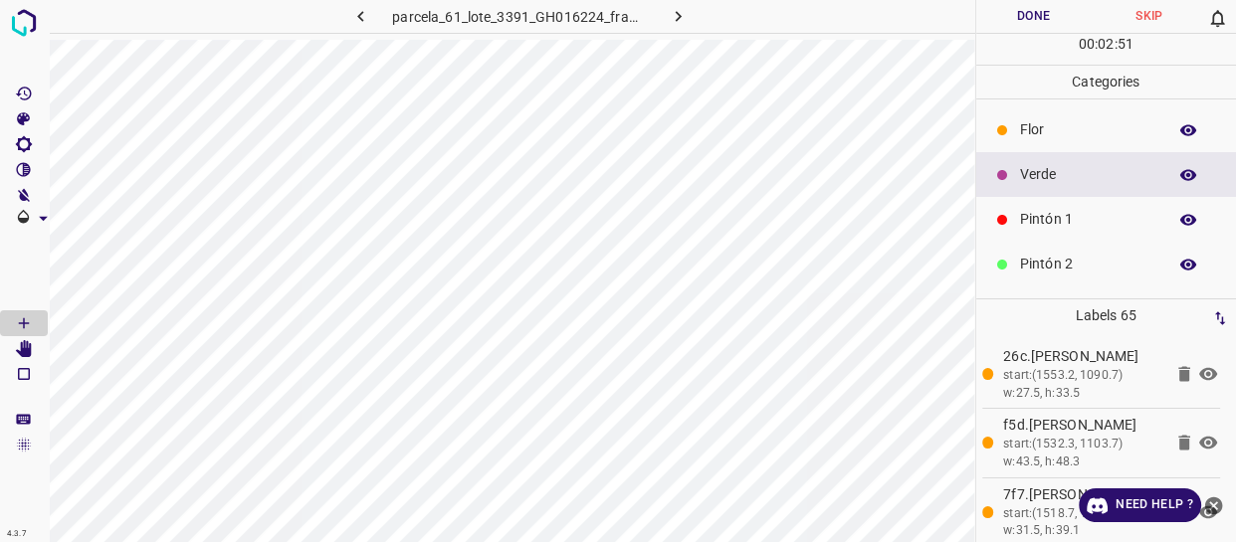
drag, startPoint x: 1050, startPoint y: 223, endPoint x: 1016, endPoint y: 230, distance: 34.5
click at [1016, 230] on div "Pintón 1" at bounding box center [1106, 219] width 261 height 45
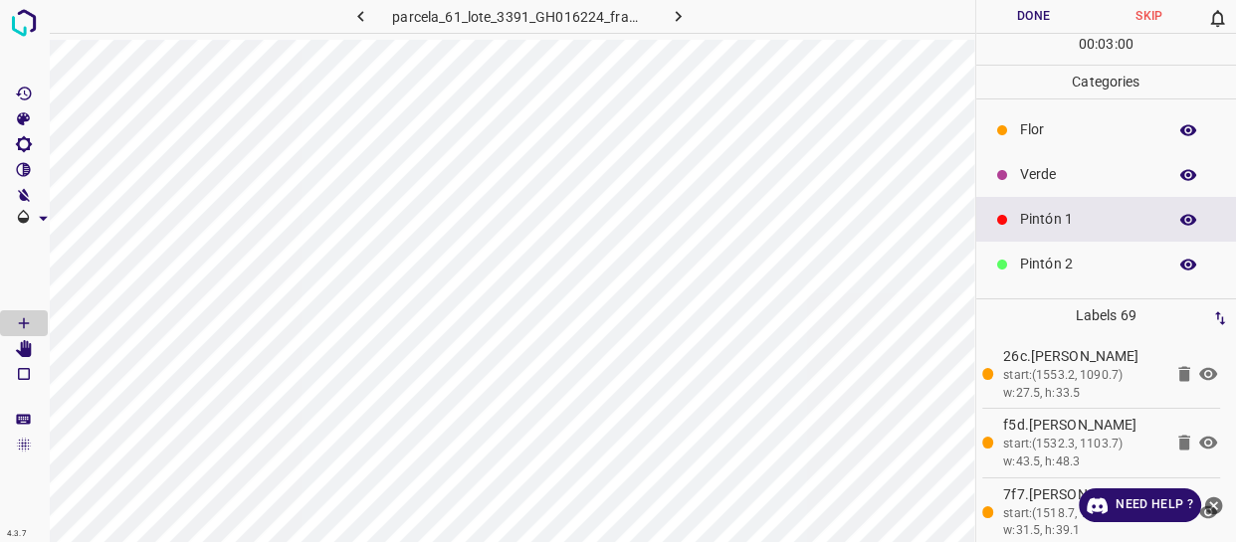
click at [1045, 205] on div "Pintón 1" at bounding box center [1106, 219] width 261 height 45
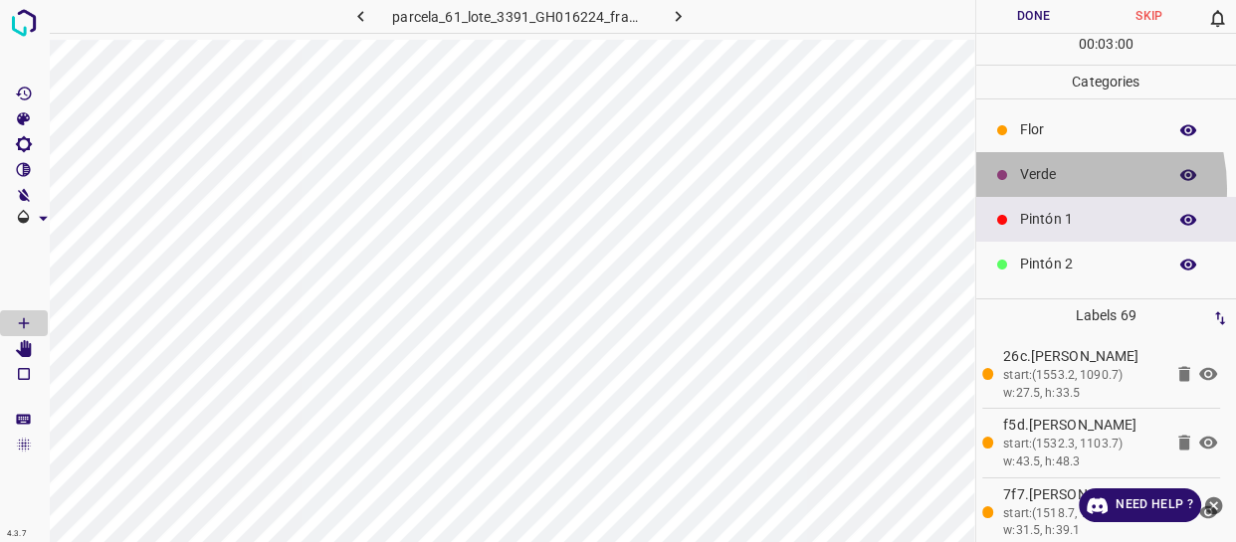
drag, startPoint x: 1047, startPoint y: 188, endPoint x: 1037, endPoint y: 182, distance: 11.6
click at [1047, 187] on div "Verde" at bounding box center [1106, 174] width 261 height 45
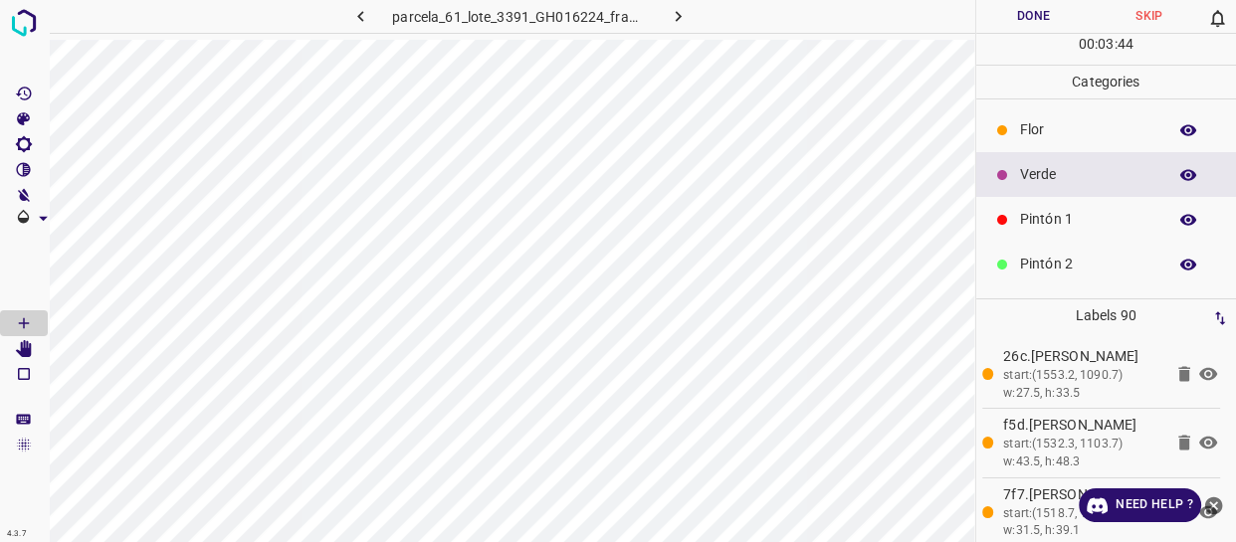
click at [1028, 215] on p "Pintón 1" at bounding box center [1088, 219] width 136 height 21
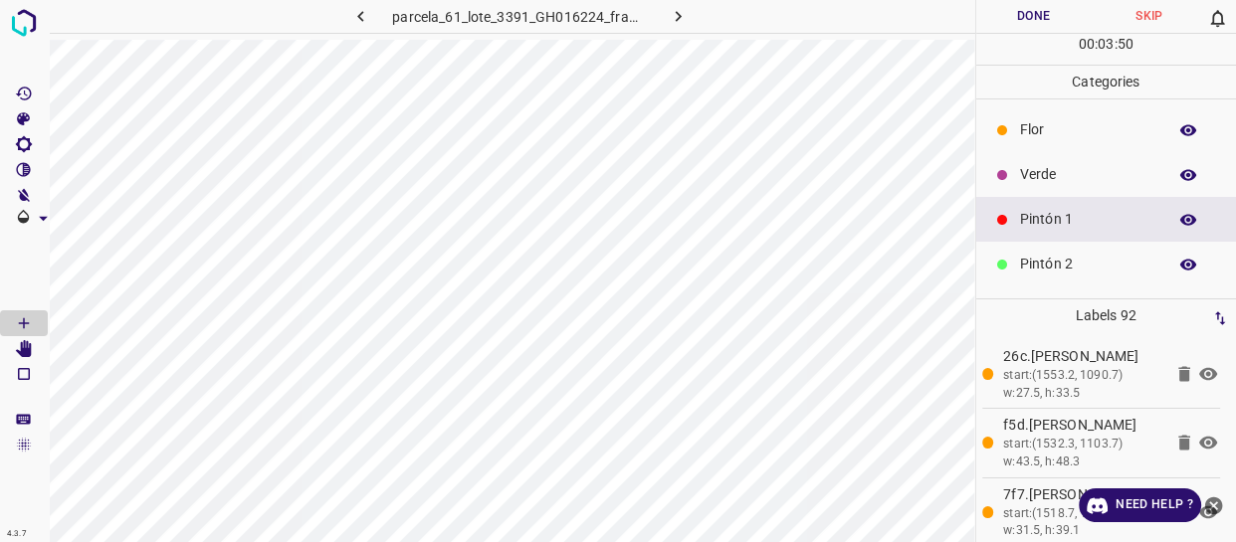
drag, startPoint x: 1061, startPoint y: 173, endPoint x: 980, endPoint y: 175, distance: 81.6
click at [1059, 173] on p "Verde" at bounding box center [1088, 174] width 136 height 21
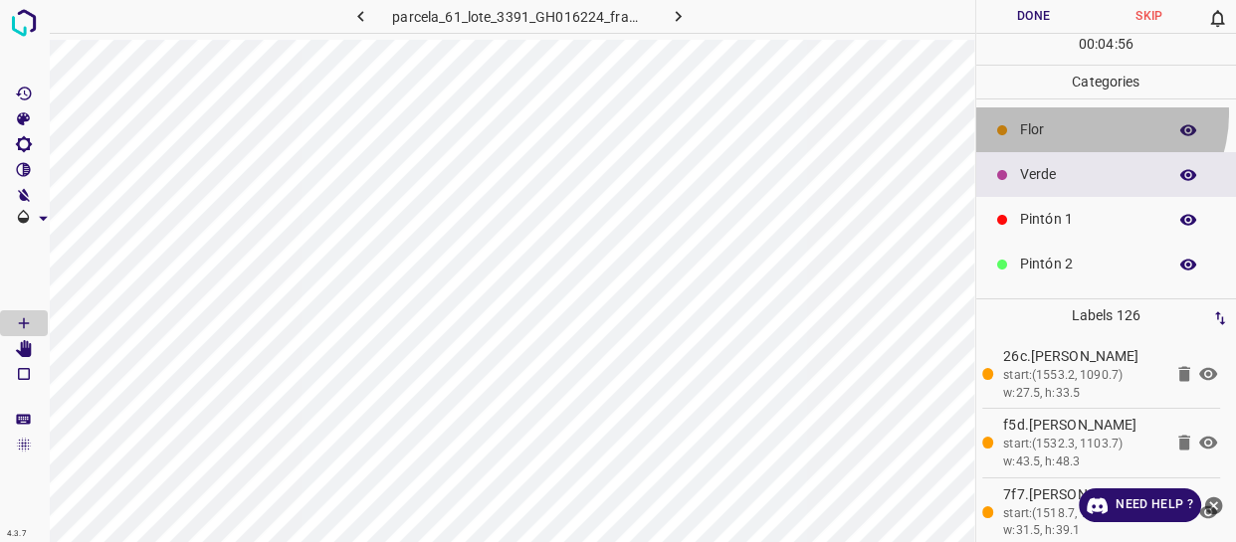
drag, startPoint x: 1084, startPoint y: 113, endPoint x: 1019, endPoint y: 128, distance: 67.3
click at [1080, 113] on div "Flor" at bounding box center [1106, 129] width 261 height 45
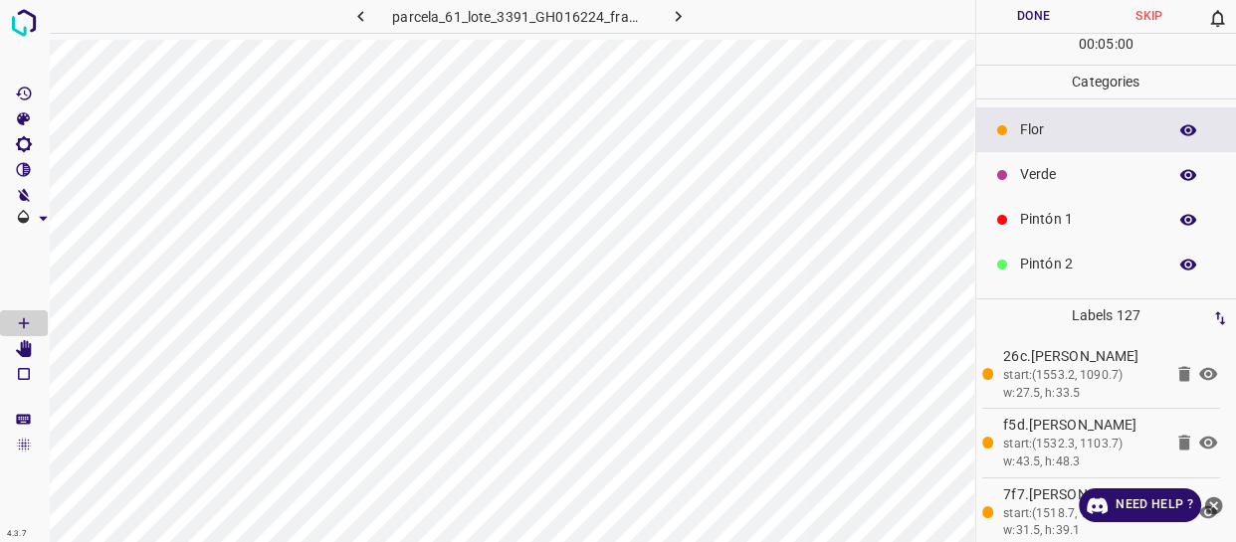
click at [1088, 214] on p "Pintón 1" at bounding box center [1088, 219] width 136 height 21
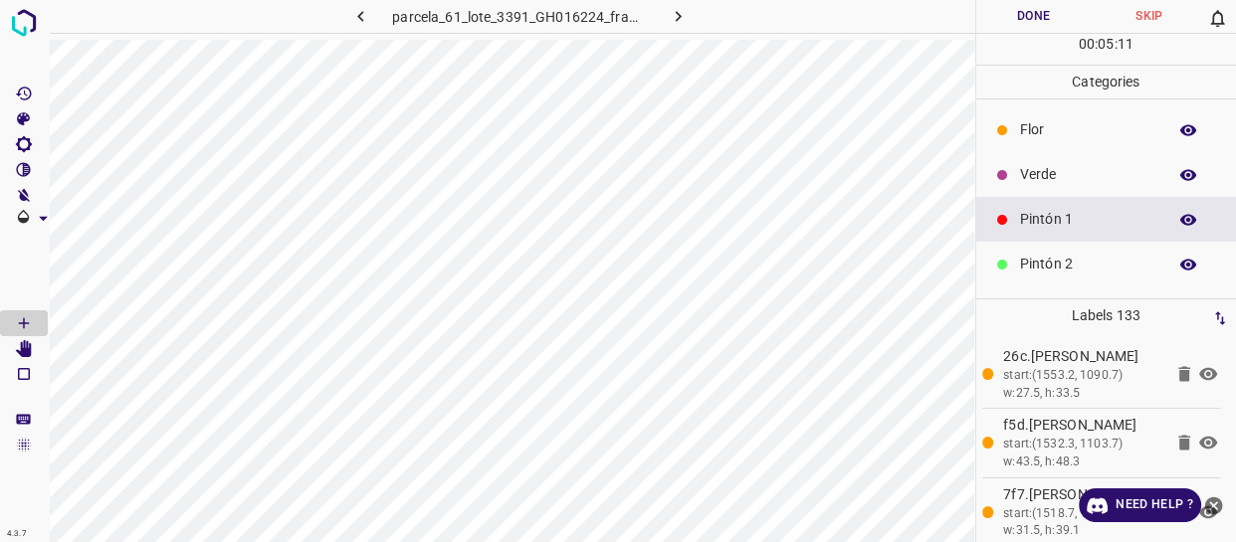
click at [1051, 174] on p "Verde" at bounding box center [1088, 174] width 136 height 21
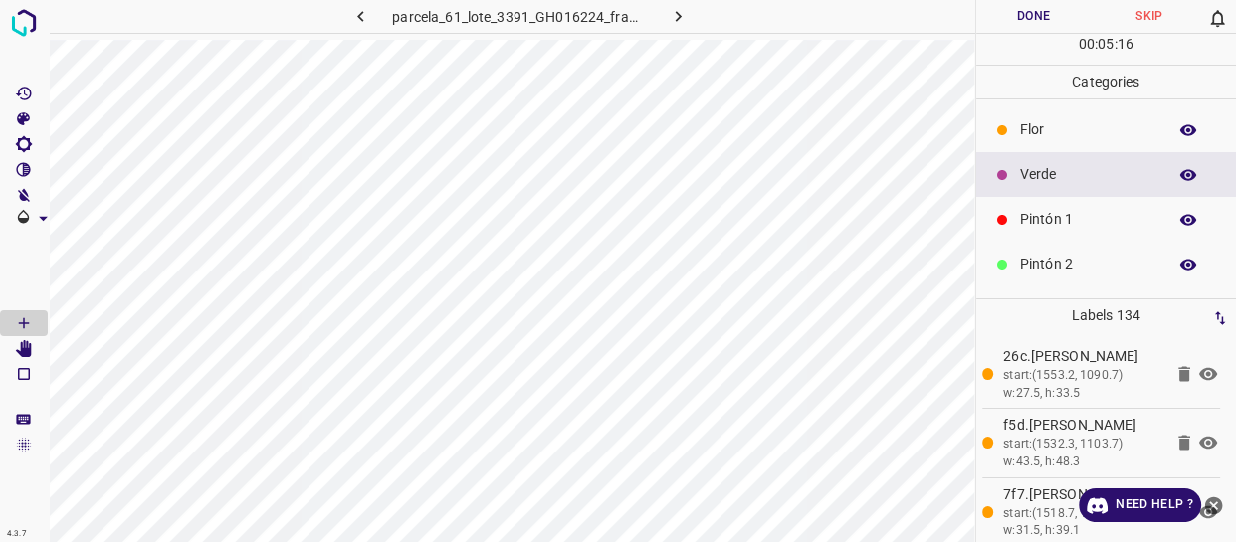
click at [1054, 201] on div "Pintón 1" at bounding box center [1106, 219] width 261 height 45
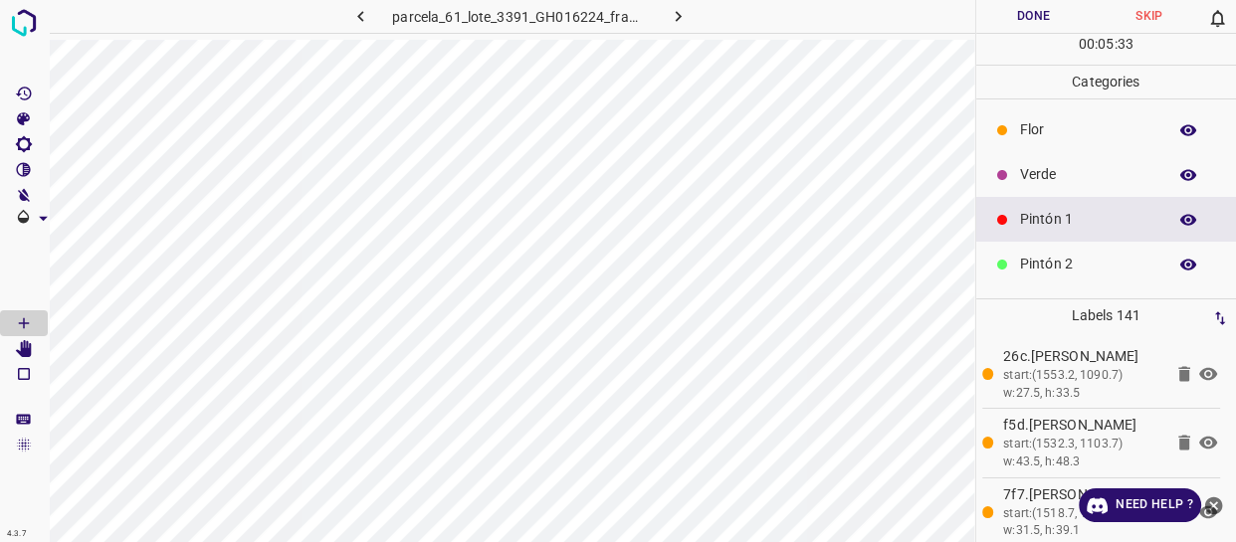
click at [1048, 157] on div "Verde" at bounding box center [1106, 174] width 261 height 45
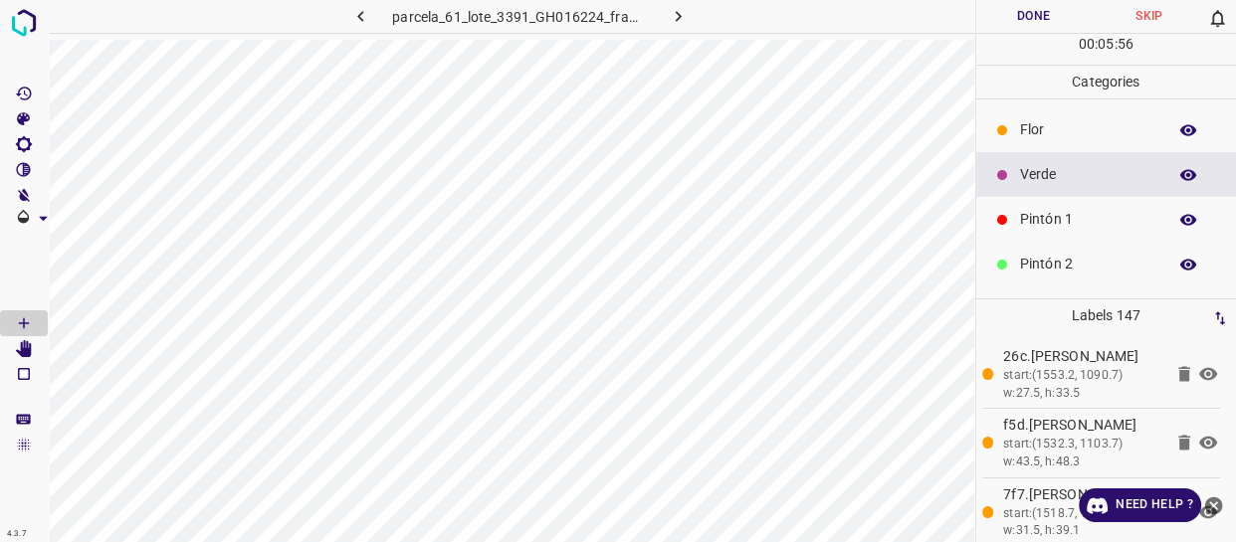
click at [1043, 222] on p "Pintón 1" at bounding box center [1088, 219] width 136 height 21
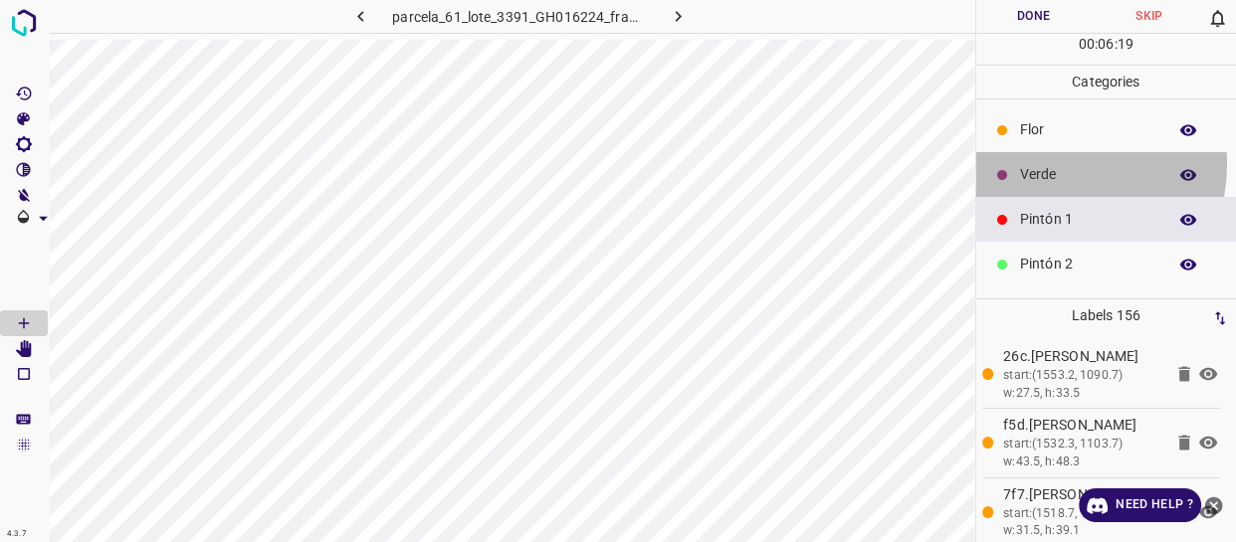
click at [1030, 164] on p "Verde" at bounding box center [1088, 174] width 136 height 21
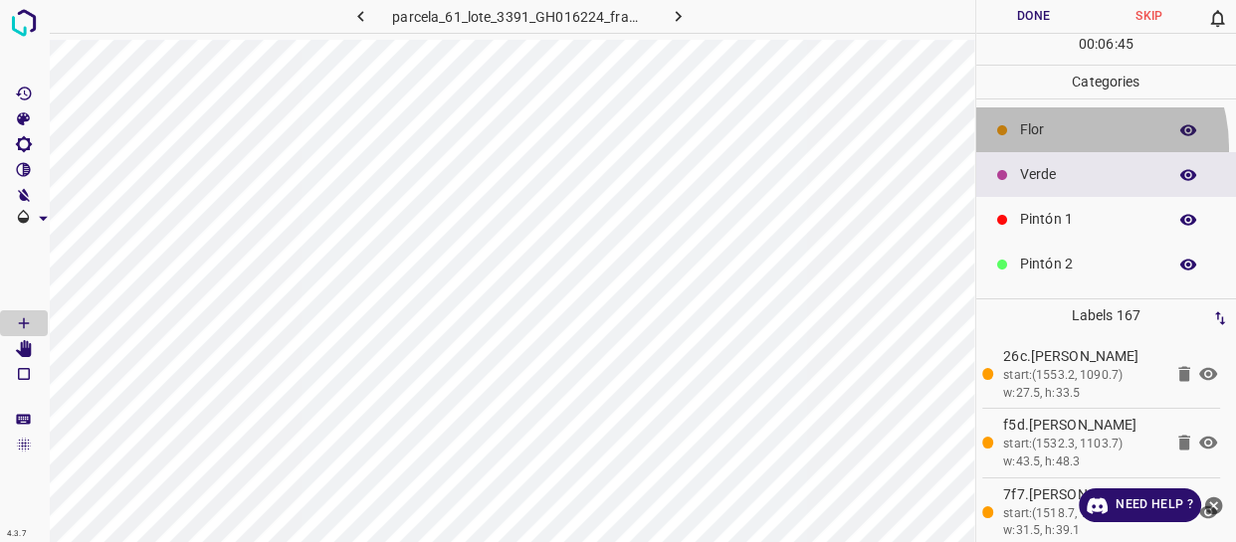
drag, startPoint x: 1066, startPoint y: 147, endPoint x: 1014, endPoint y: 159, distance: 54.1
click at [1064, 147] on div "Flor" at bounding box center [1106, 129] width 261 height 45
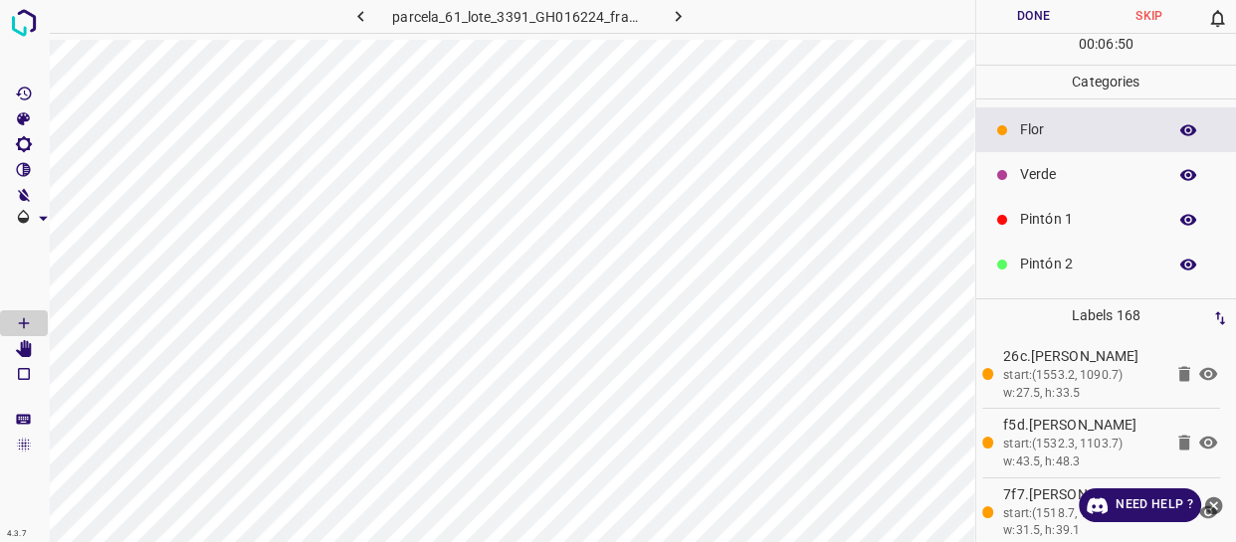
click at [1079, 176] on p "Verde" at bounding box center [1088, 174] width 136 height 21
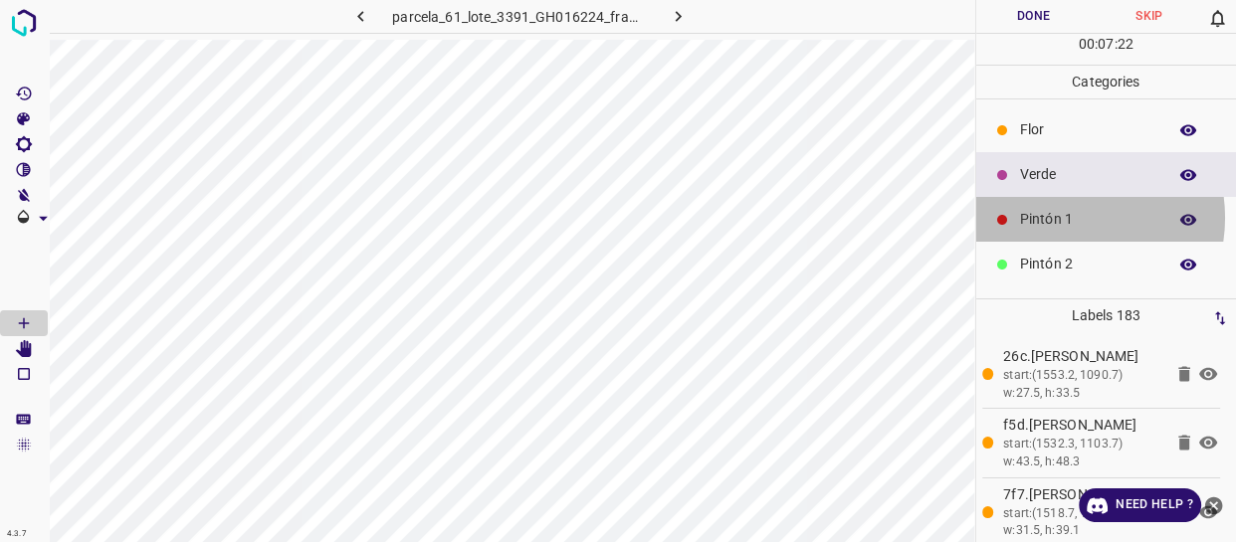
drag, startPoint x: 1066, startPoint y: 218, endPoint x: 1053, endPoint y: 220, distance: 14.1
click at [1053, 220] on p "Pintón 1" at bounding box center [1088, 219] width 136 height 21
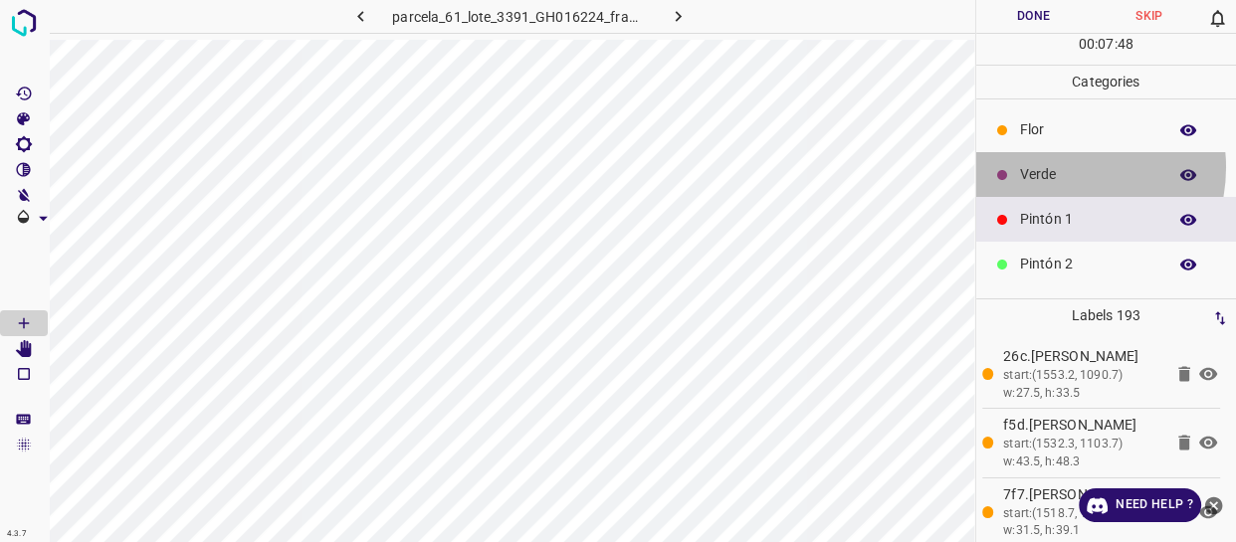
click at [1055, 167] on p "Verde" at bounding box center [1088, 174] width 136 height 21
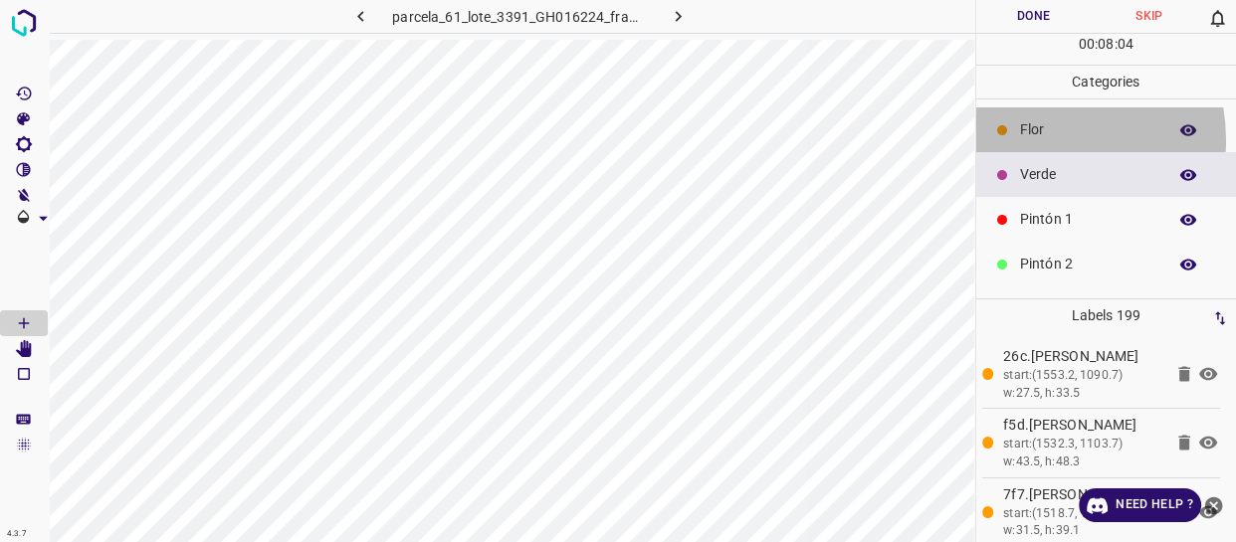
click at [1040, 139] on p "Flor" at bounding box center [1088, 129] width 136 height 21
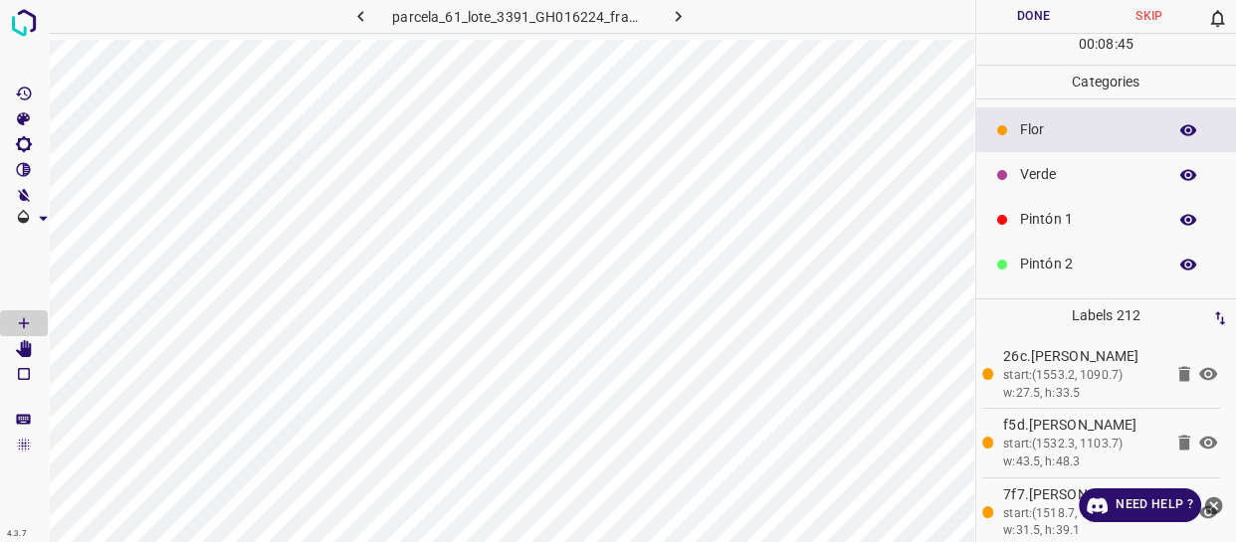
click at [1082, 209] on p "Pintón 1" at bounding box center [1088, 219] width 136 height 21
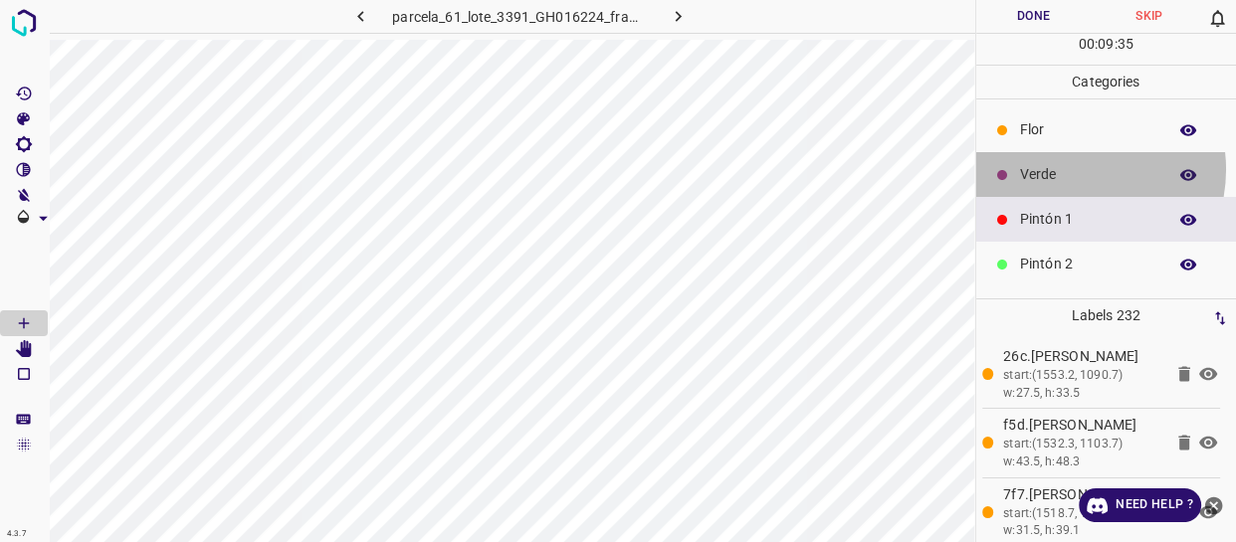
click at [1067, 169] on p "Verde" at bounding box center [1088, 174] width 136 height 21
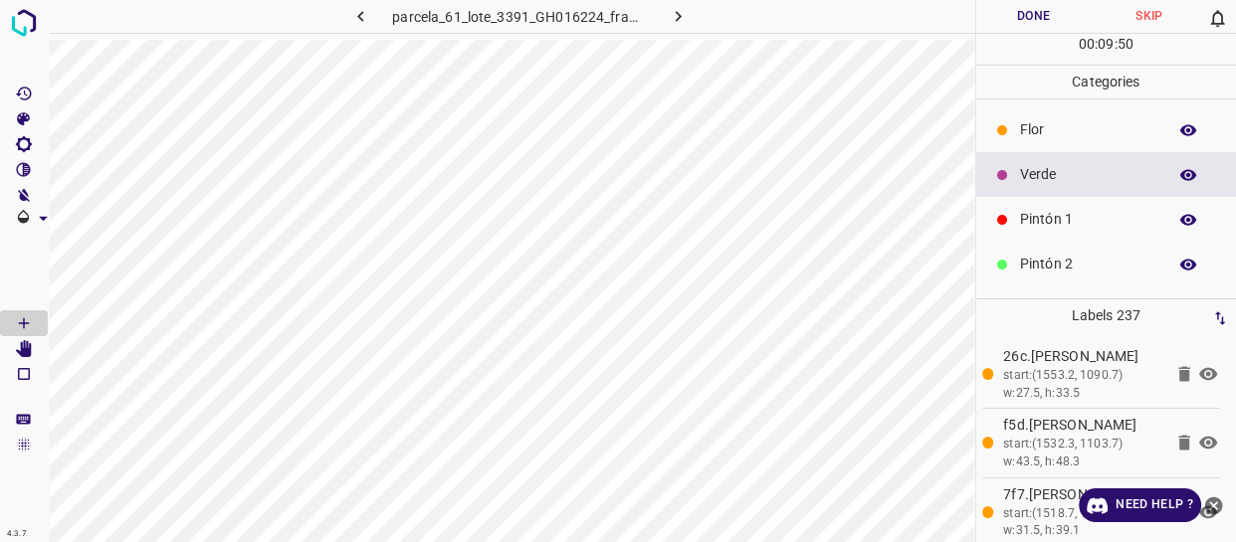
drag, startPoint x: 1069, startPoint y: 219, endPoint x: 1025, endPoint y: 227, distance: 45.5
click at [1025, 227] on p "Pintón 1" at bounding box center [1088, 219] width 136 height 21
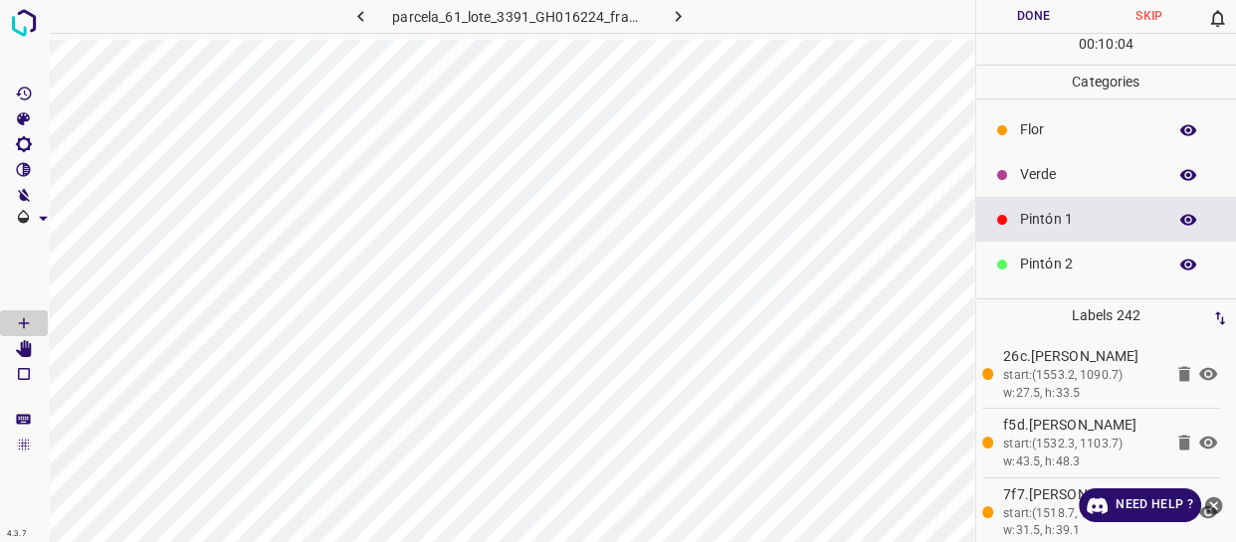
click at [1062, 187] on div "Verde" at bounding box center [1106, 174] width 261 height 45
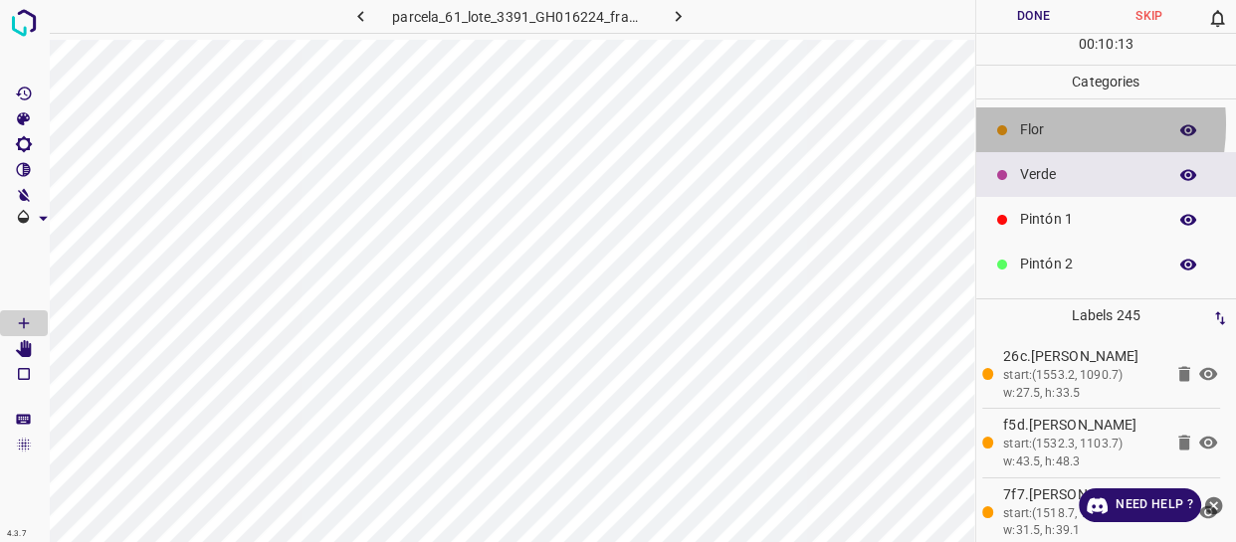
click at [1029, 124] on p "Flor" at bounding box center [1088, 129] width 136 height 21
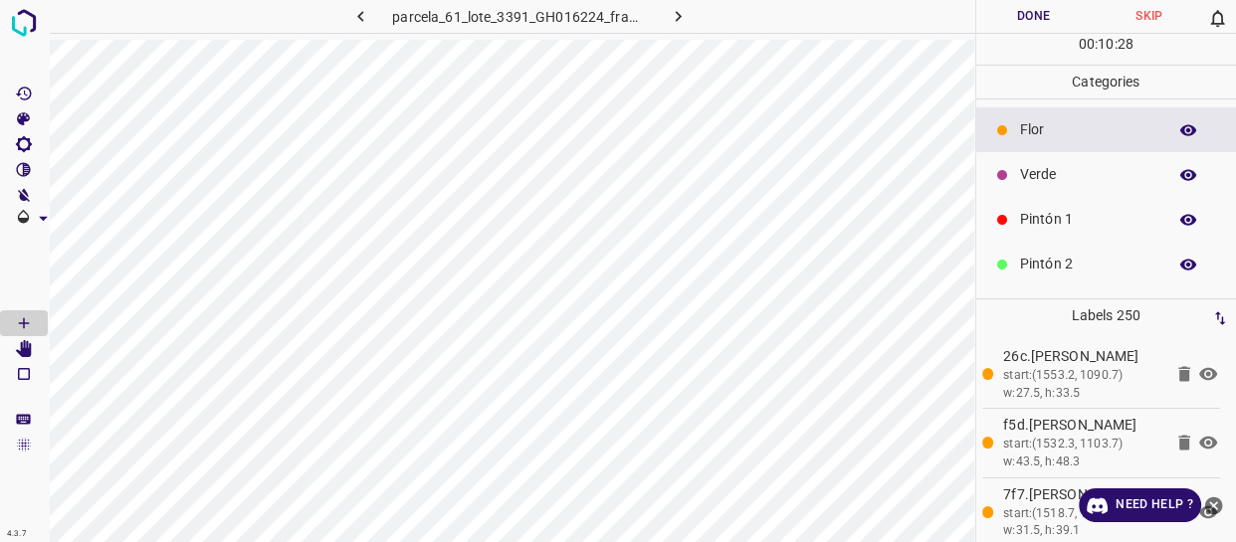
click at [1086, 208] on div "Pintón 1" at bounding box center [1106, 219] width 261 height 45
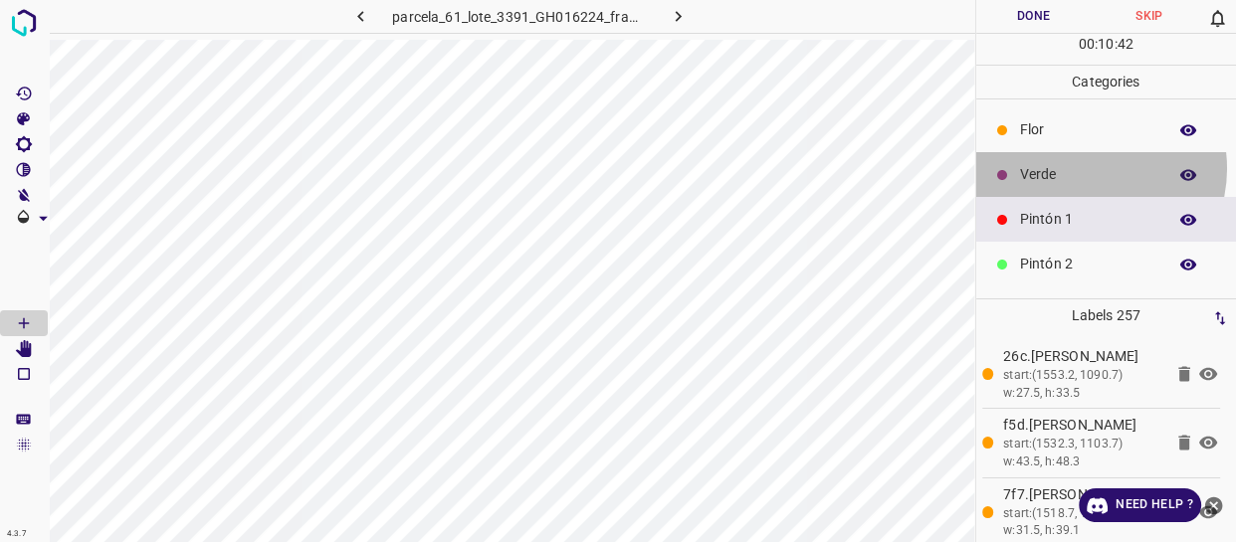
click at [1080, 169] on p "Verde" at bounding box center [1088, 174] width 136 height 21
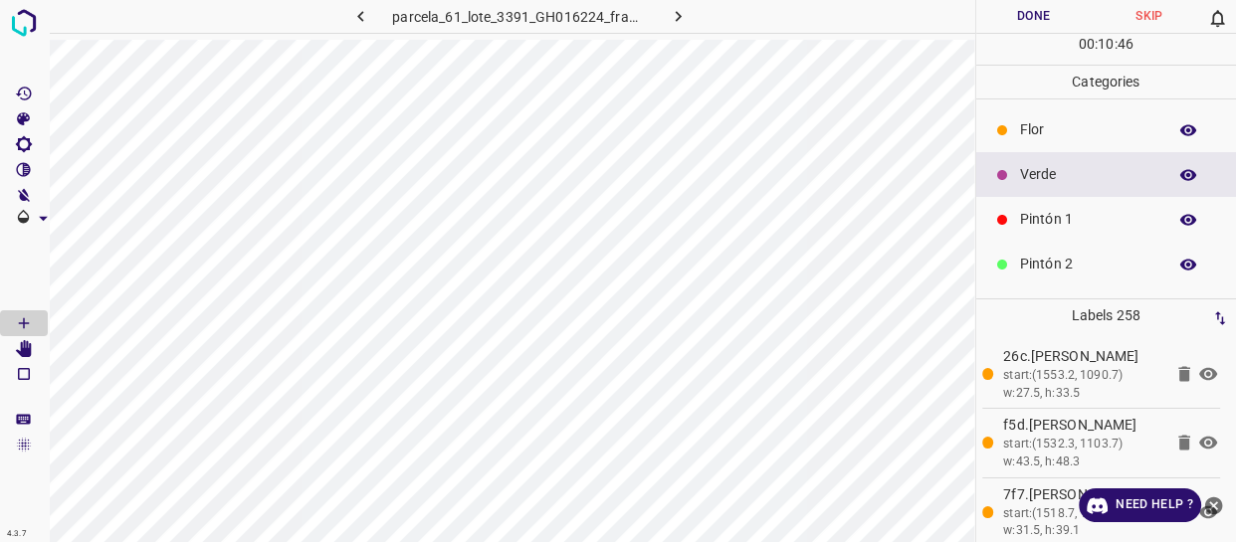
click at [1080, 212] on p "Pintón 1" at bounding box center [1088, 219] width 136 height 21
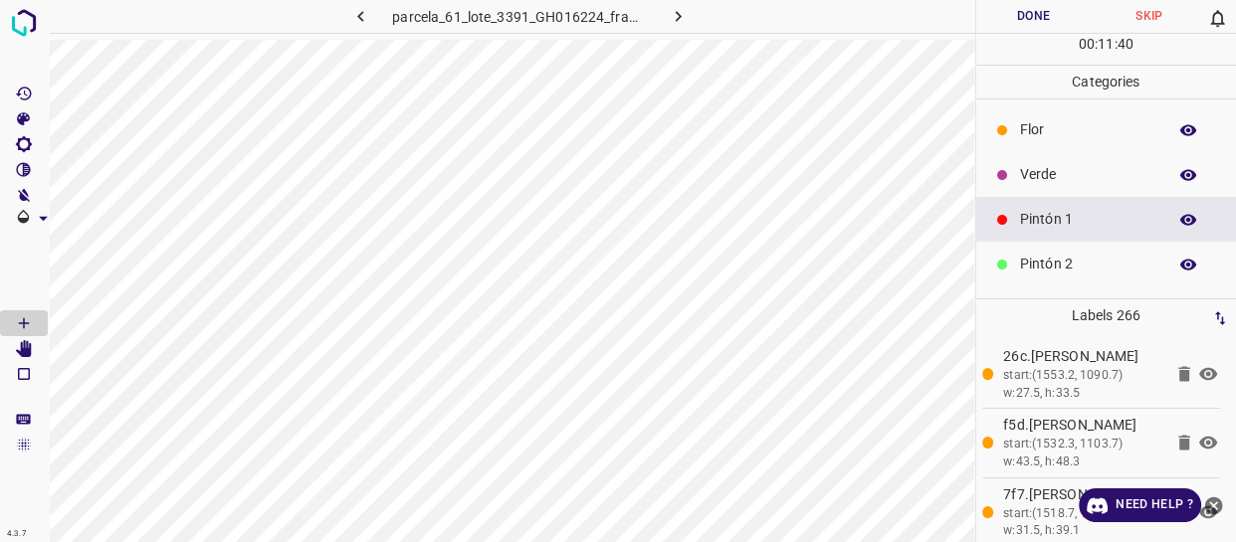
click at [1087, 163] on div "Verde" at bounding box center [1106, 174] width 261 height 45
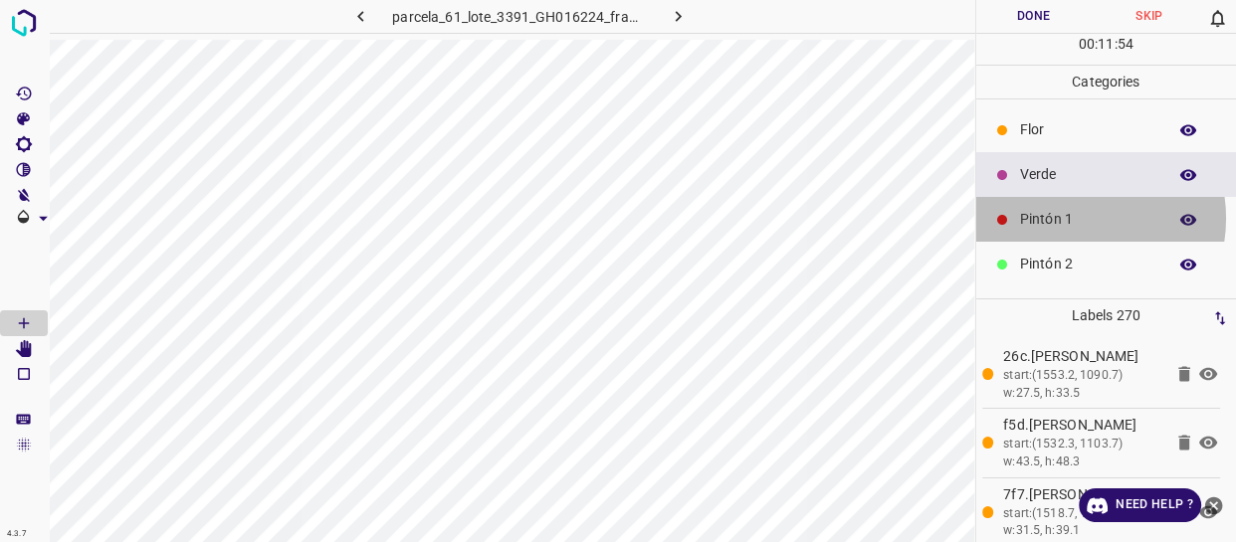
click at [1073, 218] on p "Pintón 1" at bounding box center [1088, 219] width 136 height 21
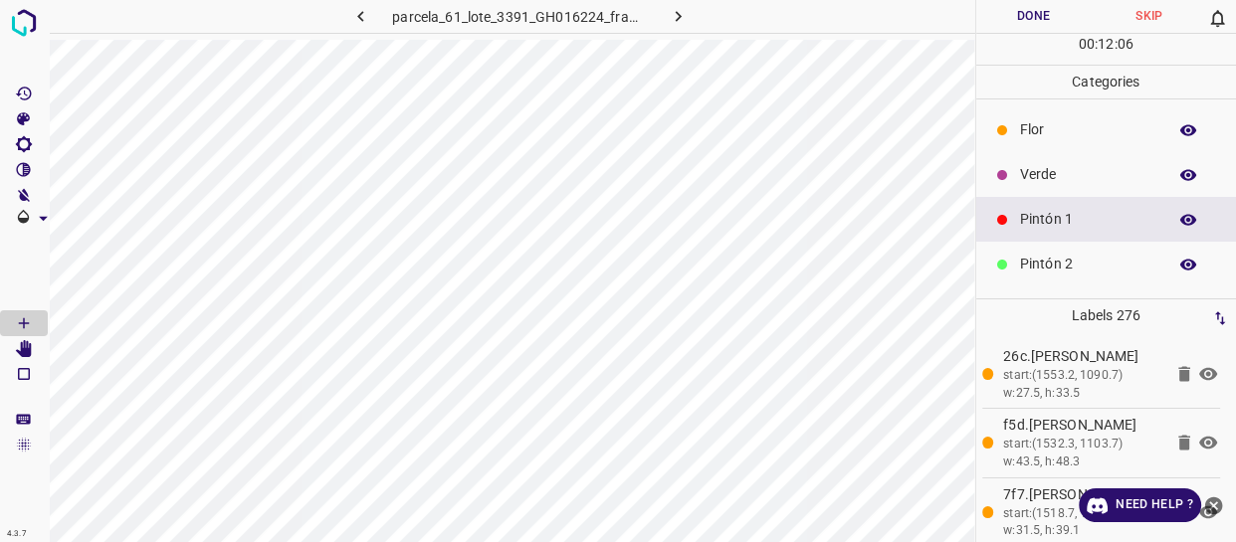
click at [1044, 176] on p "Verde" at bounding box center [1088, 174] width 136 height 21
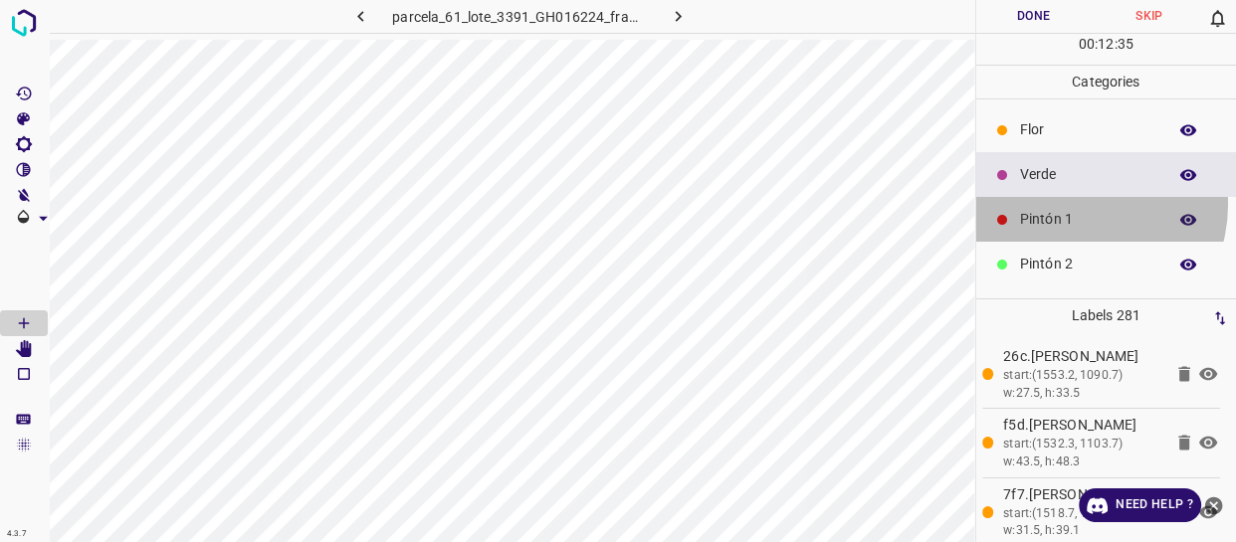
click at [1065, 206] on div "Pintón 1" at bounding box center [1106, 219] width 261 height 45
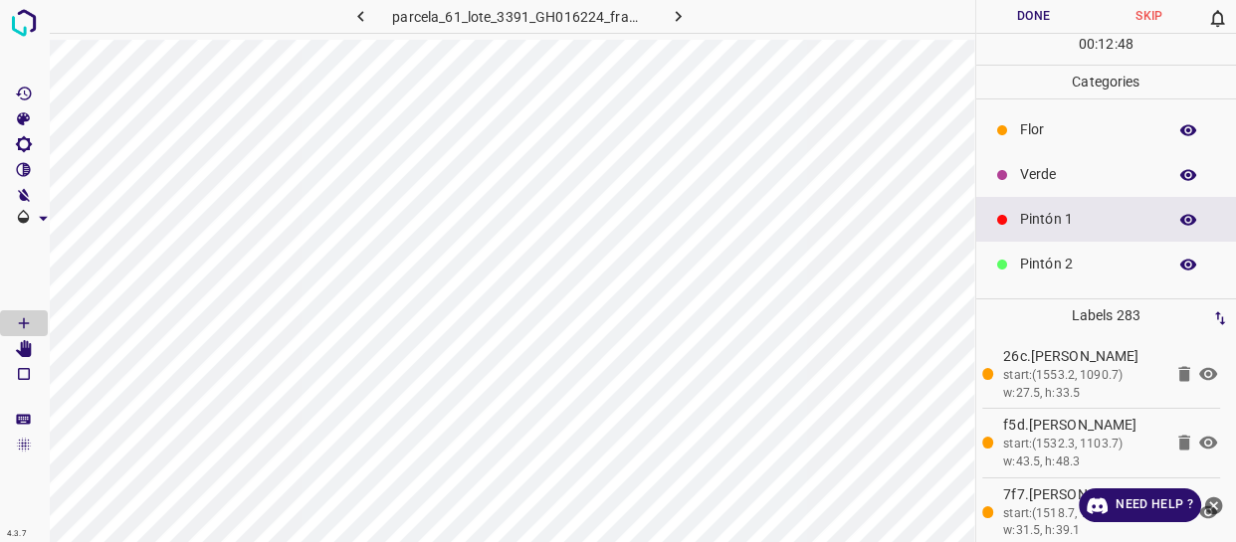
click at [996, 131] on icon at bounding box center [1002, 130] width 12 height 12
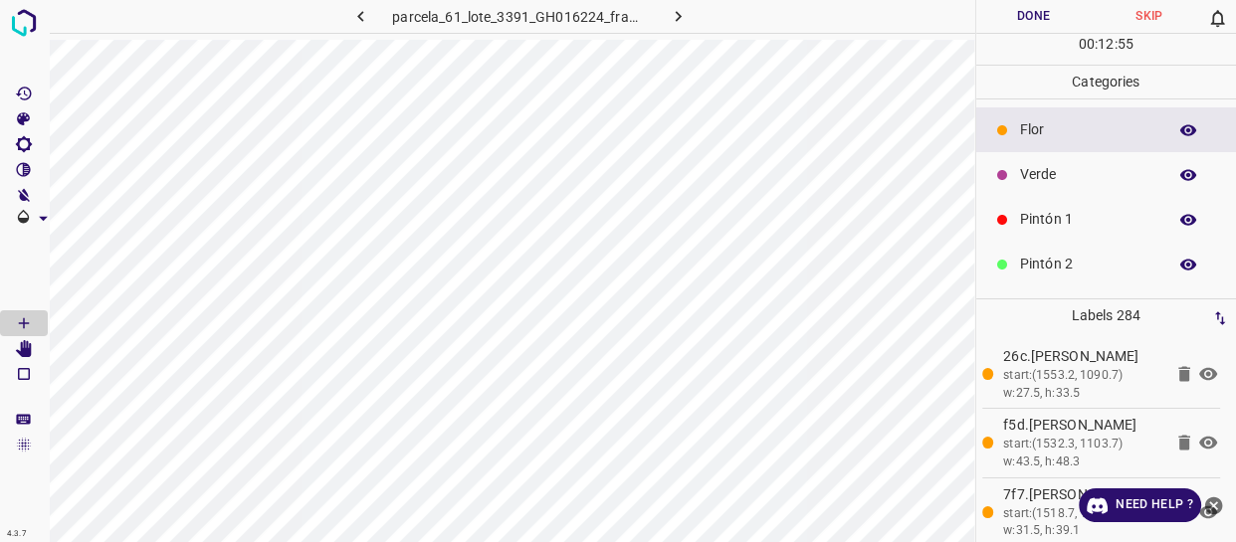
click at [1032, 170] on p "Verde" at bounding box center [1088, 174] width 136 height 21
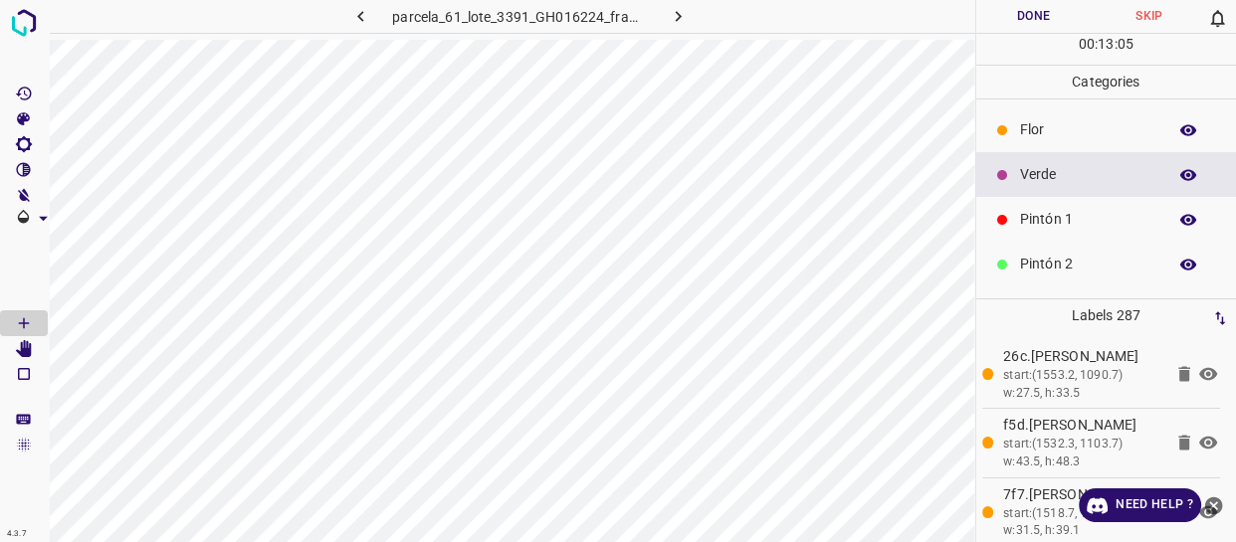
click at [1081, 110] on div "Flor" at bounding box center [1106, 129] width 261 height 45
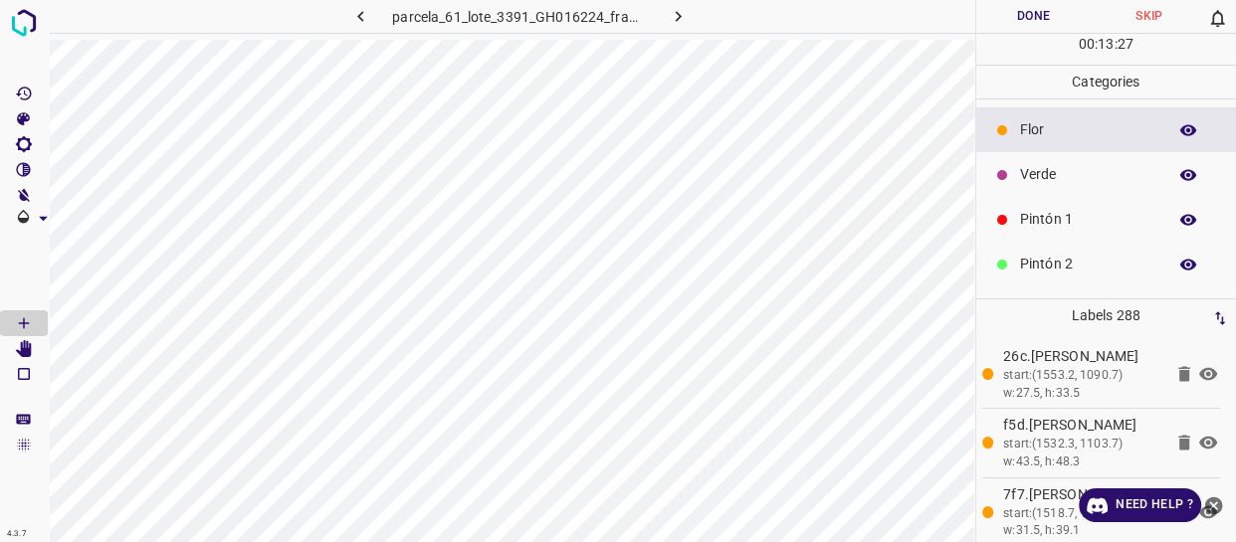
click at [1049, 136] on p "Flor" at bounding box center [1088, 129] width 136 height 21
click at [1058, 20] on button "Done" at bounding box center [1033, 16] width 115 height 33
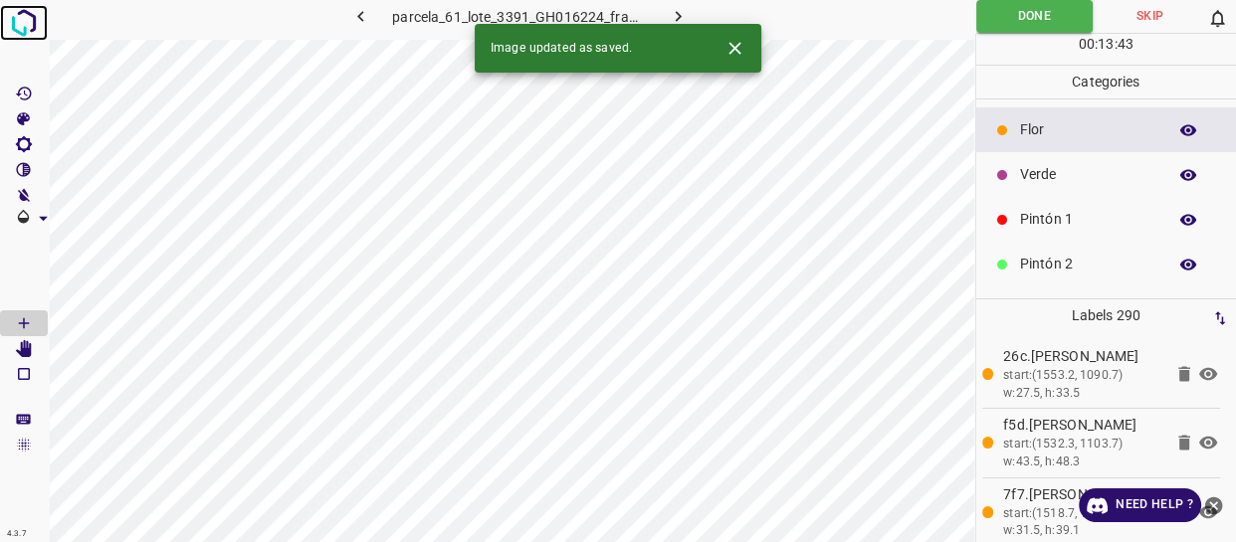
click at [25, 18] on img at bounding box center [24, 23] width 36 height 36
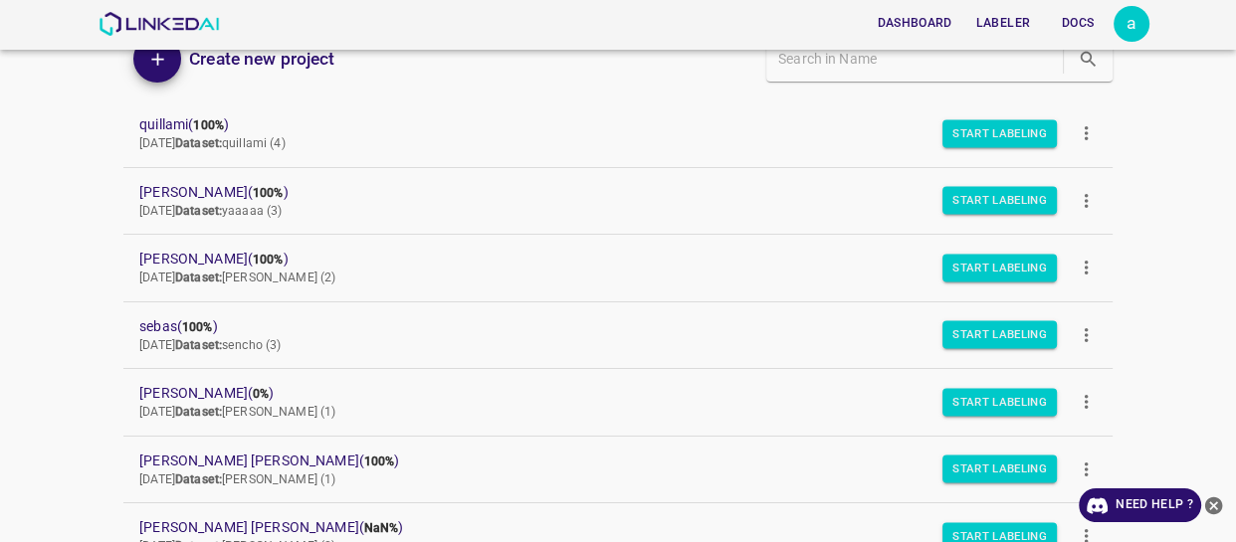
scroll to position [284, 0]
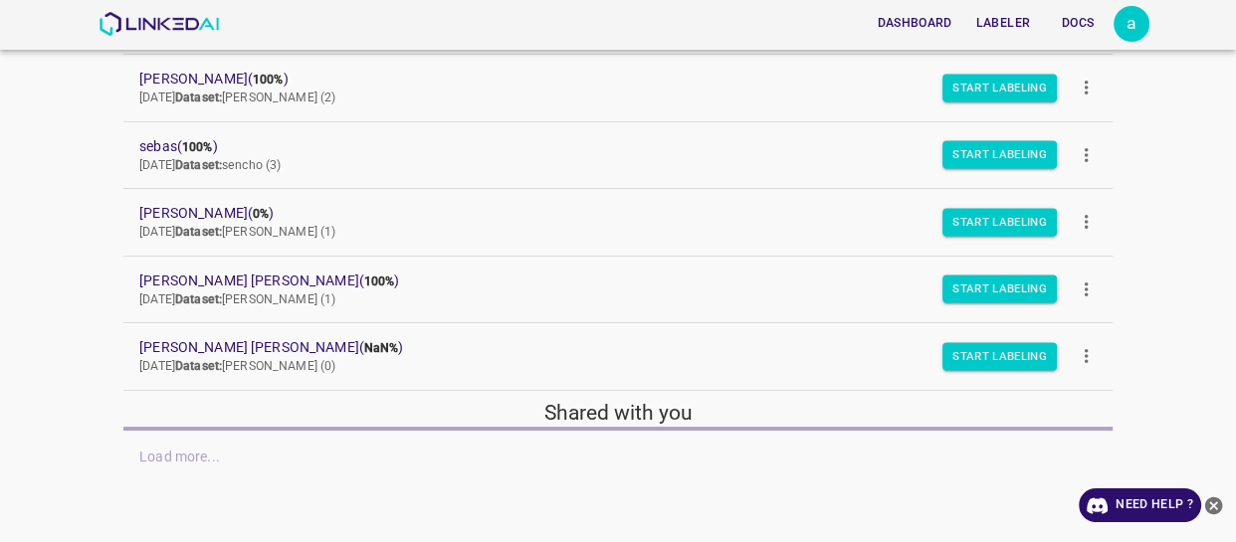
click at [1210, 499] on icon "close-help" at bounding box center [1214, 505] width 18 height 18
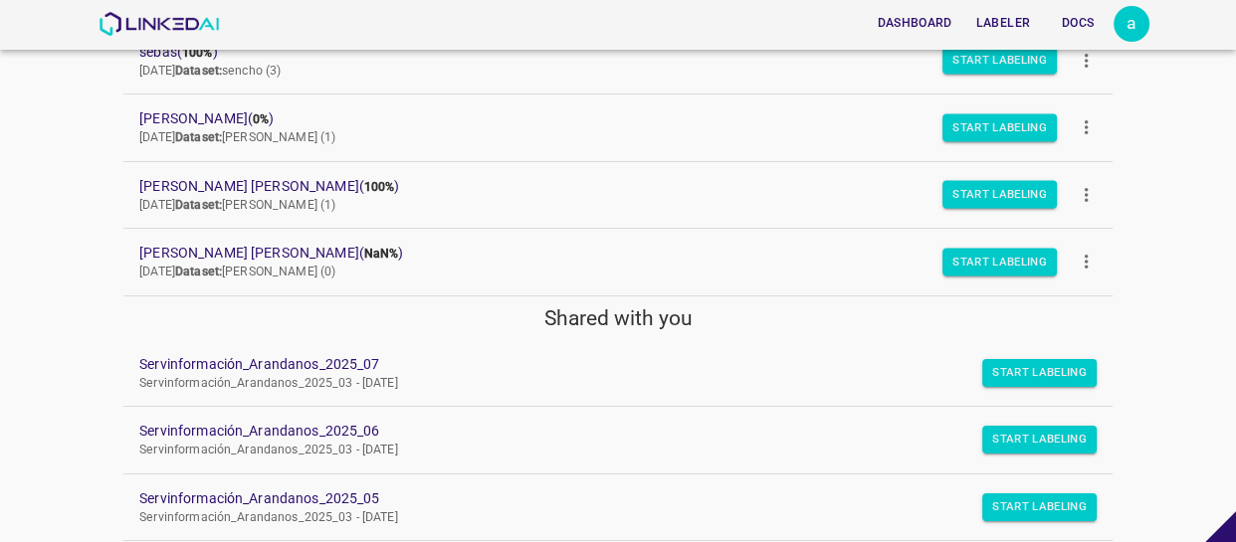
scroll to position [465, 0]
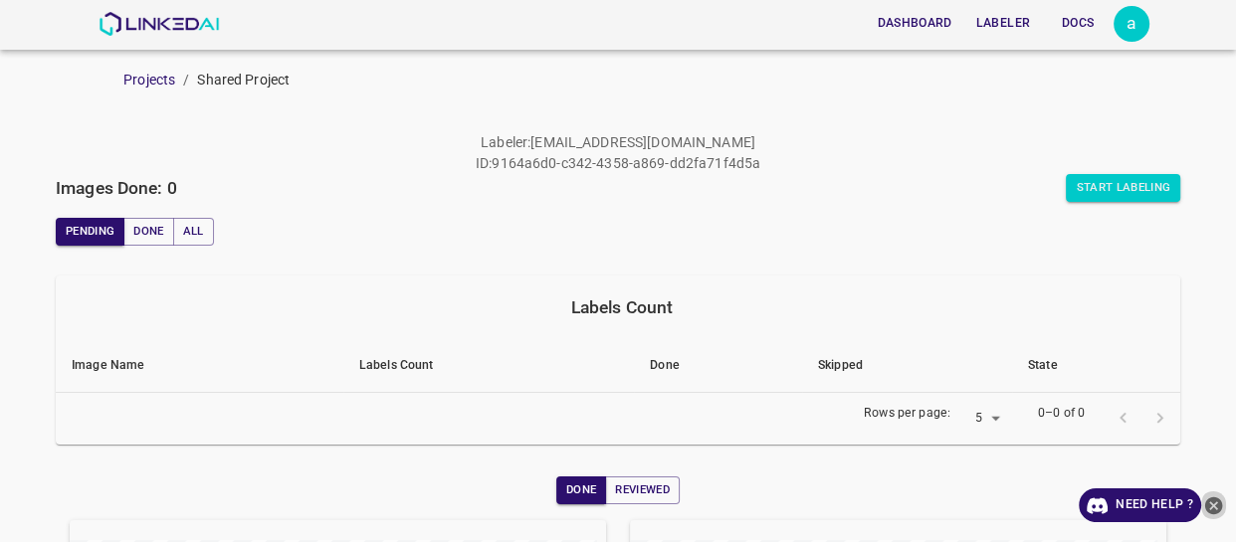
click at [1214, 501] on icon "close-help" at bounding box center [1214, 505] width 18 height 18
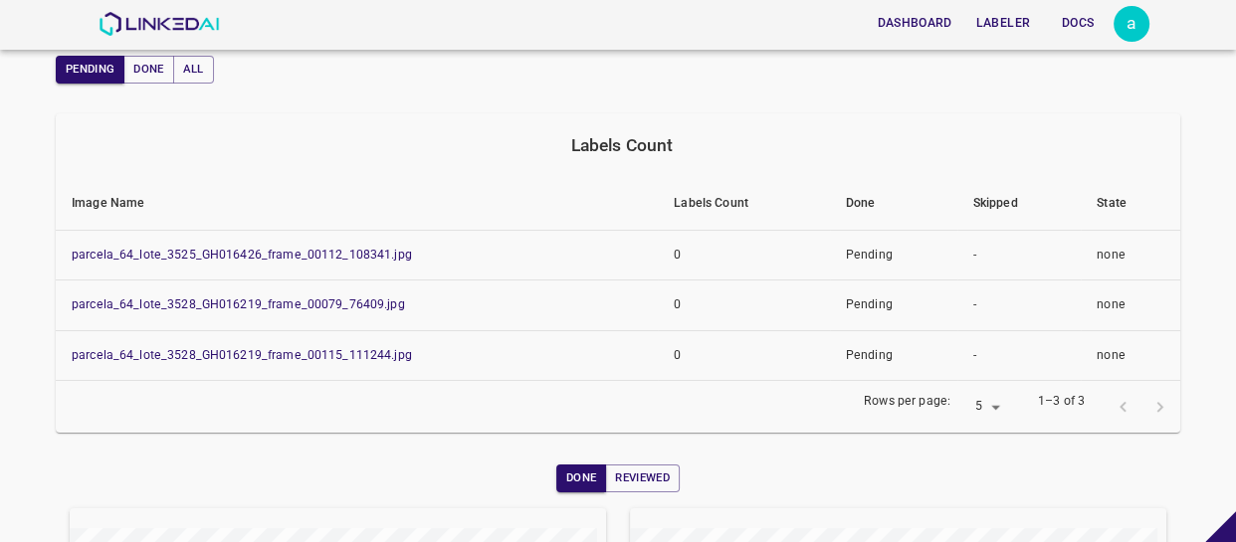
scroll to position [146, 0]
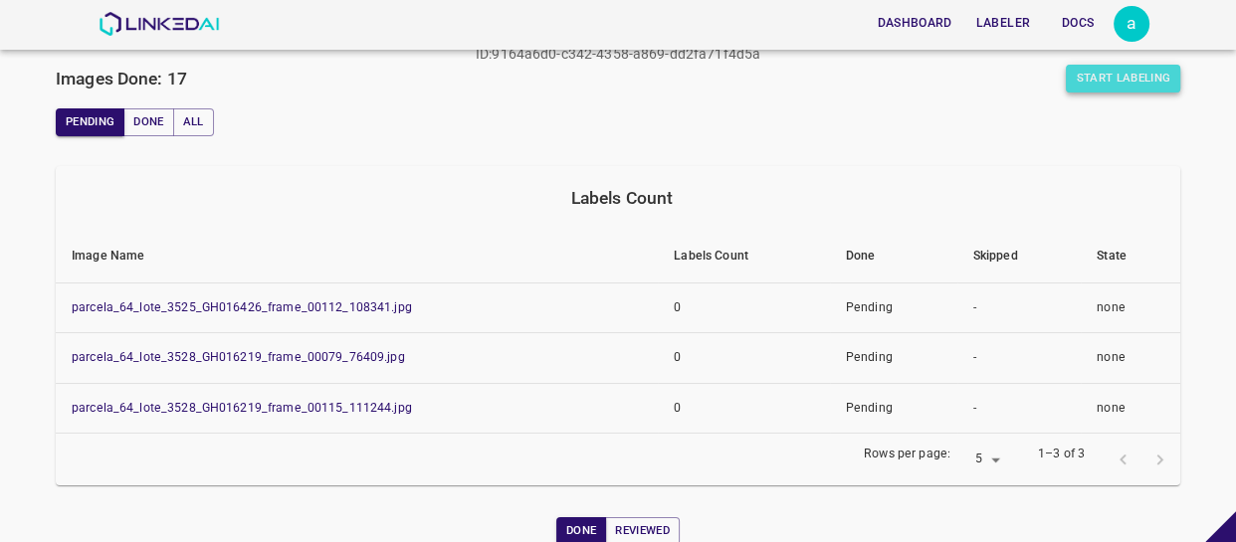
click at [1082, 79] on button "Start Labeling" at bounding box center [1122, 79] width 114 height 28
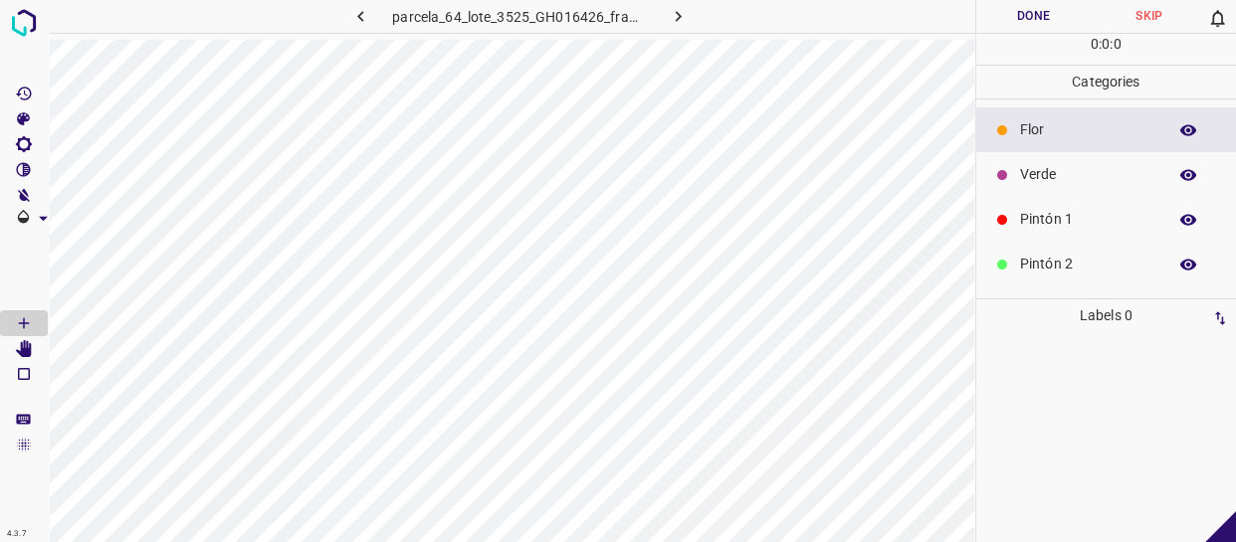
click at [677, 20] on icon "button" at bounding box center [678, 16] width 21 height 21
click at [679, 8] on icon "button" at bounding box center [676, 16] width 21 height 21
drag, startPoint x: 1050, startPoint y: 222, endPoint x: 1042, endPoint y: 232, distance: 12.7
click at [1048, 222] on p "Pintón 1" at bounding box center [1088, 219] width 136 height 21
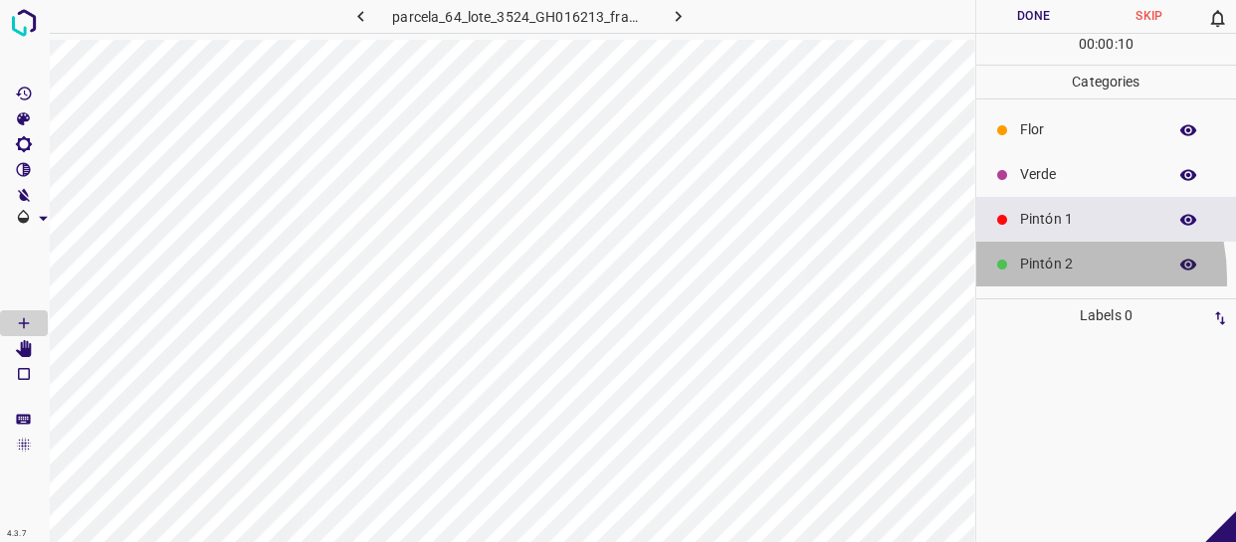
drag, startPoint x: 1032, startPoint y: 278, endPoint x: 977, endPoint y: 270, distance: 55.3
click at [1031, 278] on div "Pintón 2" at bounding box center [1106, 264] width 261 height 45
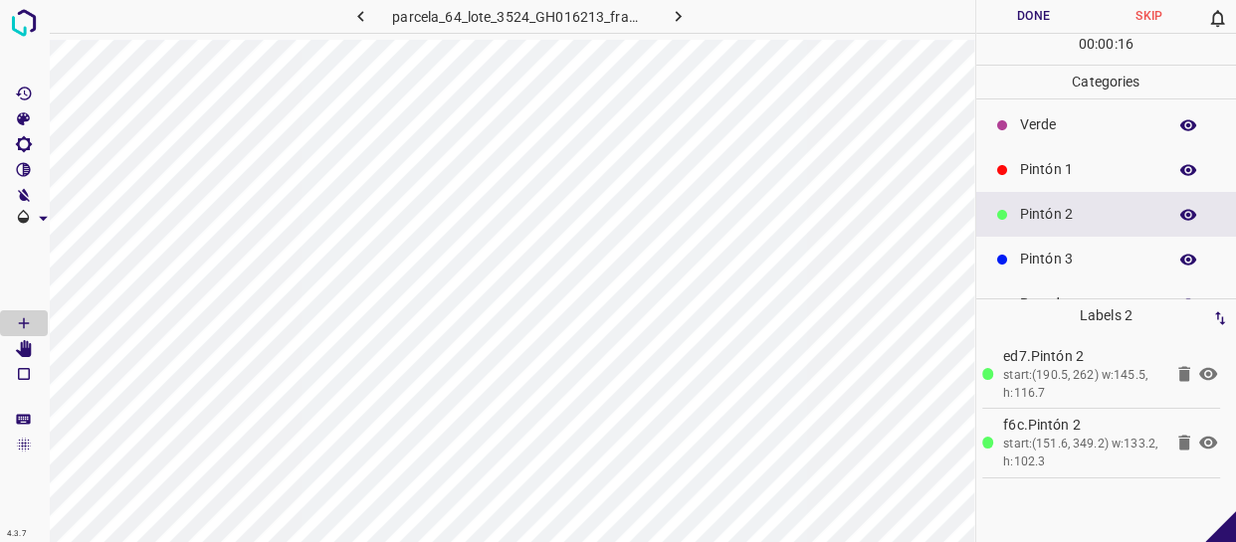
scroll to position [90, 0]
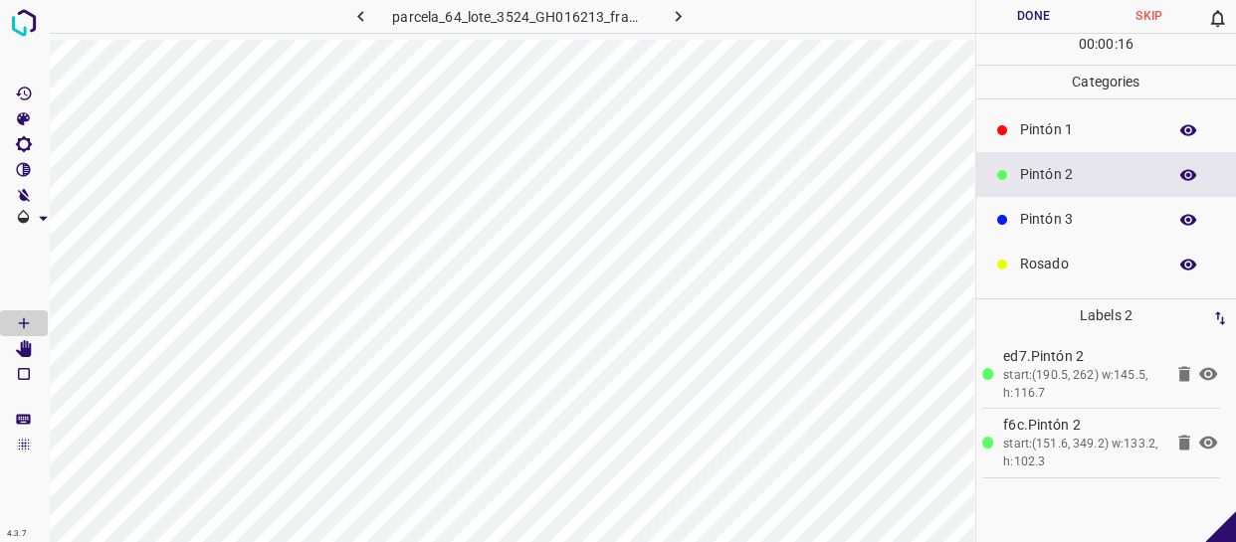
drag, startPoint x: 1064, startPoint y: 223, endPoint x: 1023, endPoint y: 224, distance: 41.8
click at [1063, 222] on p "Pintón 3" at bounding box center [1088, 219] width 136 height 21
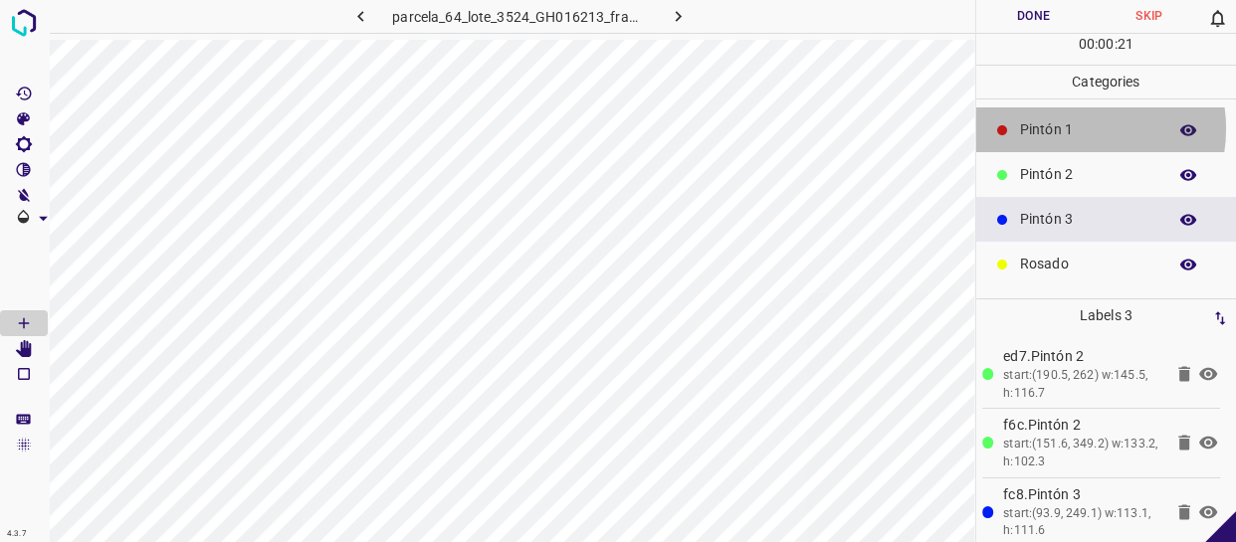
drag, startPoint x: 1073, startPoint y: 127, endPoint x: 976, endPoint y: 144, distance: 99.0
click at [1068, 126] on p "Pintón 1" at bounding box center [1088, 129] width 136 height 21
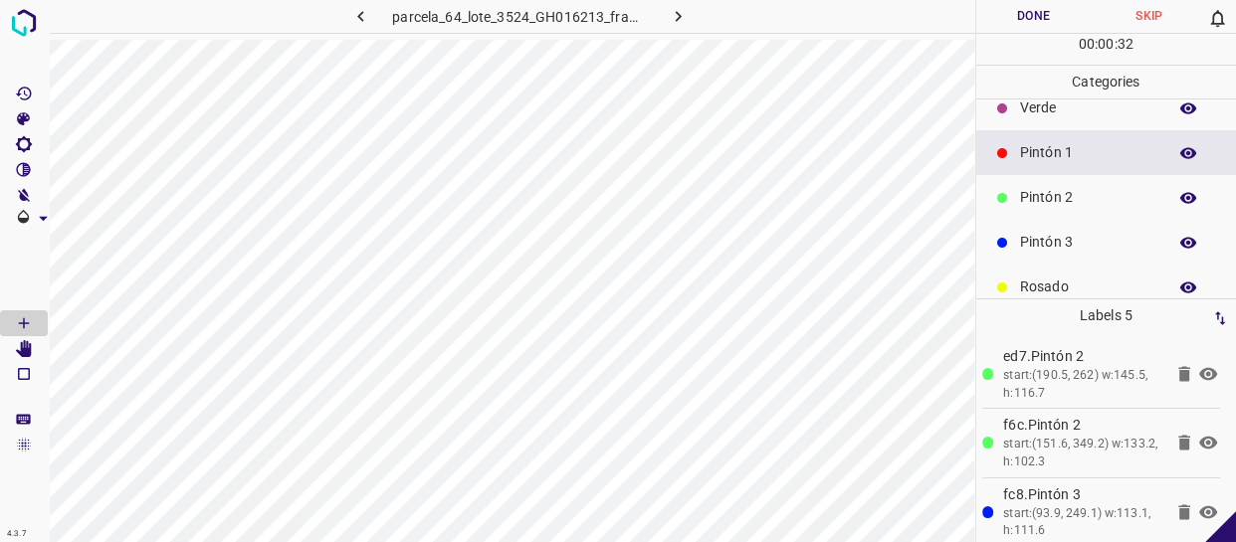
scroll to position [0, 0]
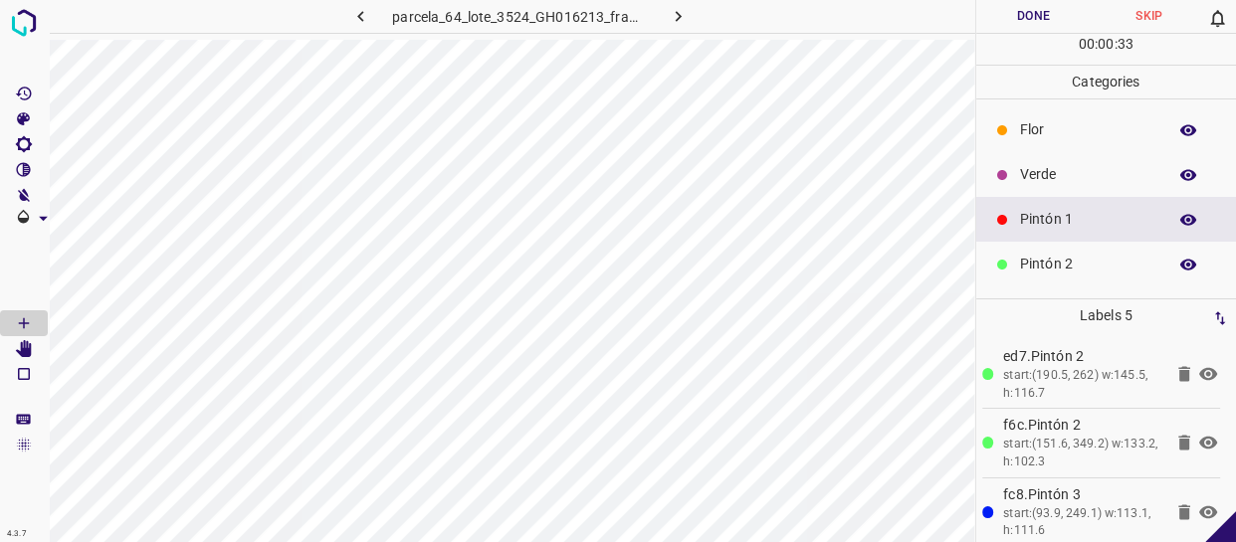
drag, startPoint x: 1061, startPoint y: 208, endPoint x: 1045, endPoint y: 208, distance: 16.9
click at [1045, 208] on div "Pintón 1" at bounding box center [1106, 219] width 261 height 45
drag, startPoint x: 1086, startPoint y: 168, endPoint x: 1064, endPoint y: 171, distance: 22.1
click at [1084, 168] on p "Verde" at bounding box center [1088, 174] width 136 height 21
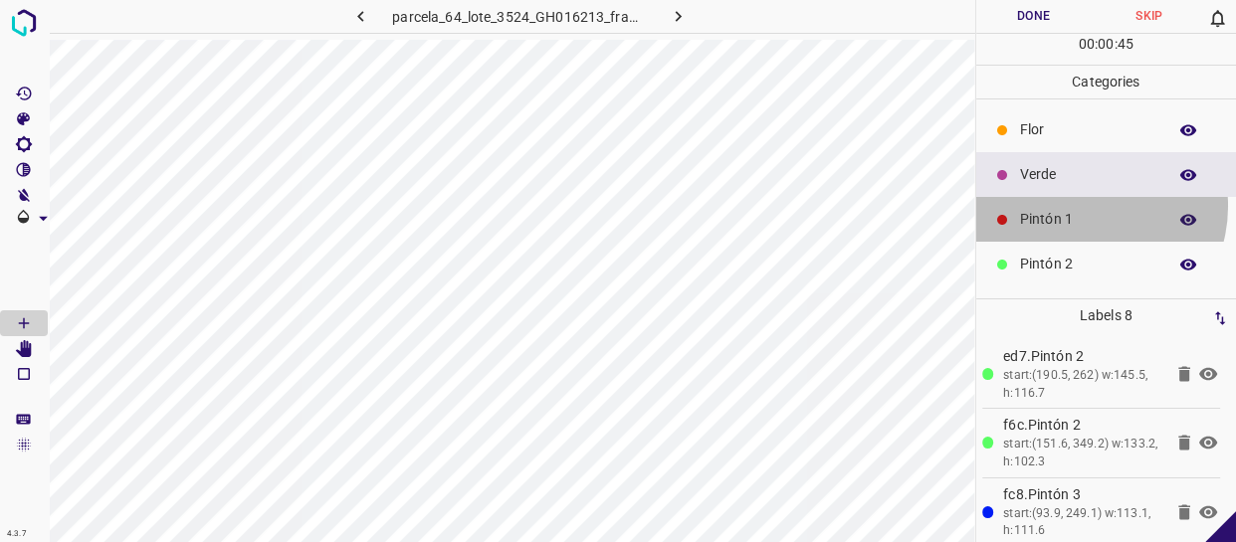
click at [1080, 207] on div "Pintón 1" at bounding box center [1106, 219] width 261 height 45
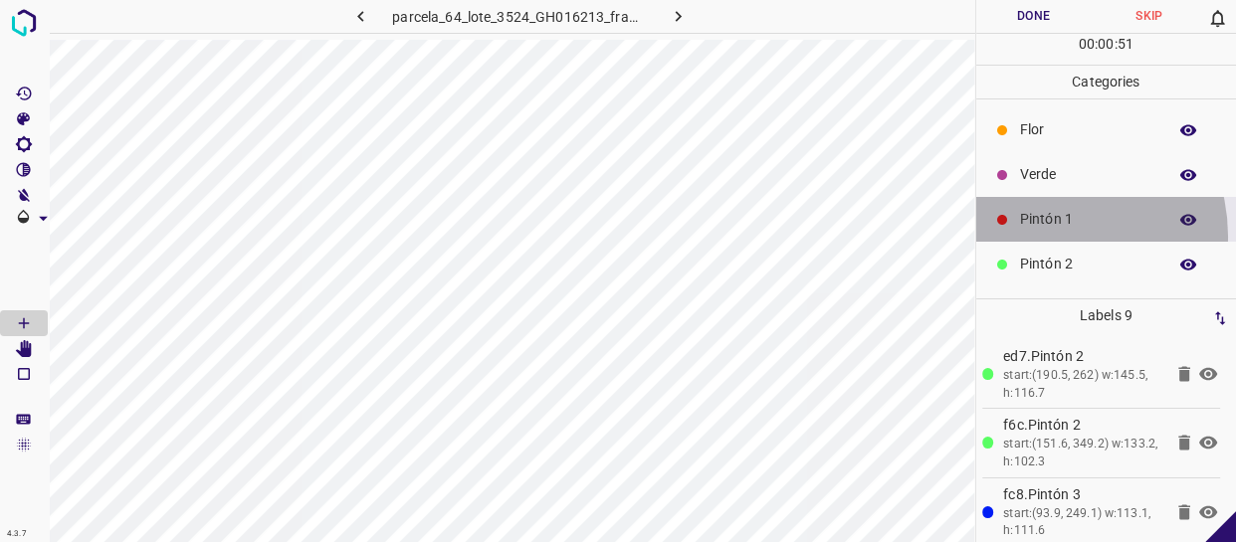
drag, startPoint x: 1044, startPoint y: 236, endPoint x: 1023, endPoint y: 235, distance: 20.9
click at [1040, 236] on div "Pintón 1" at bounding box center [1106, 219] width 261 height 45
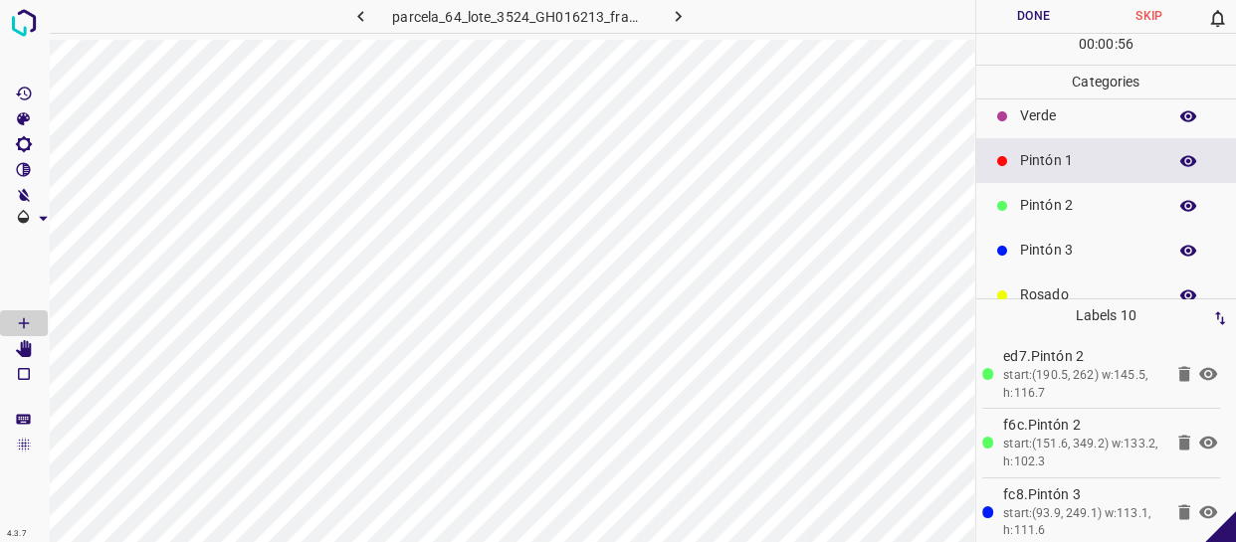
scroll to position [90, 0]
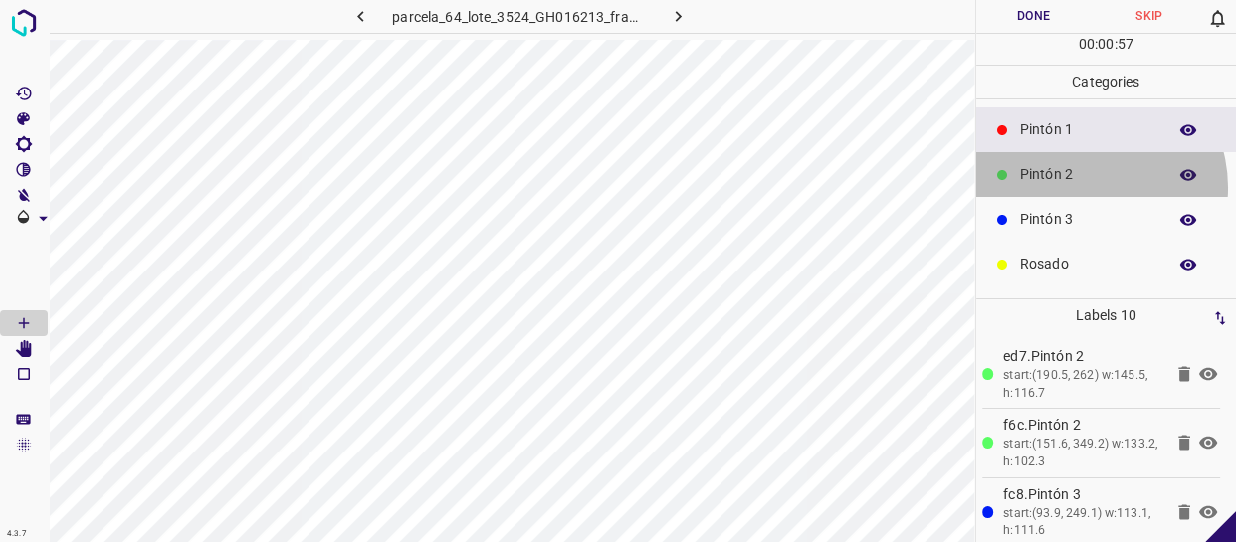
drag, startPoint x: 1084, startPoint y: 186, endPoint x: 1045, endPoint y: 198, distance: 41.5
click at [1084, 186] on div "Pintón 2" at bounding box center [1106, 174] width 261 height 45
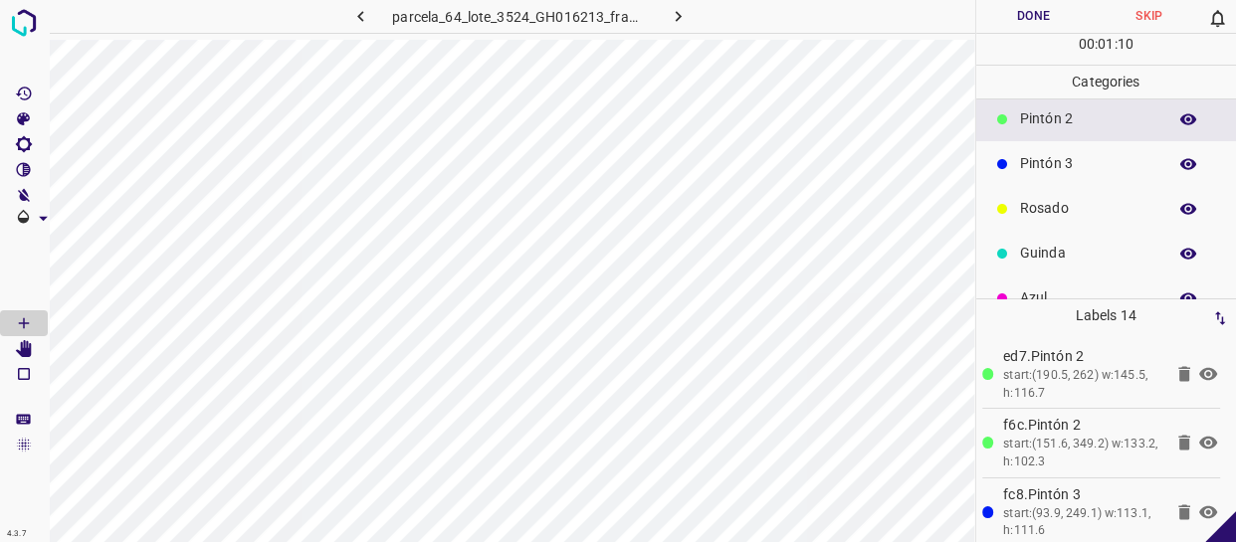
scroll to position [174, 0]
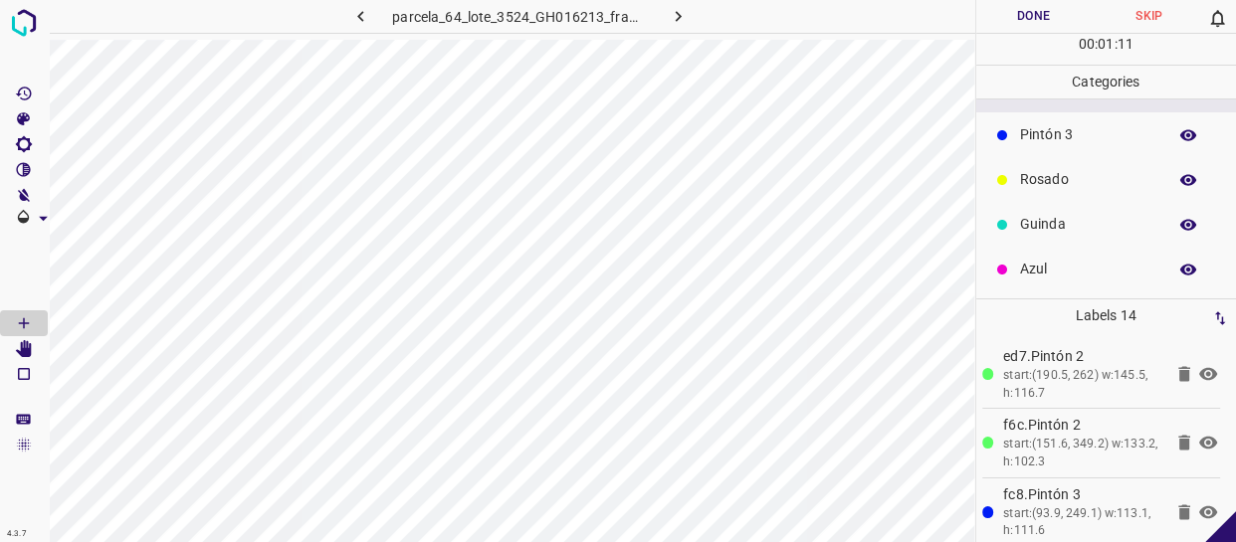
click at [1072, 263] on p "Azul" at bounding box center [1088, 269] width 136 height 21
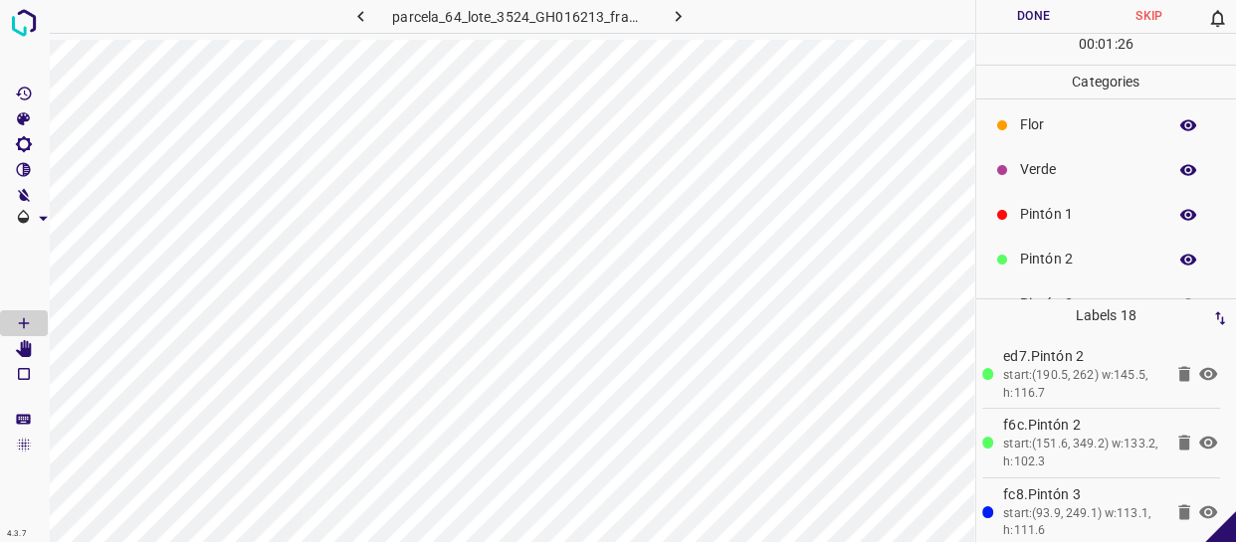
scroll to position [0, 0]
drag, startPoint x: 1069, startPoint y: 212, endPoint x: 1052, endPoint y: 216, distance: 18.3
click at [1052, 216] on p "Pintón 1" at bounding box center [1088, 219] width 136 height 21
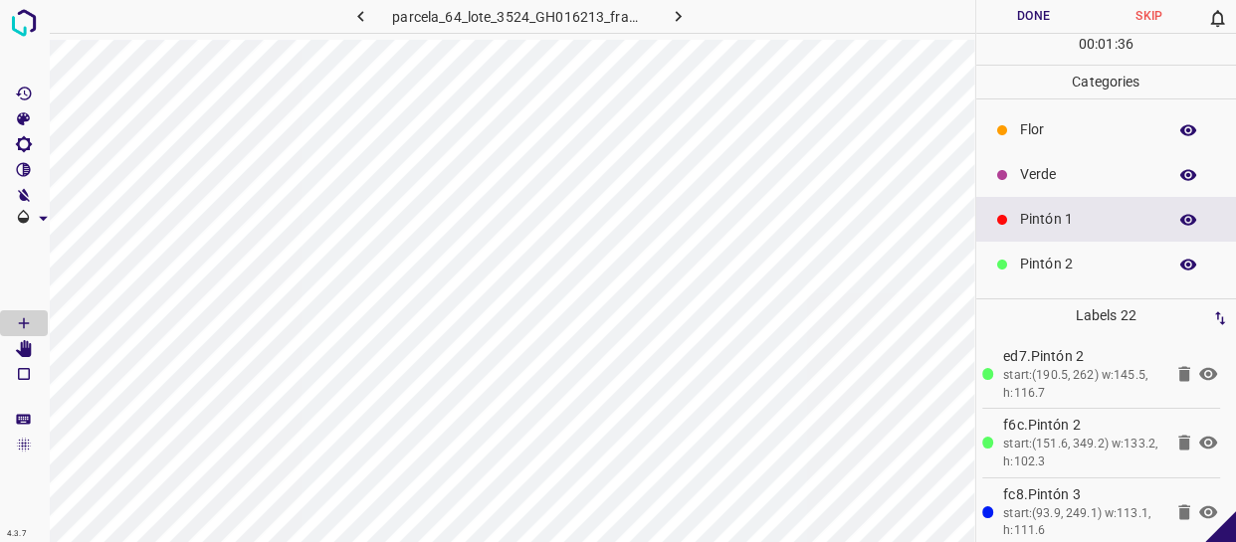
drag, startPoint x: 1066, startPoint y: 261, endPoint x: 1047, endPoint y: 261, distance: 19.9
click at [1047, 261] on p "Pintón 2" at bounding box center [1088, 264] width 136 height 21
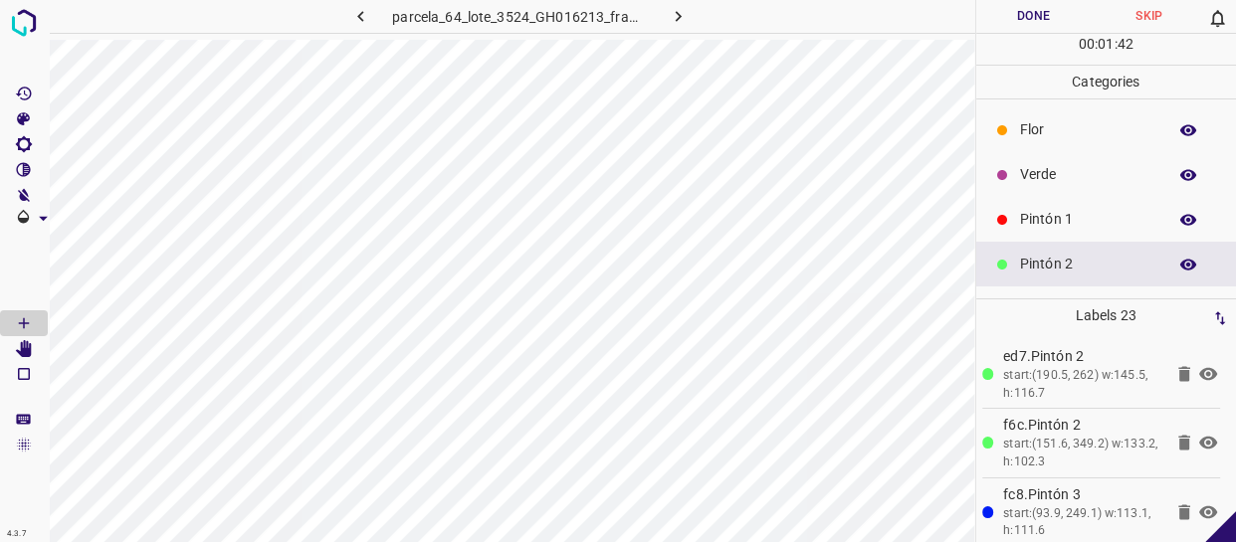
click at [1076, 114] on div "Flor" at bounding box center [1106, 129] width 261 height 45
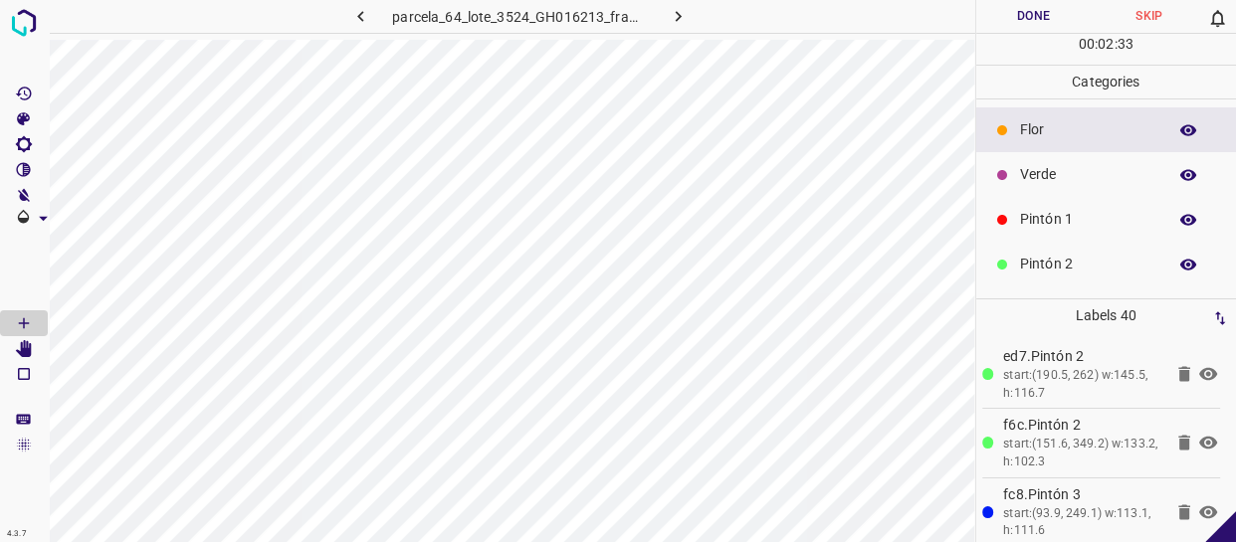
click at [1074, 259] on p "Pintón 2" at bounding box center [1088, 264] width 136 height 21
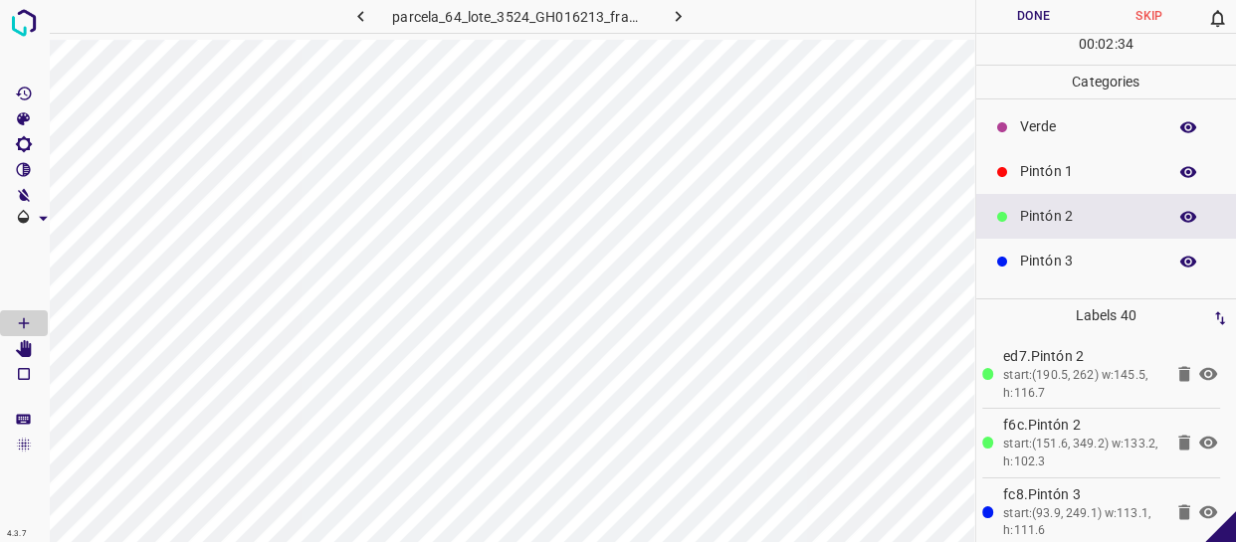
scroll to position [90, 0]
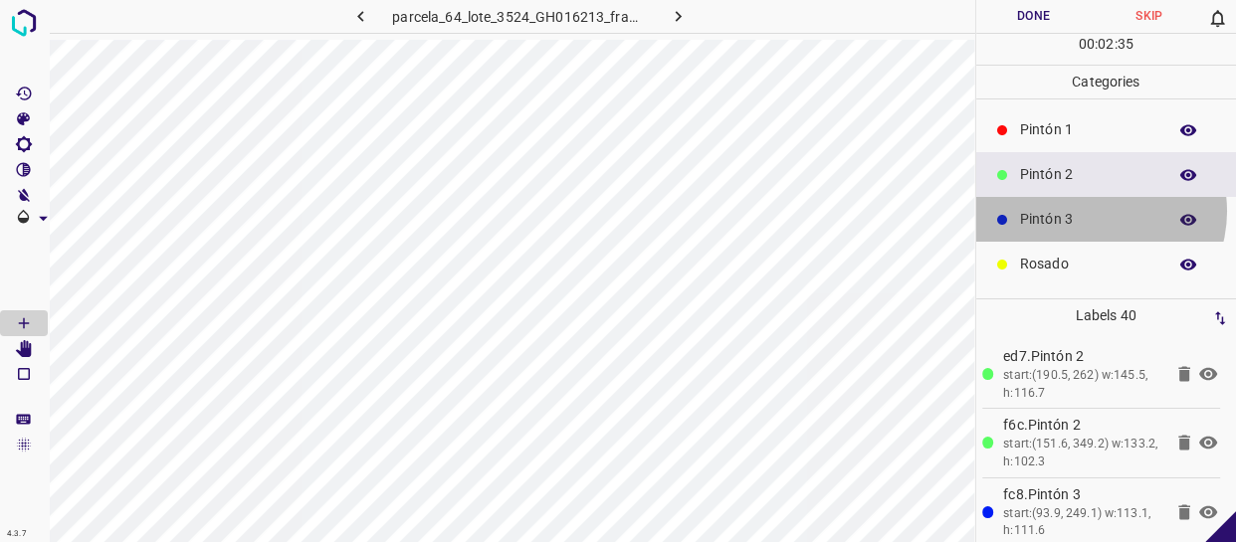
click at [1095, 210] on p "Pintón 3" at bounding box center [1088, 219] width 136 height 21
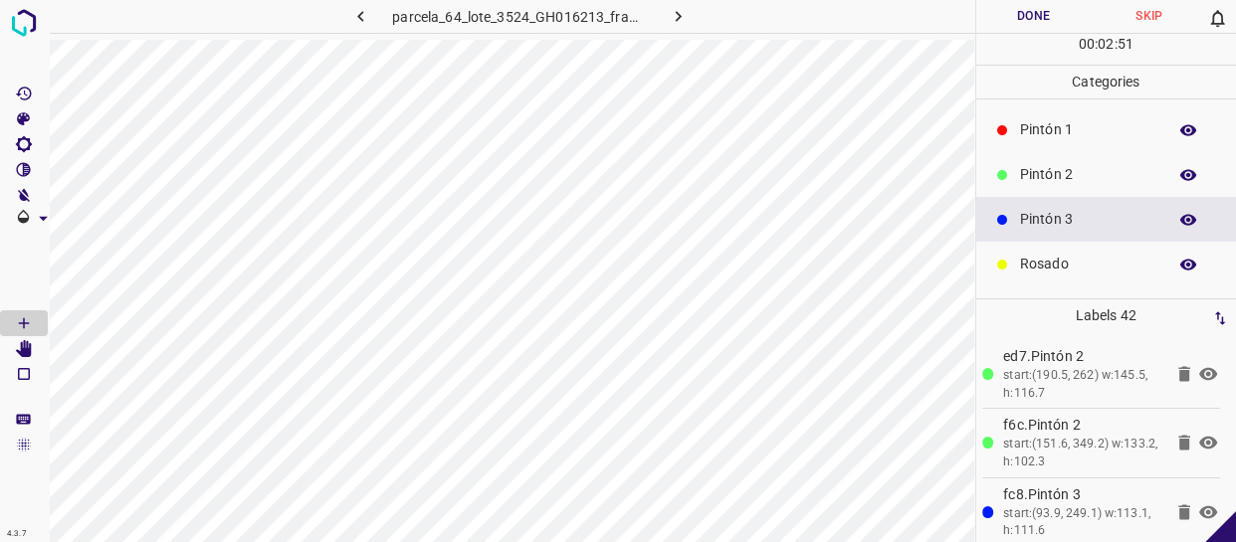
click at [1061, 126] on p "Pintón 1" at bounding box center [1088, 129] width 136 height 21
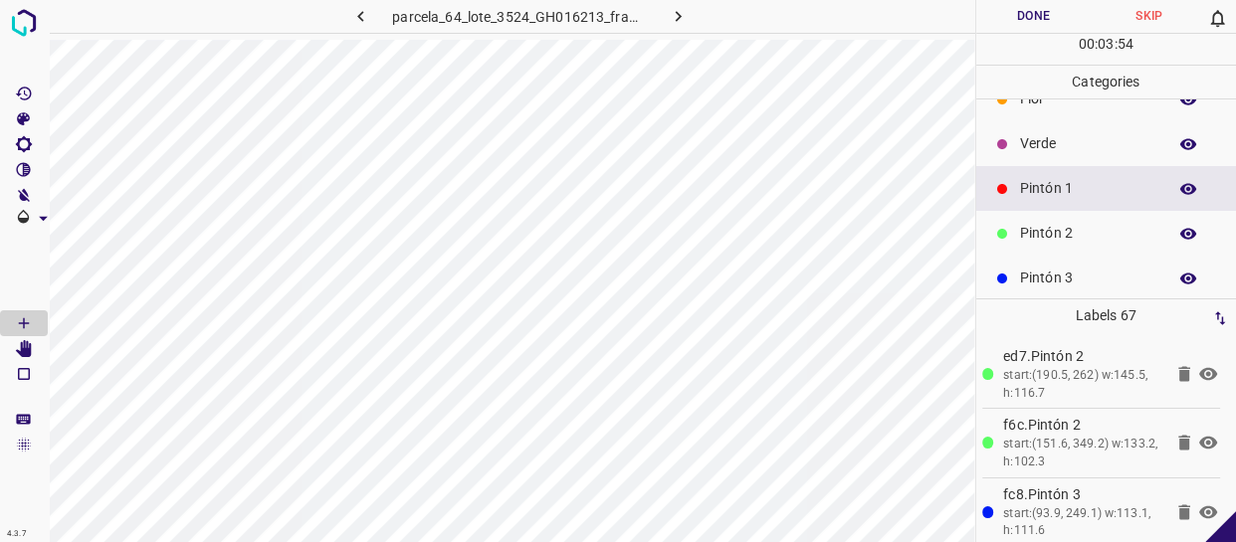
scroll to position [0, 0]
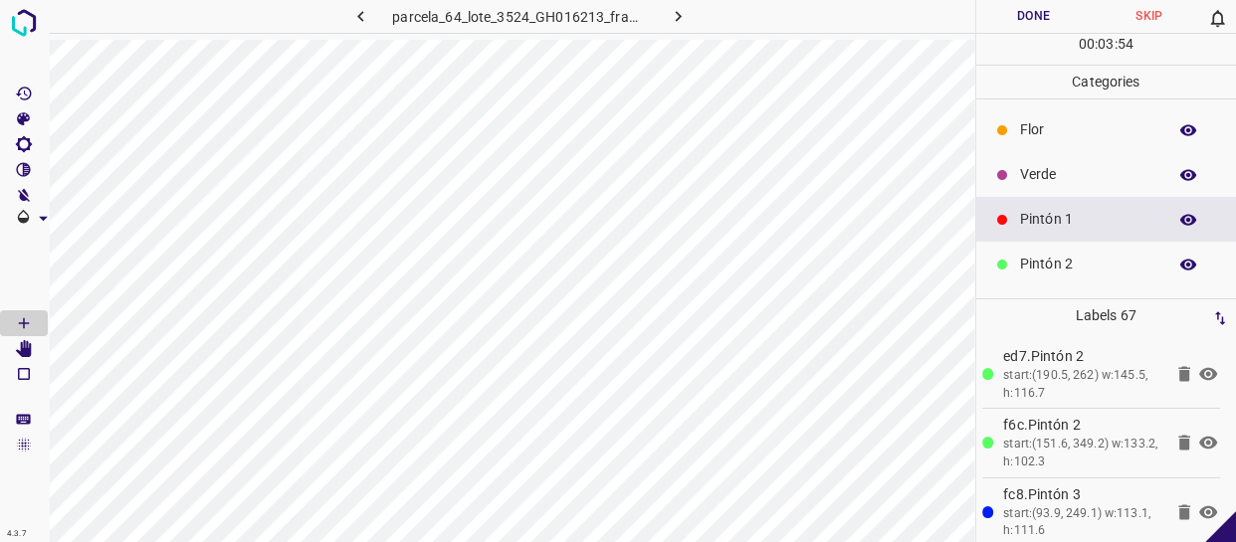
drag, startPoint x: 1083, startPoint y: 129, endPoint x: 979, endPoint y: 152, distance: 106.9
click at [1077, 133] on p "Flor" at bounding box center [1088, 129] width 136 height 21
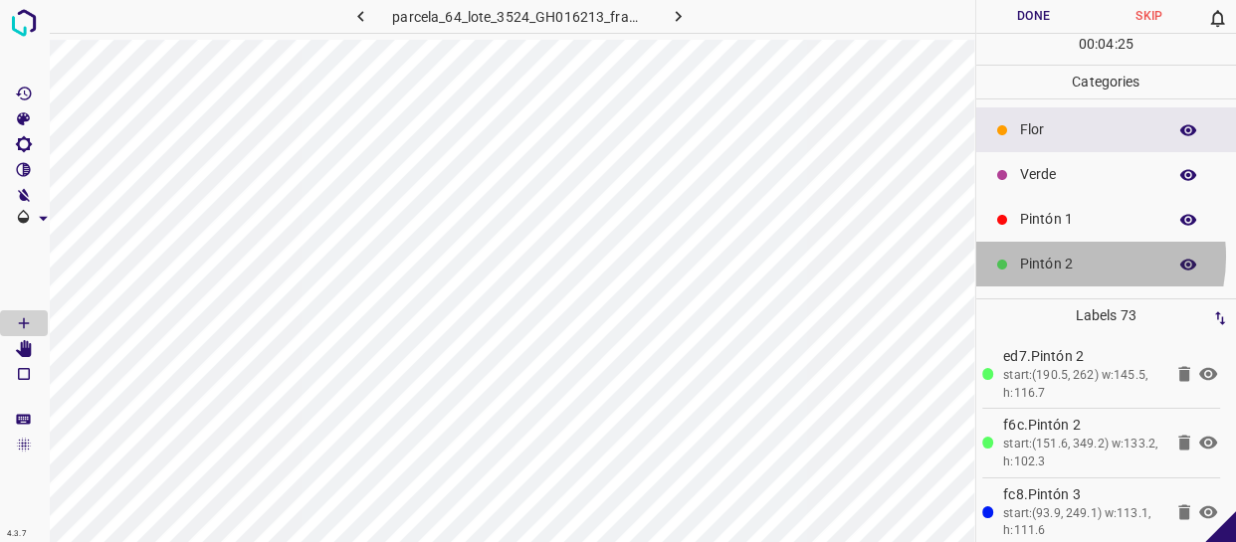
click at [1056, 257] on p "Pintón 2" at bounding box center [1088, 264] width 136 height 21
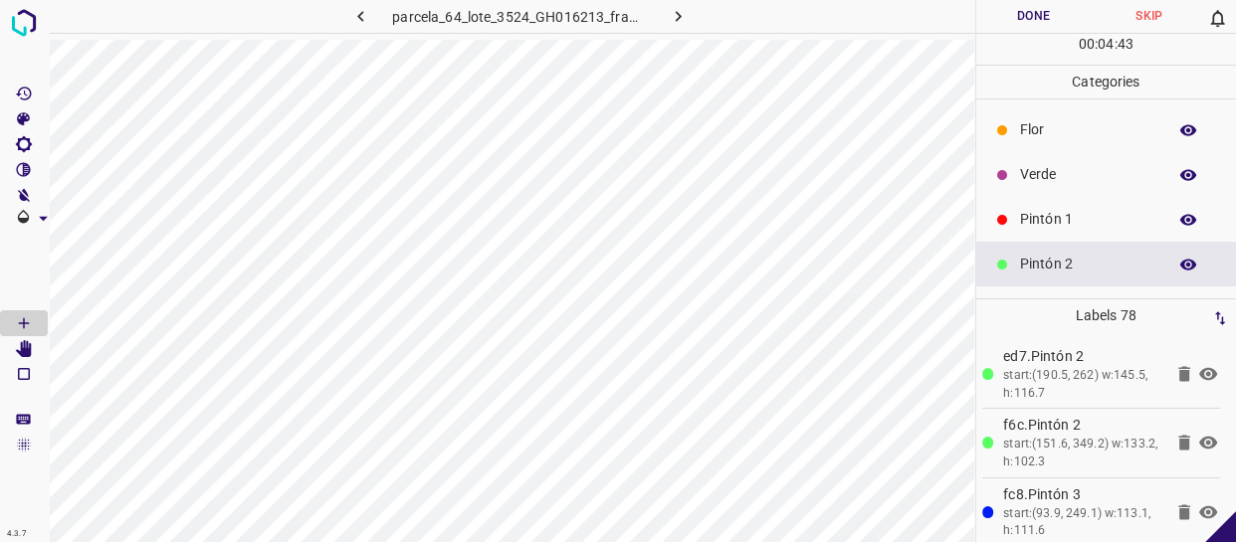
click at [1085, 210] on p "Pintón 1" at bounding box center [1088, 219] width 136 height 21
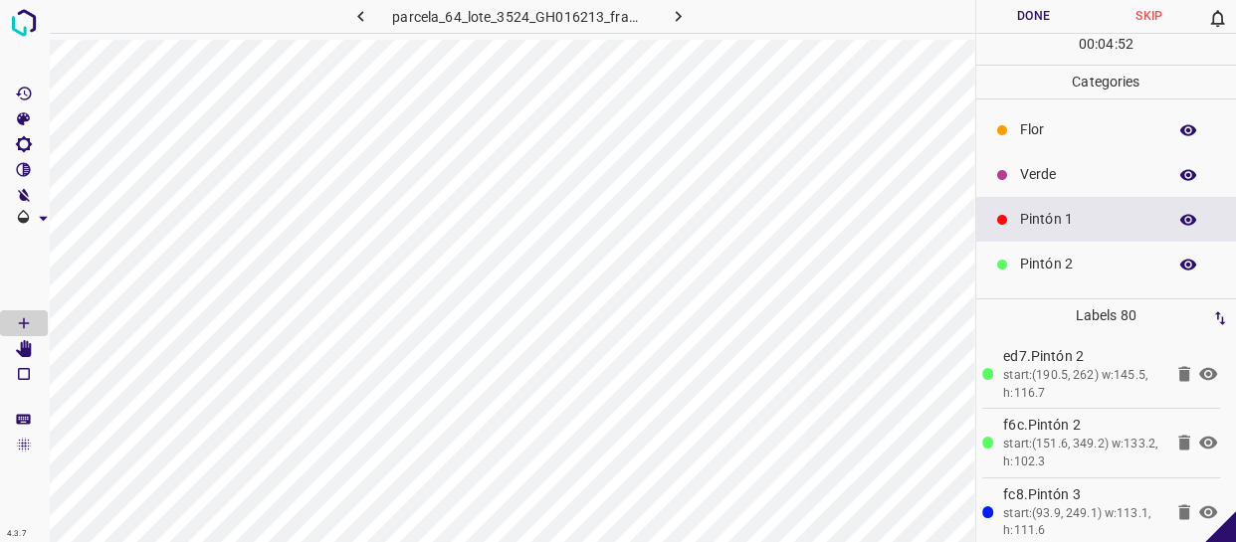
click at [1076, 108] on div "Flor" at bounding box center [1106, 129] width 261 height 45
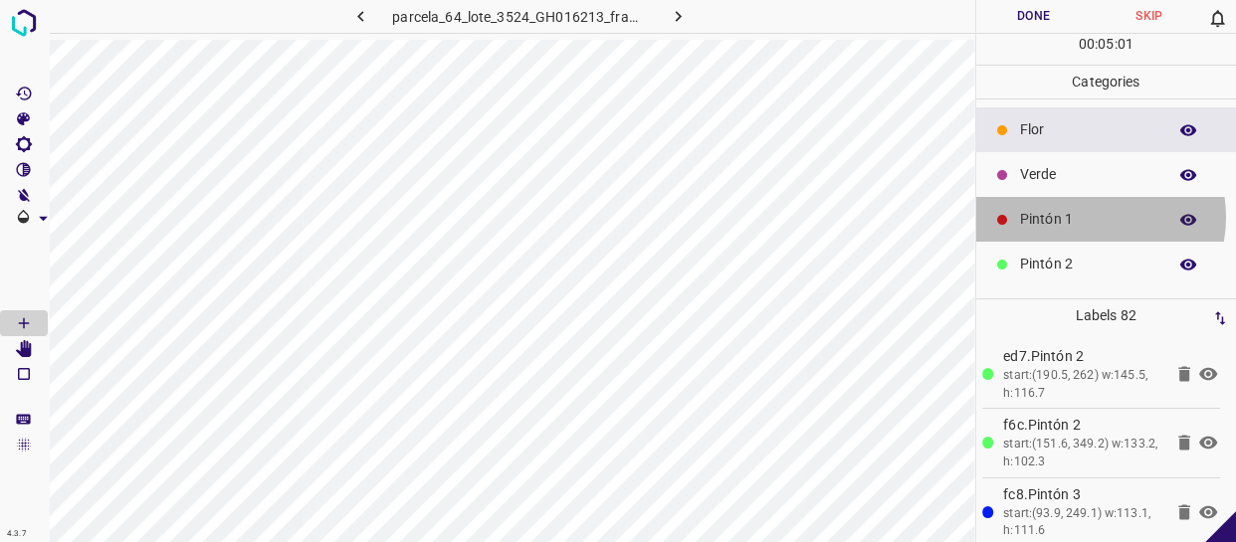
click at [1084, 218] on p "Pintón 1" at bounding box center [1088, 219] width 136 height 21
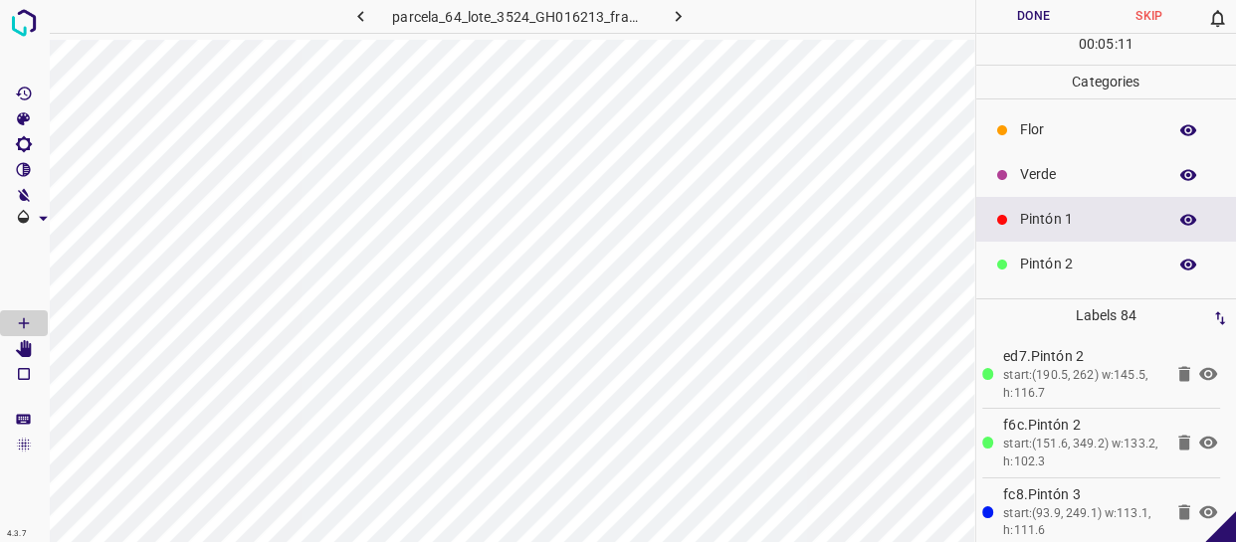
drag, startPoint x: 1064, startPoint y: 139, endPoint x: 1017, endPoint y: 154, distance: 50.0
click at [1063, 139] on p "Flor" at bounding box center [1088, 129] width 136 height 21
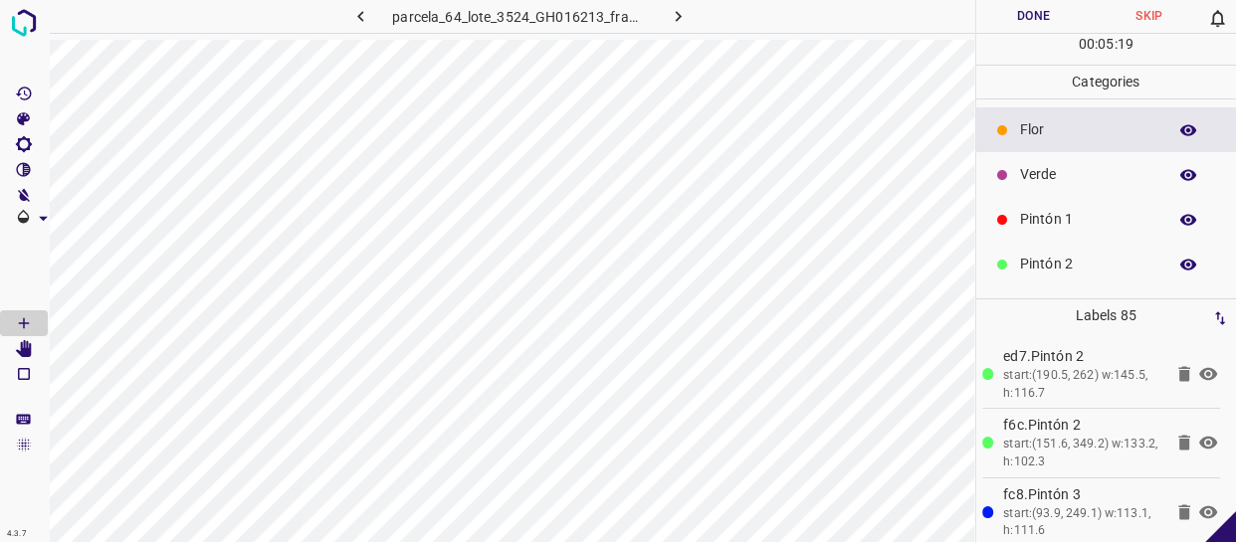
click at [1050, 220] on p "Pintón 1" at bounding box center [1088, 219] width 136 height 21
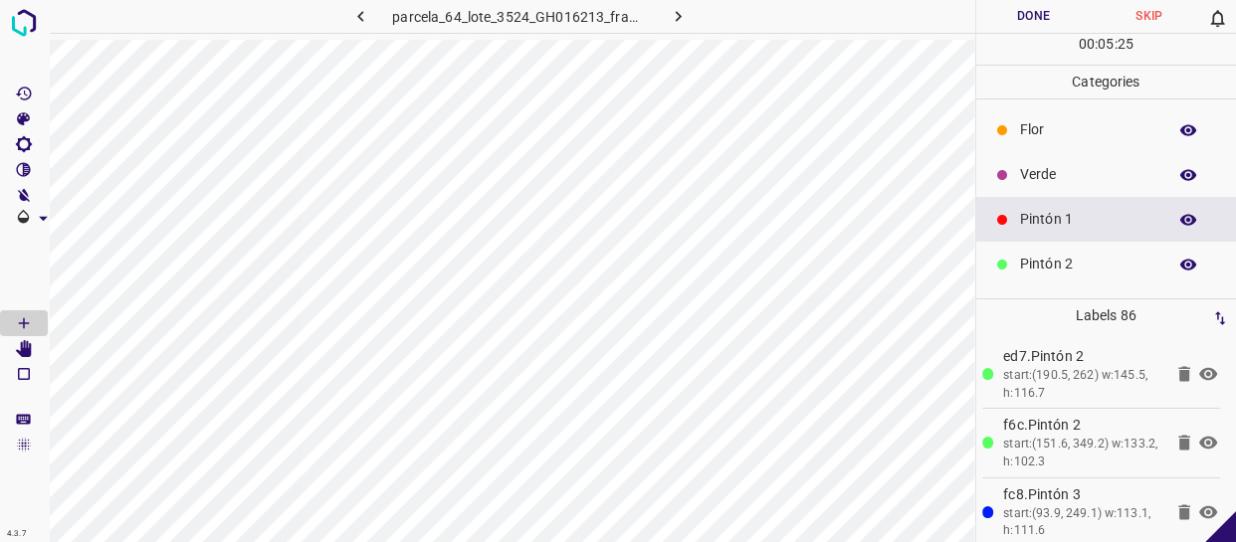
click at [1091, 171] on p "Verde" at bounding box center [1088, 174] width 136 height 21
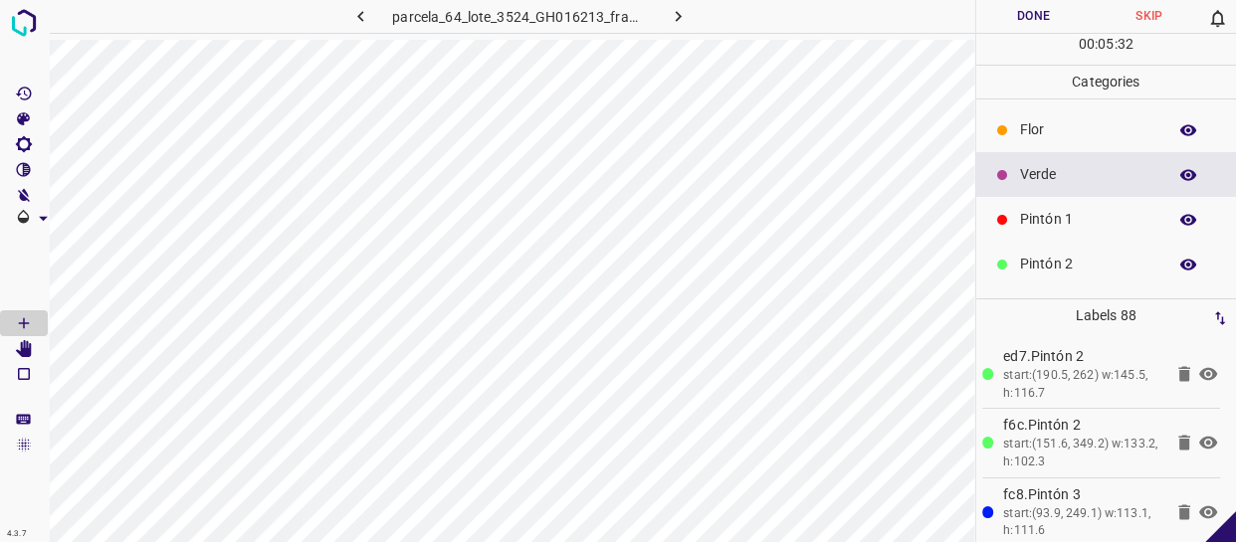
drag, startPoint x: 1032, startPoint y: 133, endPoint x: 1008, endPoint y: 148, distance: 28.2
click at [1031, 133] on p "Flor" at bounding box center [1088, 129] width 136 height 21
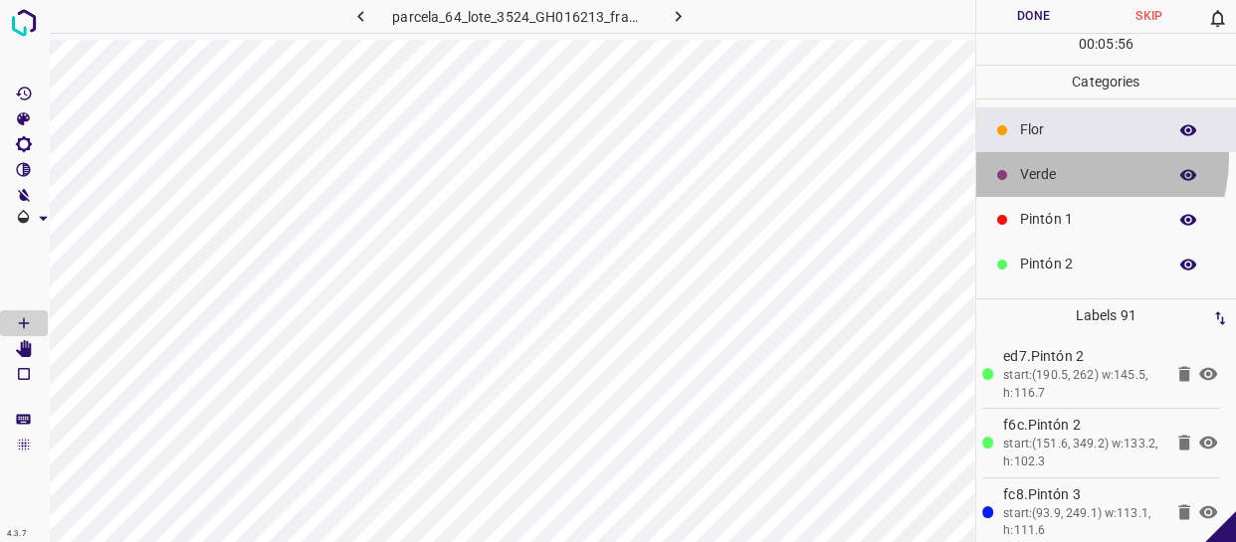
click at [1066, 158] on div "Verde" at bounding box center [1106, 174] width 261 height 45
